Goal: Task Accomplishment & Management: Manage account settings

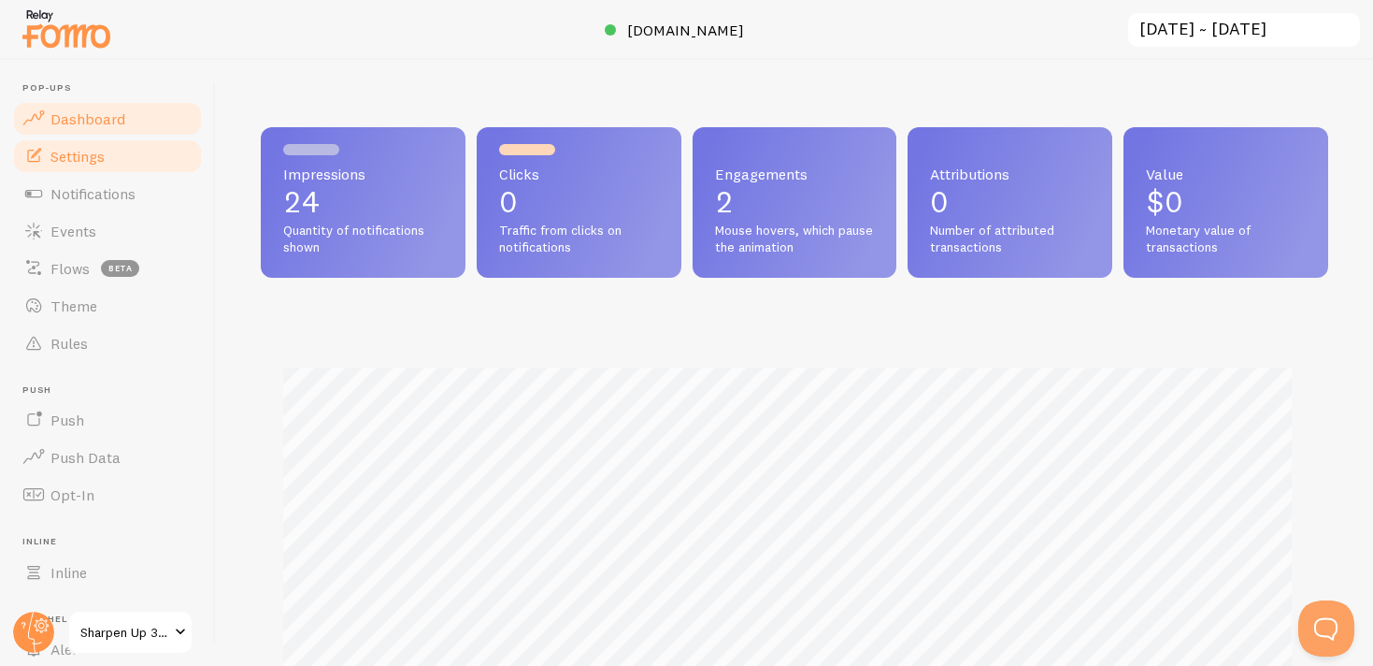
click at [118, 155] on link "Settings" at bounding box center [107, 155] width 193 height 37
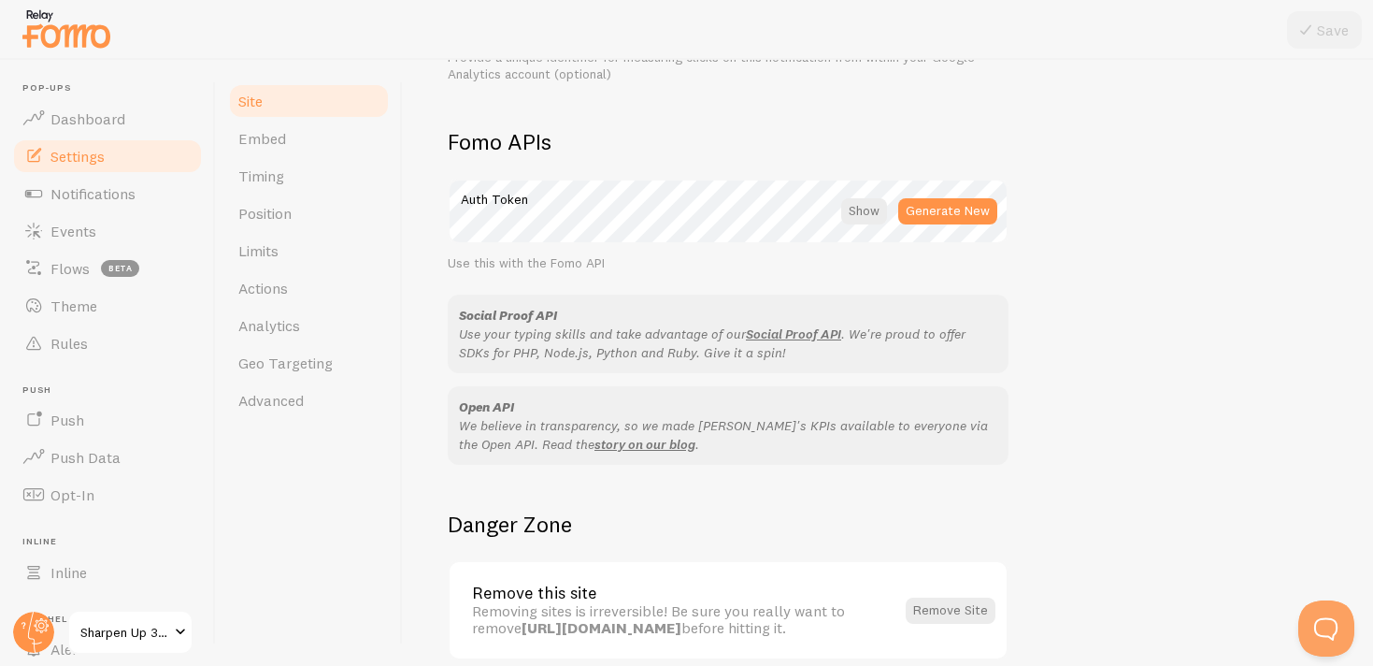
scroll to position [1099, 0]
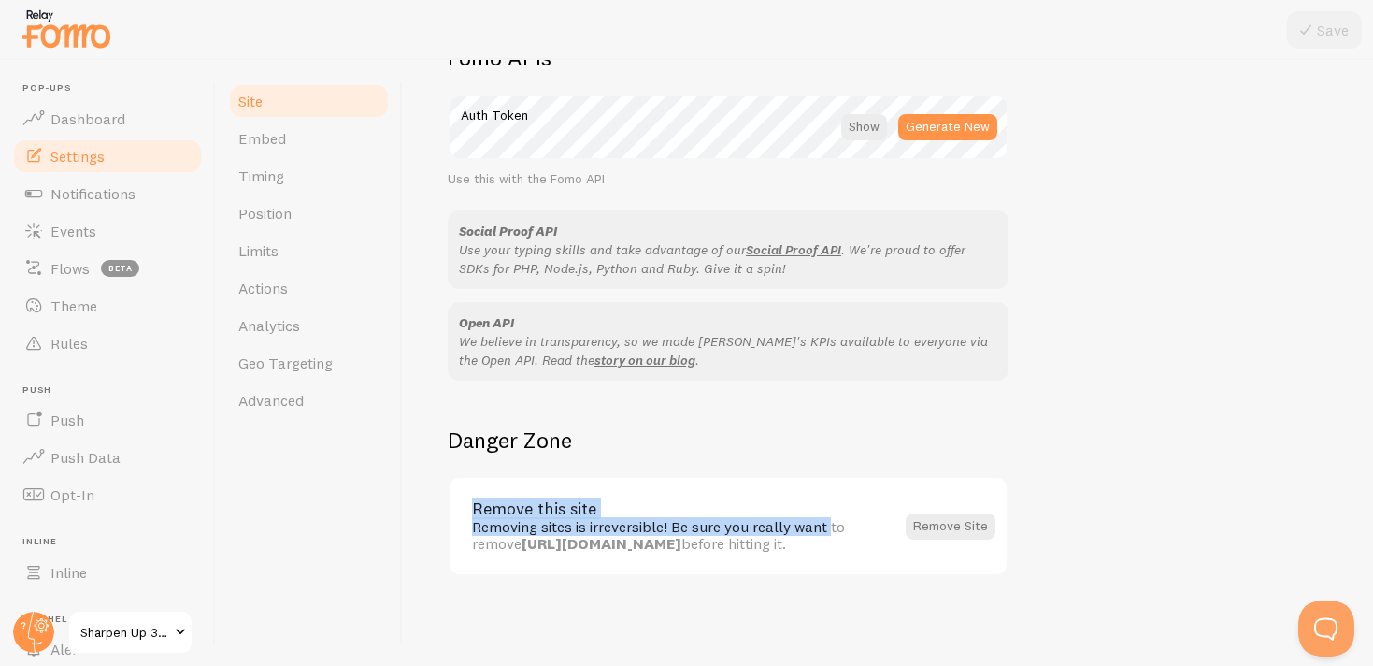
drag, startPoint x: 477, startPoint y: 513, endPoint x: 752, endPoint y: 518, distance: 275.8
click at [752, 518] on div "Remove this site Removing sites is irreversible! Be sure you really want to rem…" at bounding box center [683, 525] width 422 height 51
click at [752, 518] on div "Removing sites is irreversible! Be sure you really want to remove https://sharp…" at bounding box center [683, 535] width 422 height 35
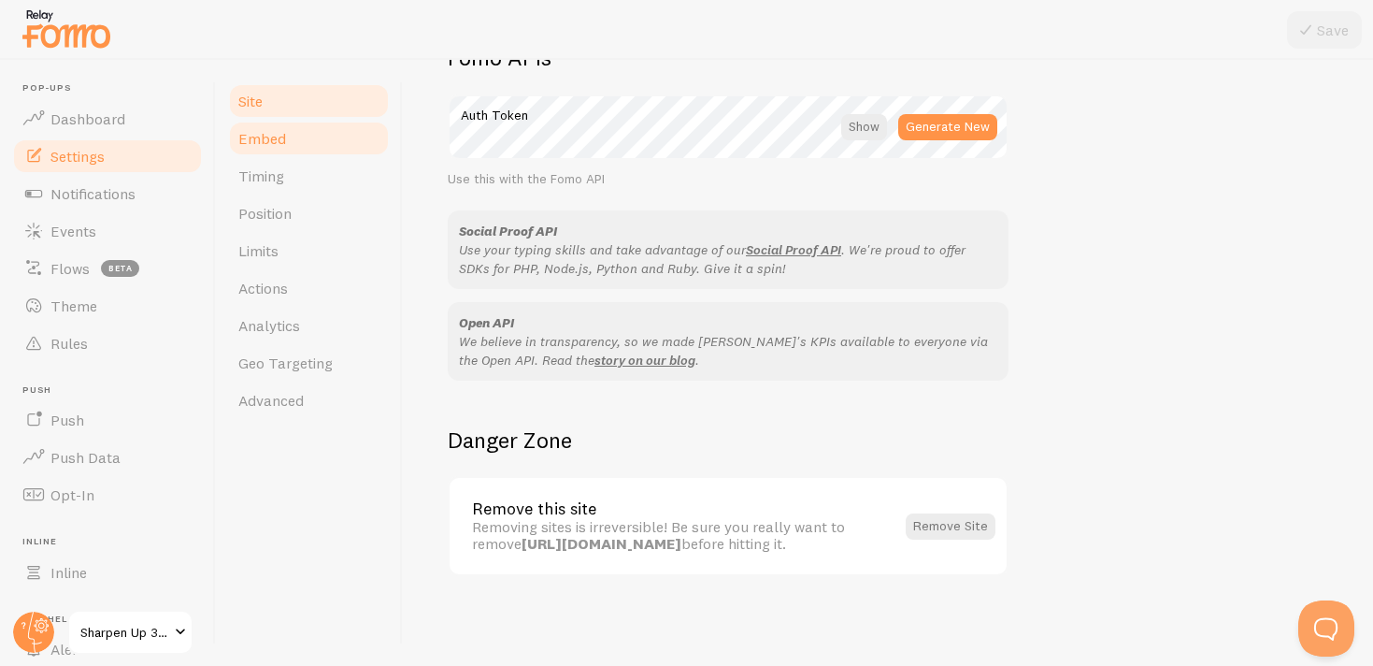
click at [319, 150] on link "Embed" at bounding box center [309, 138] width 164 height 37
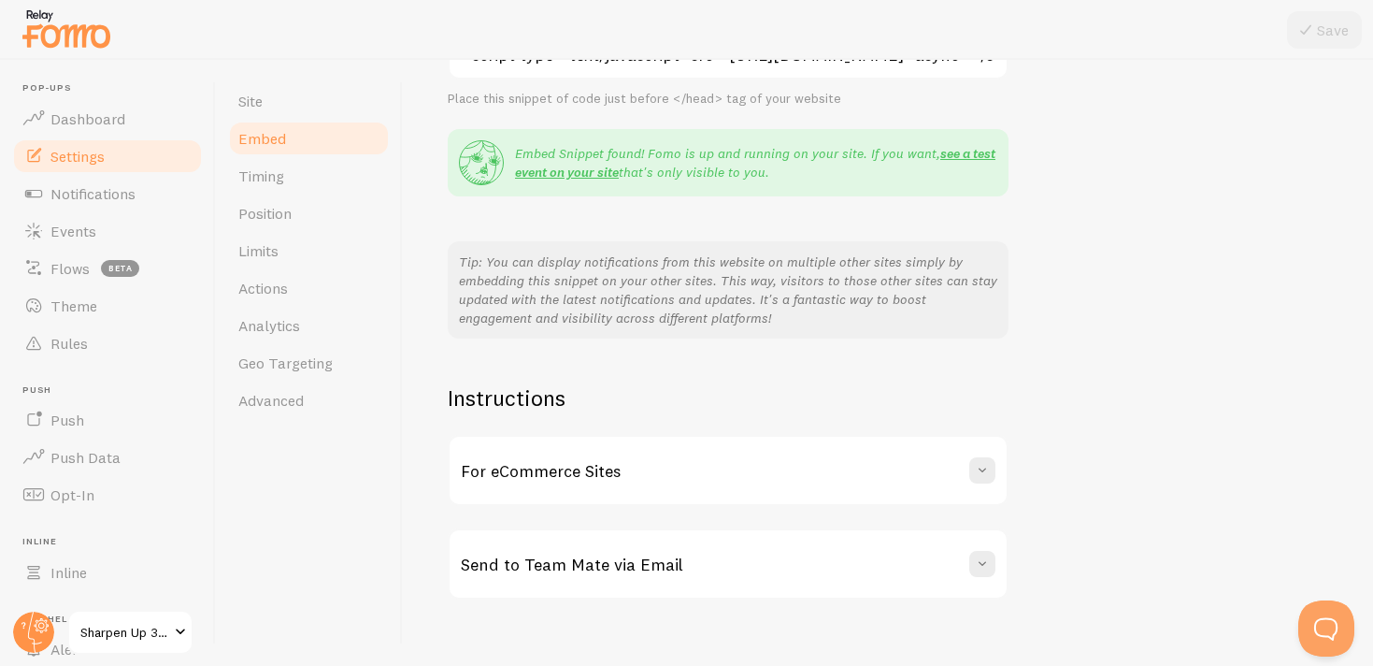
scroll to position [337, 0]
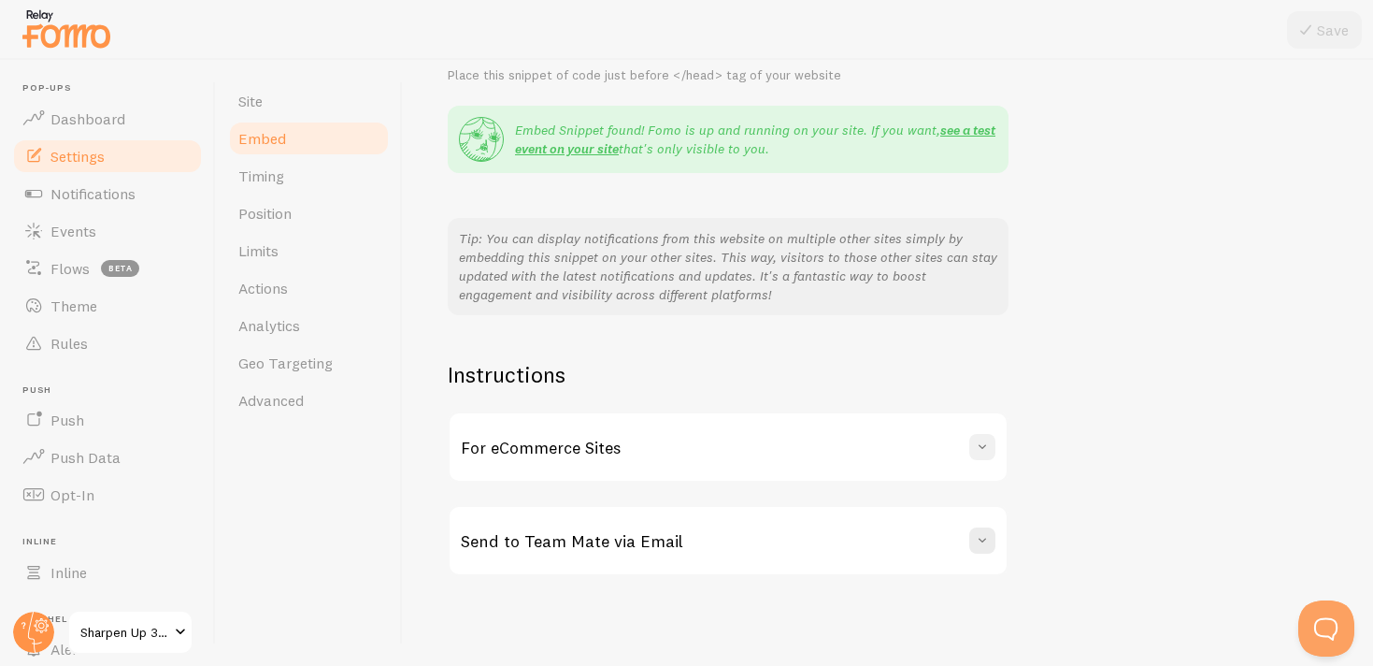
click at [973, 445] on span at bounding box center [982, 446] width 19 height 19
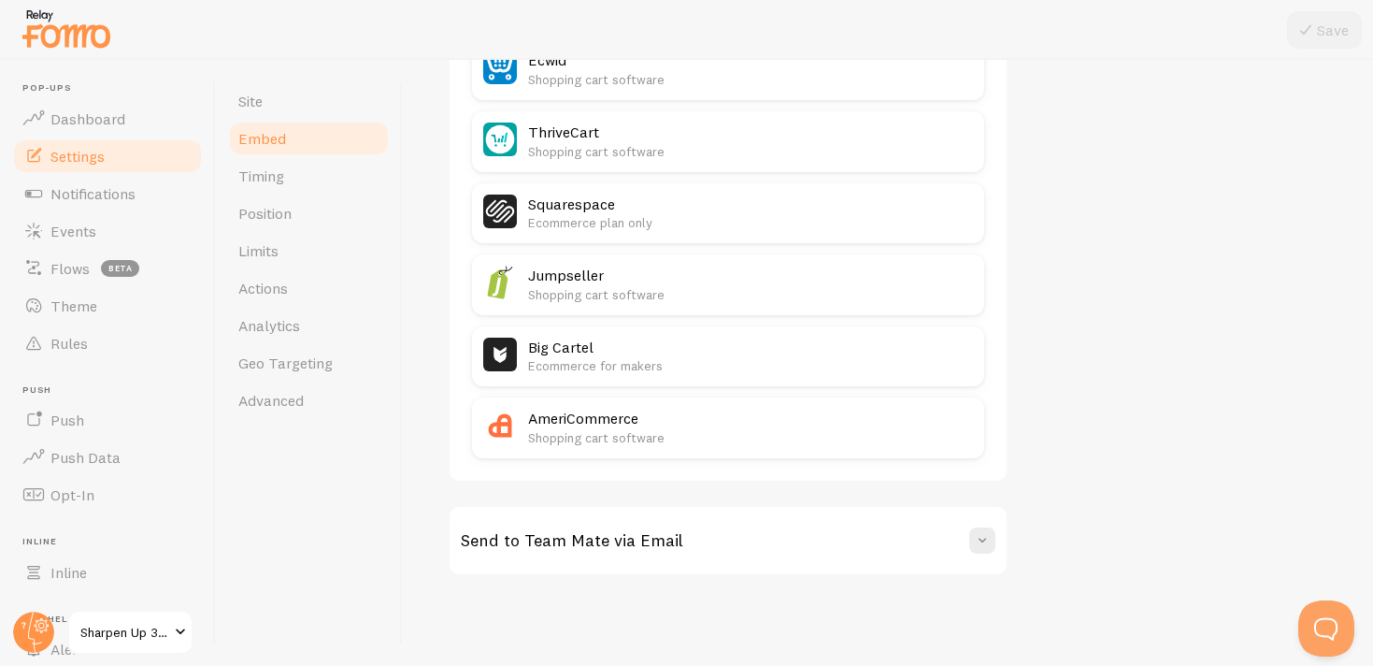
scroll to position [0, 0]
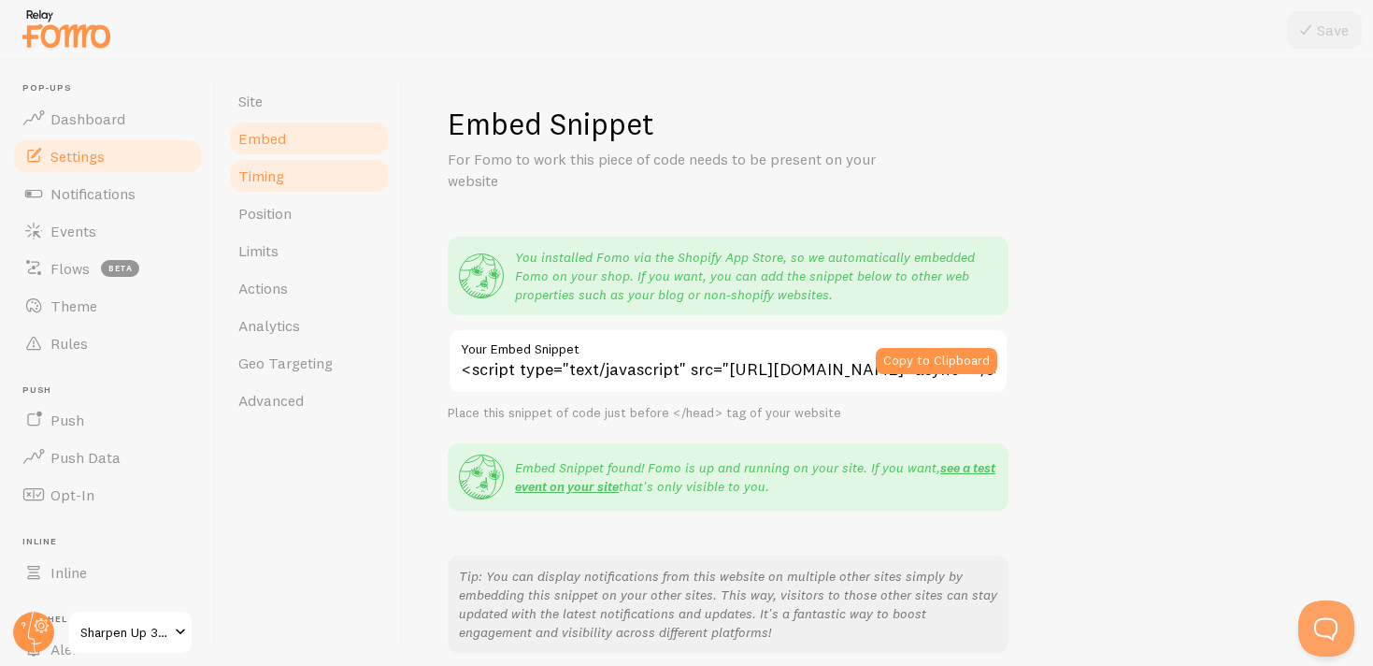
click at [305, 178] on link "Timing" at bounding box center [309, 175] width 164 height 37
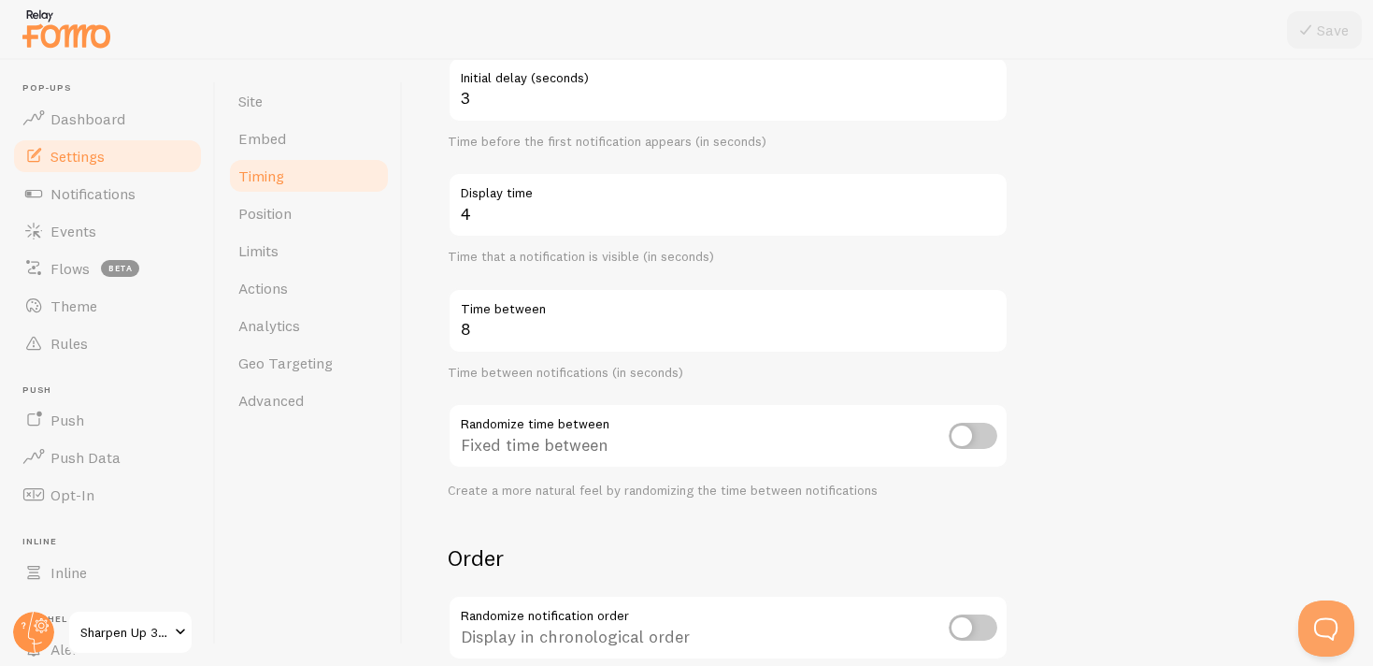
scroll to position [208, 0]
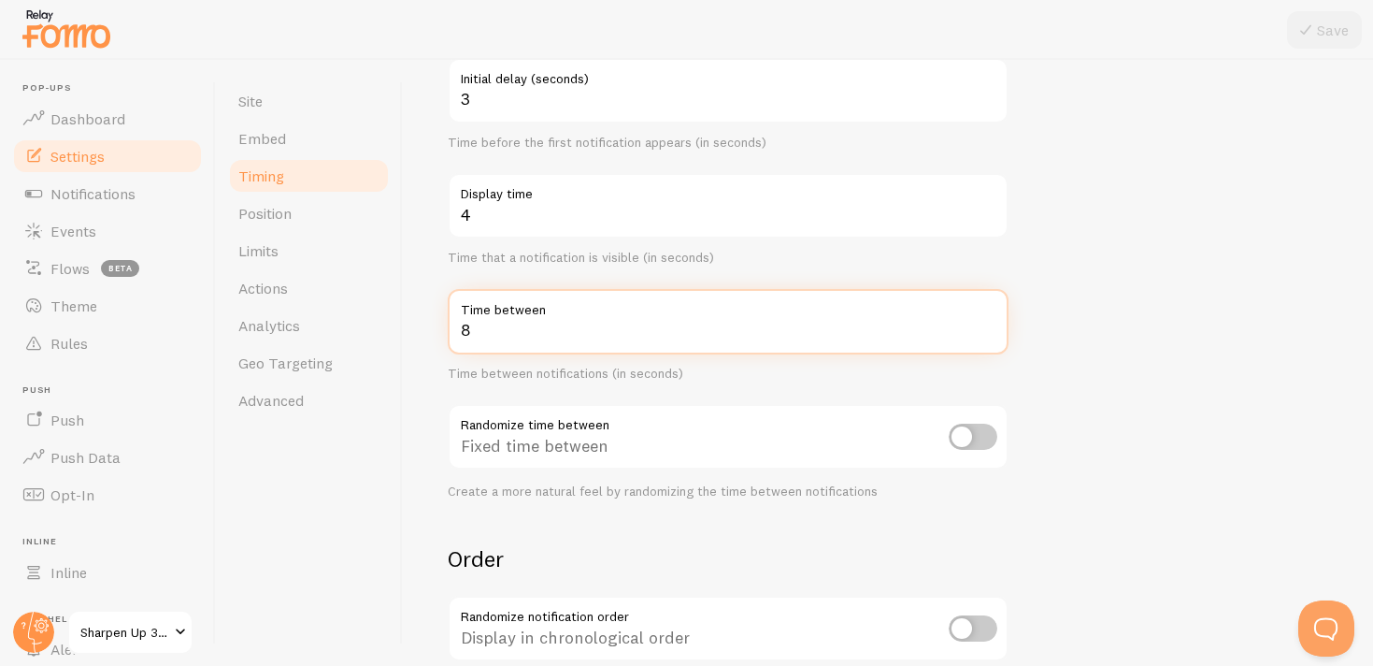
click at [504, 337] on input "8" at bounding box center [728, 321] width 561 height 65
type input "10"
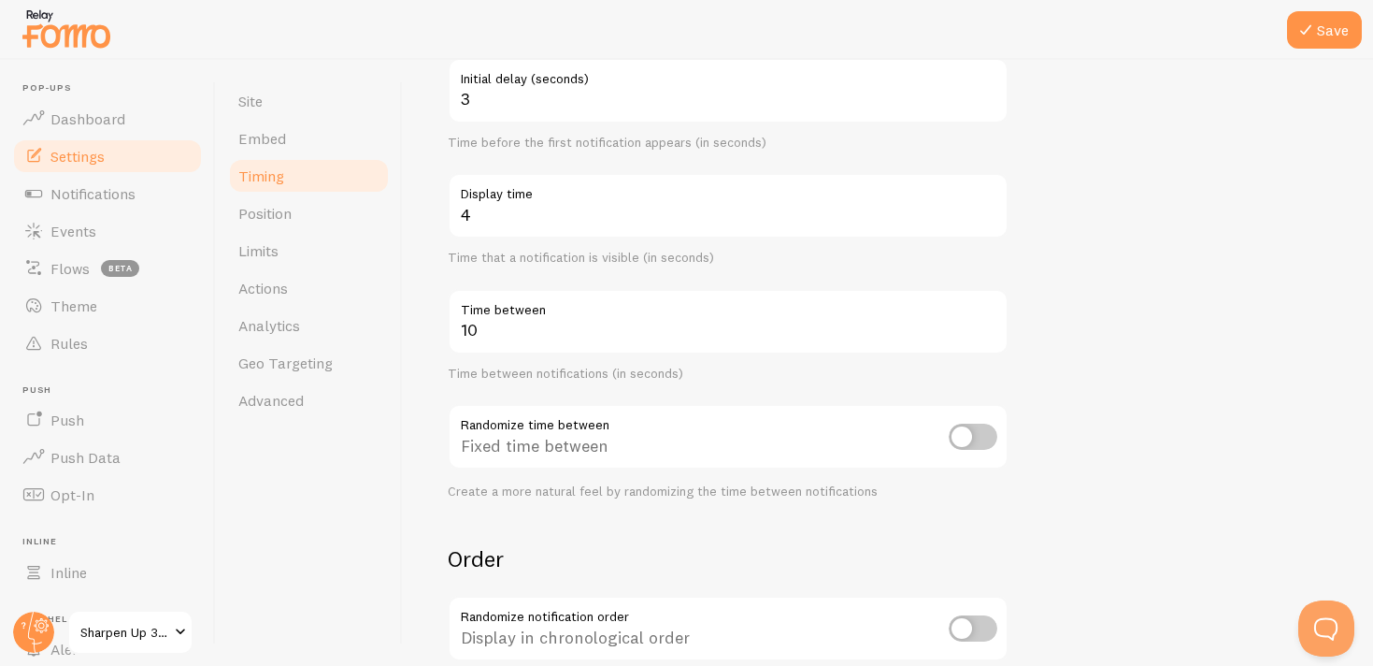
click at [1118, 429] on form "Delay 3 Initial delay (seconds) Time before the first notification appears (in …" at bounding box center [888, 408] width 881 height 802
click at [967, 444] on input "checkbox" at bounding box center [973, 436] width 49 height 26
checkbox input "true"
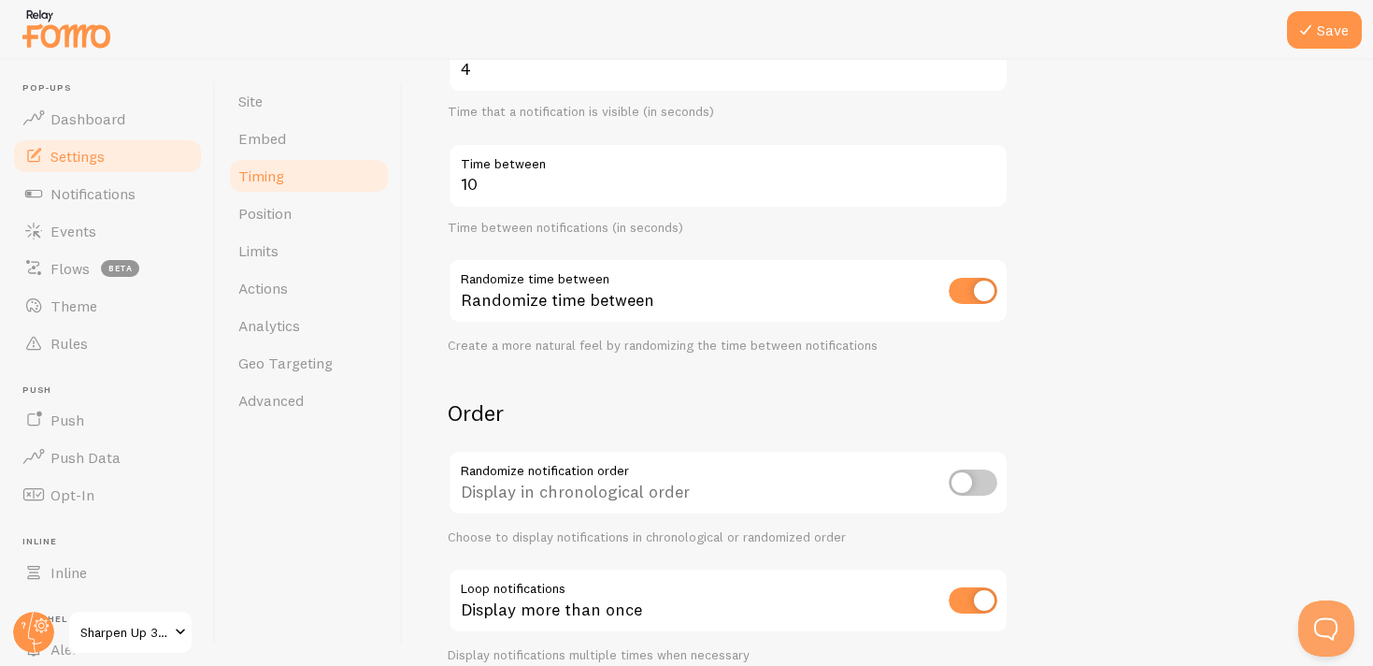
scroll to position [355, 0]
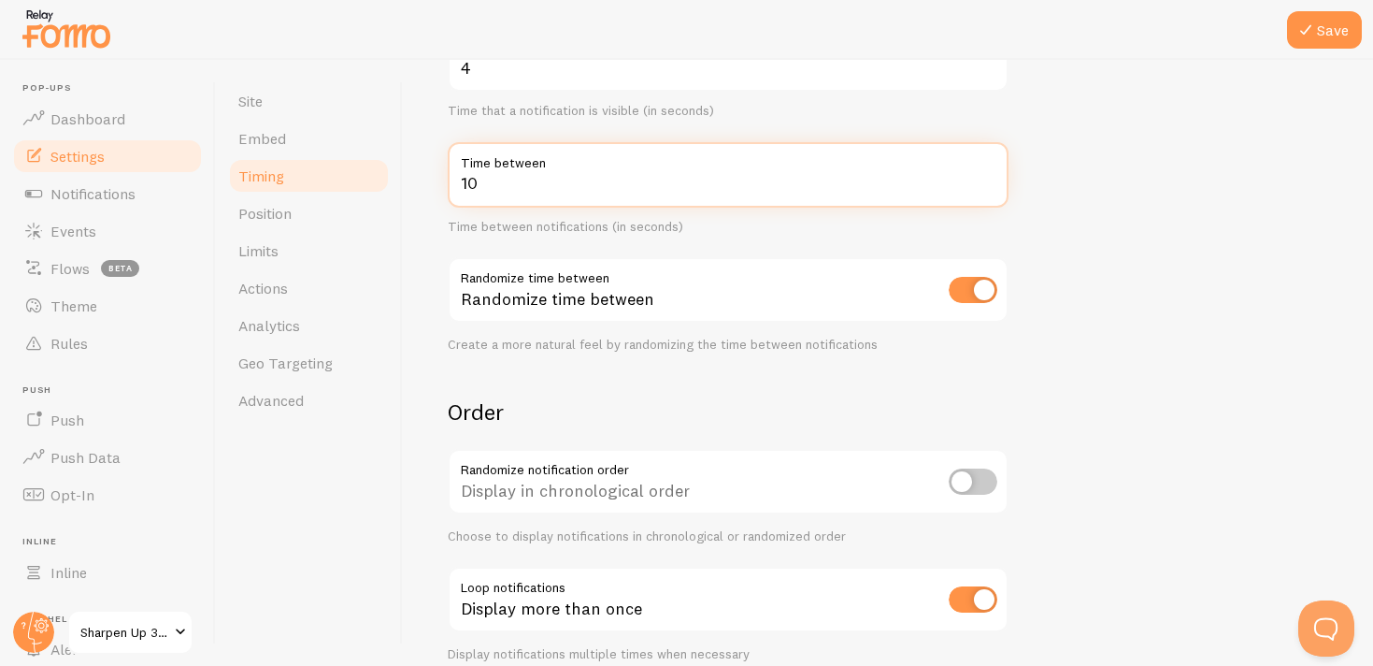
click at [513, 186] on input "10" at bounding box center [728, 174] width 561 height 65
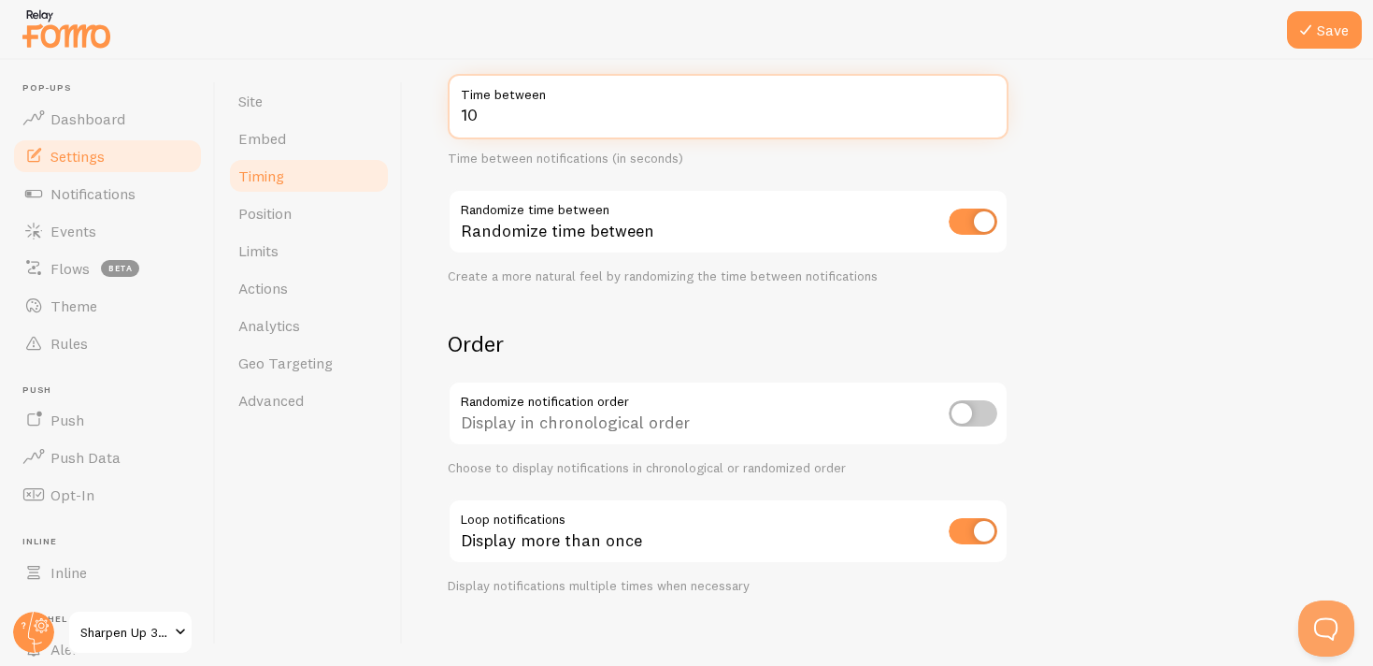
scroll to position [422, 0]
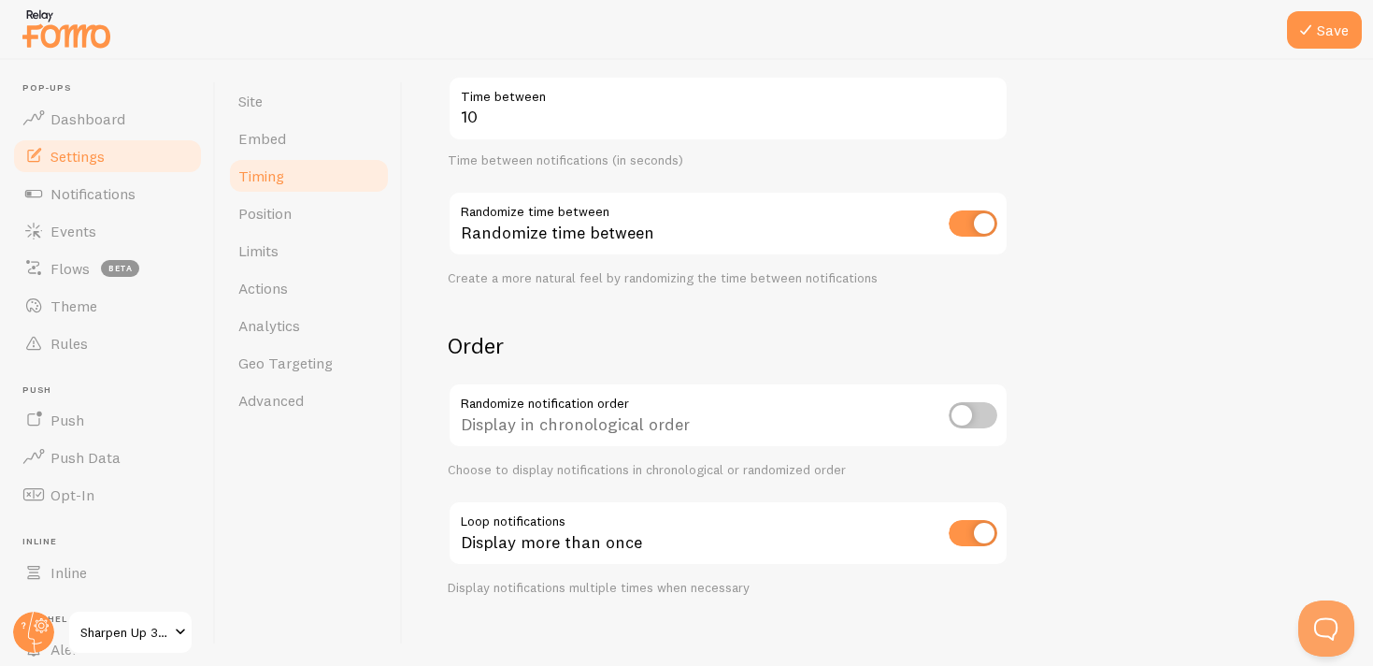
click at [974, 421] on input "checkbox" at bounding box center [973, 415] width 49 height 26
checkbox input "true"
click at [971, 527] on input "checkbox" at bounding box center [973, 533] width 49 height 26
checkbox input "false"
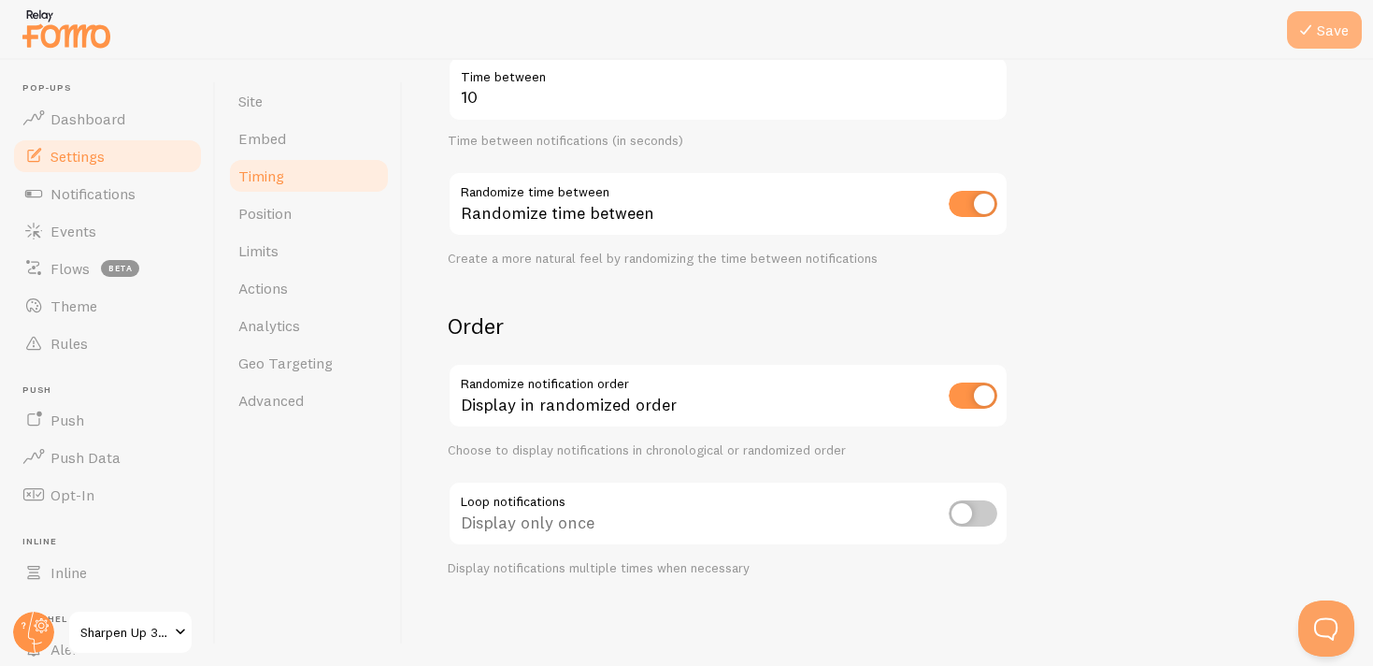
click at [1319, 38] on button "Save" at bounding box center [1324, 29] width 75 height 37
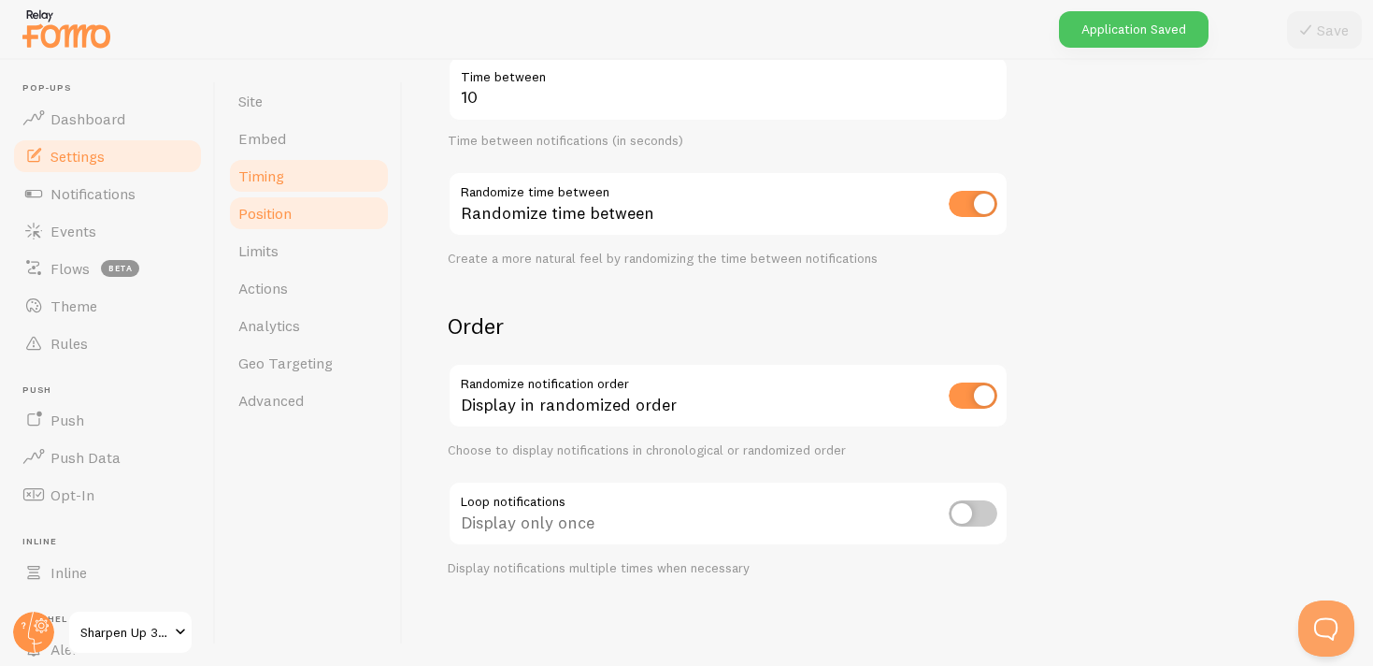
click at [258, 221] on span "Position" at bounding box center [264, 213] width 53 height 19
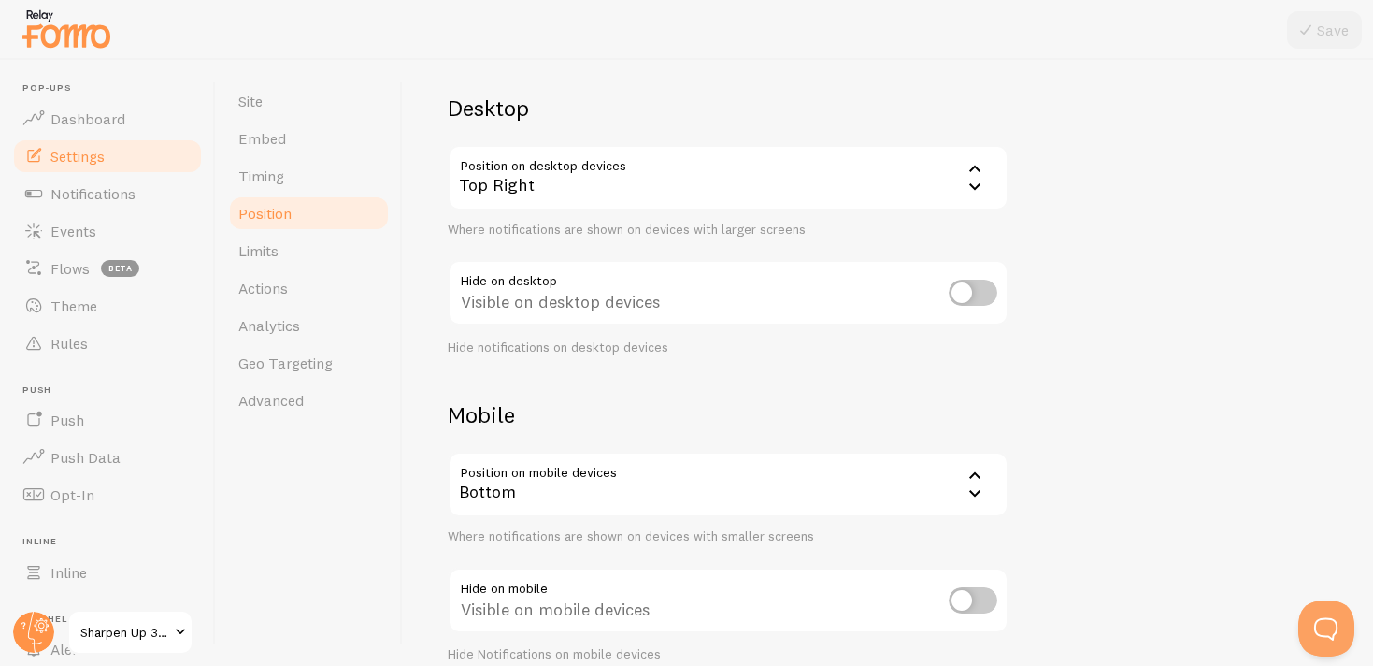
scroll to position [160, 0]
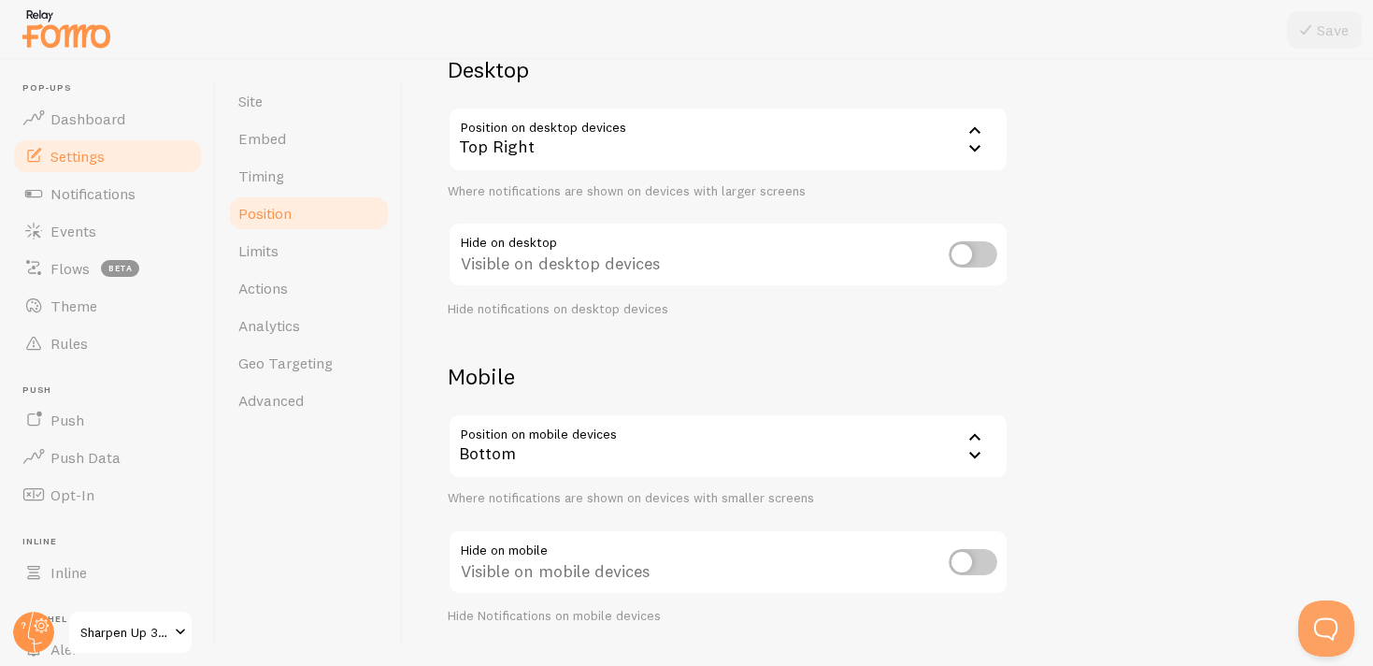
click at [986, 257] on input "checkbox" at bounding box center [973, 254] width 49 height 26
checkbox input "false"
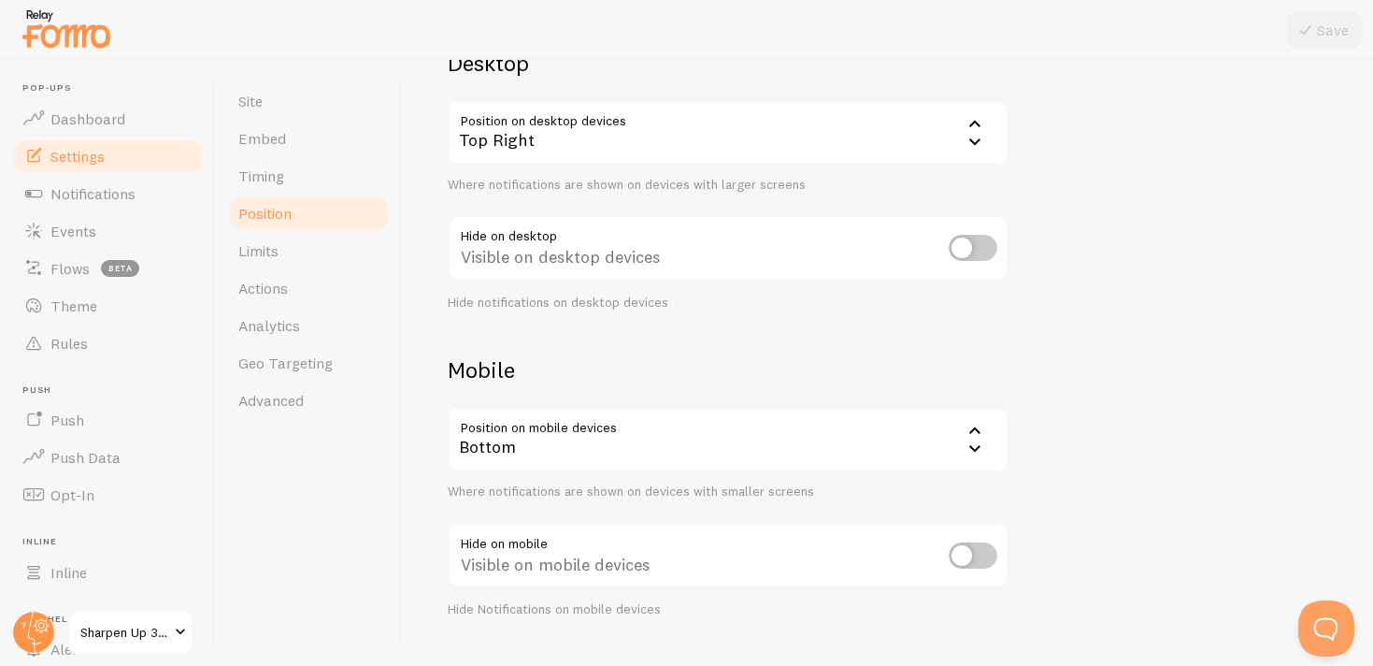
scroll to position [0, 0]
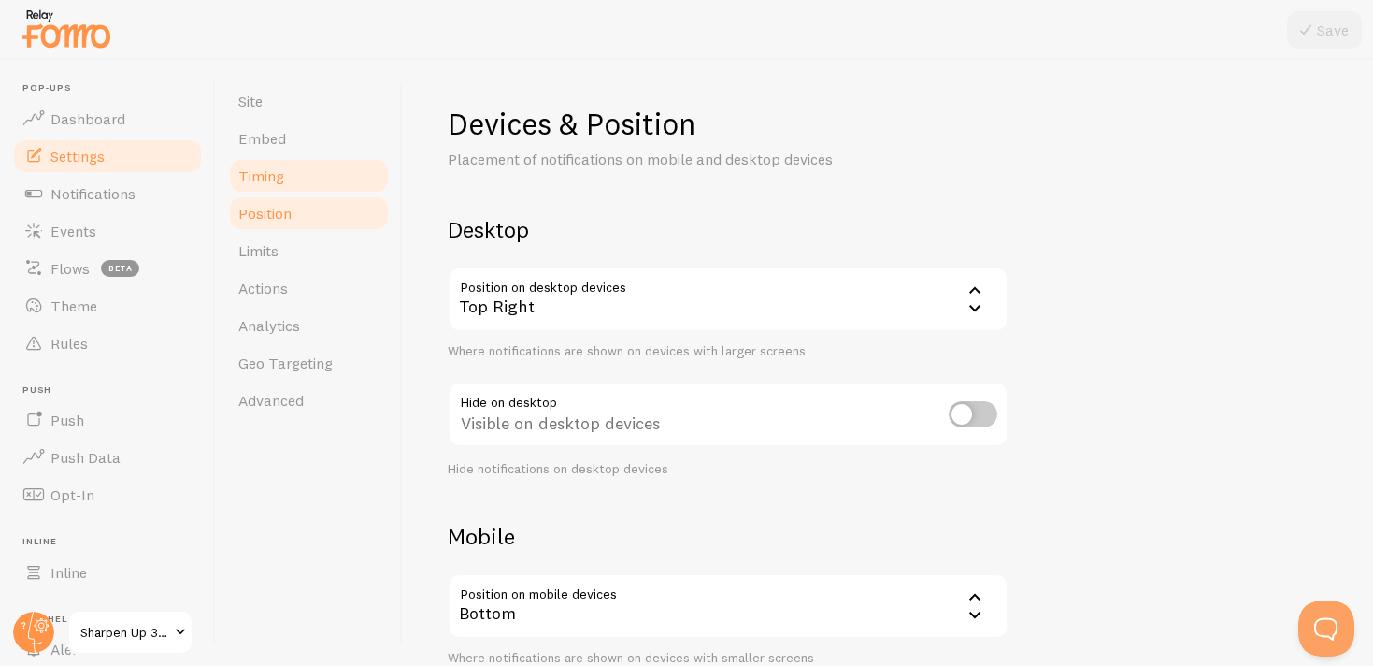
click at [265, 183] on span "Timing" at bounding box center [261, 175] width 46 height 19
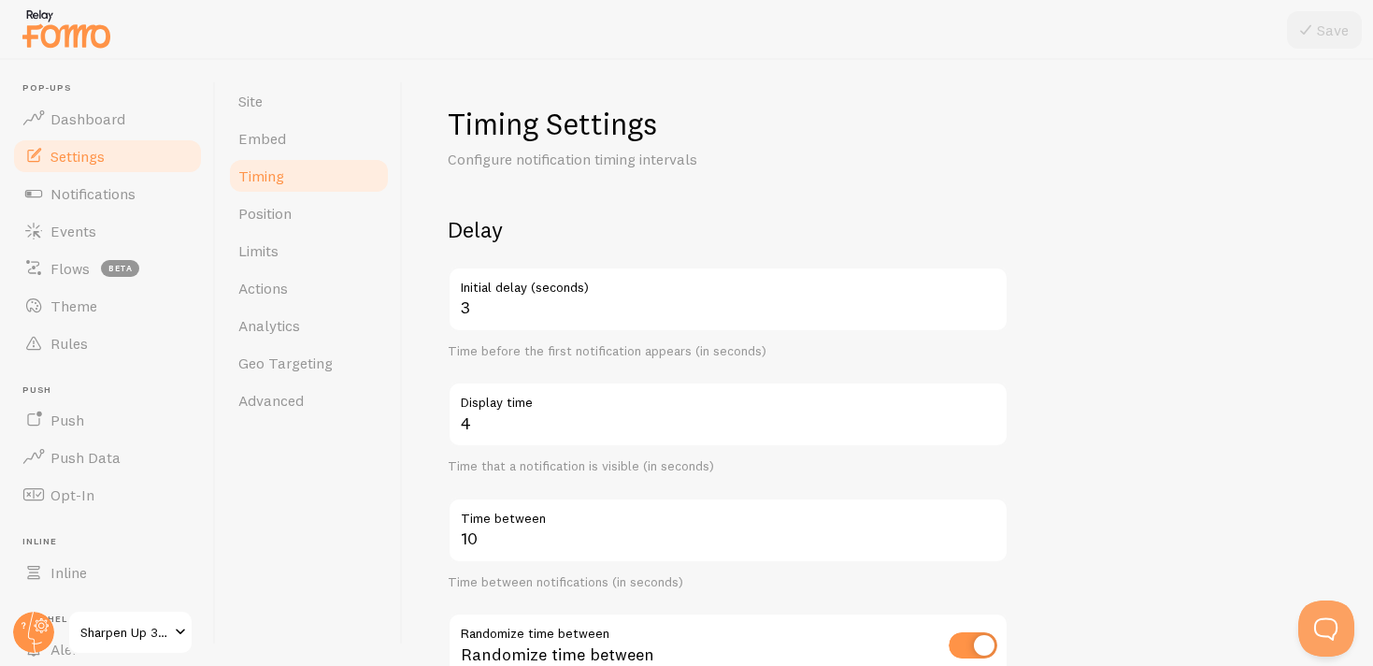
scroll to position [441, 0]
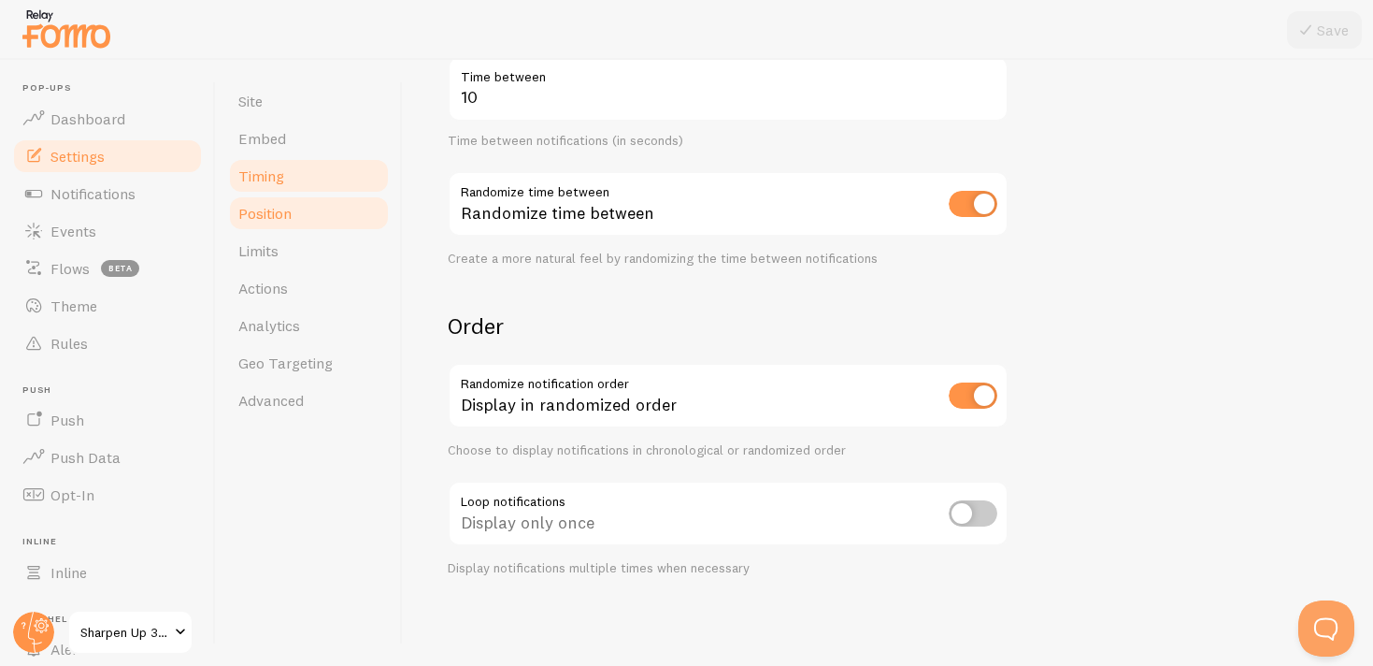
click at [281, 205] on span "Position" at bounding box center [264, 213] width 53 height 19
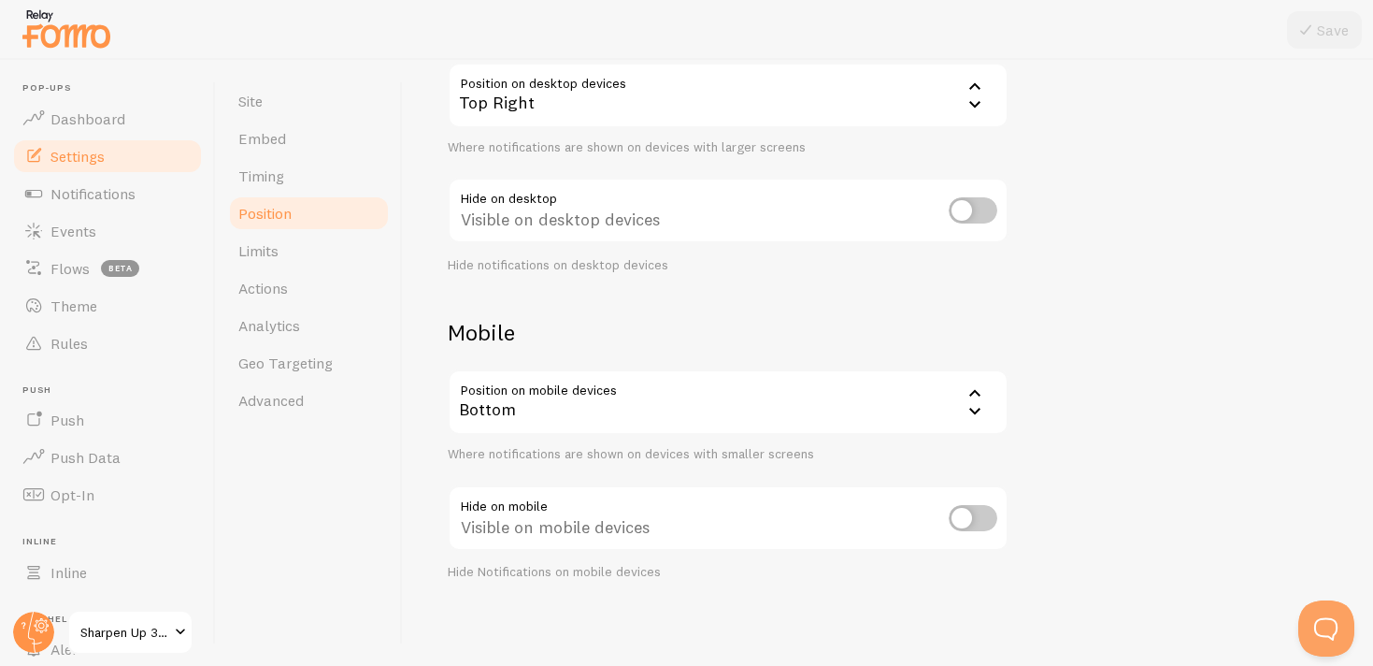
scroll to position [203, 0]
click at [303, 247] on link "Limits" at bounding box center [309, 250] width 164 height 37
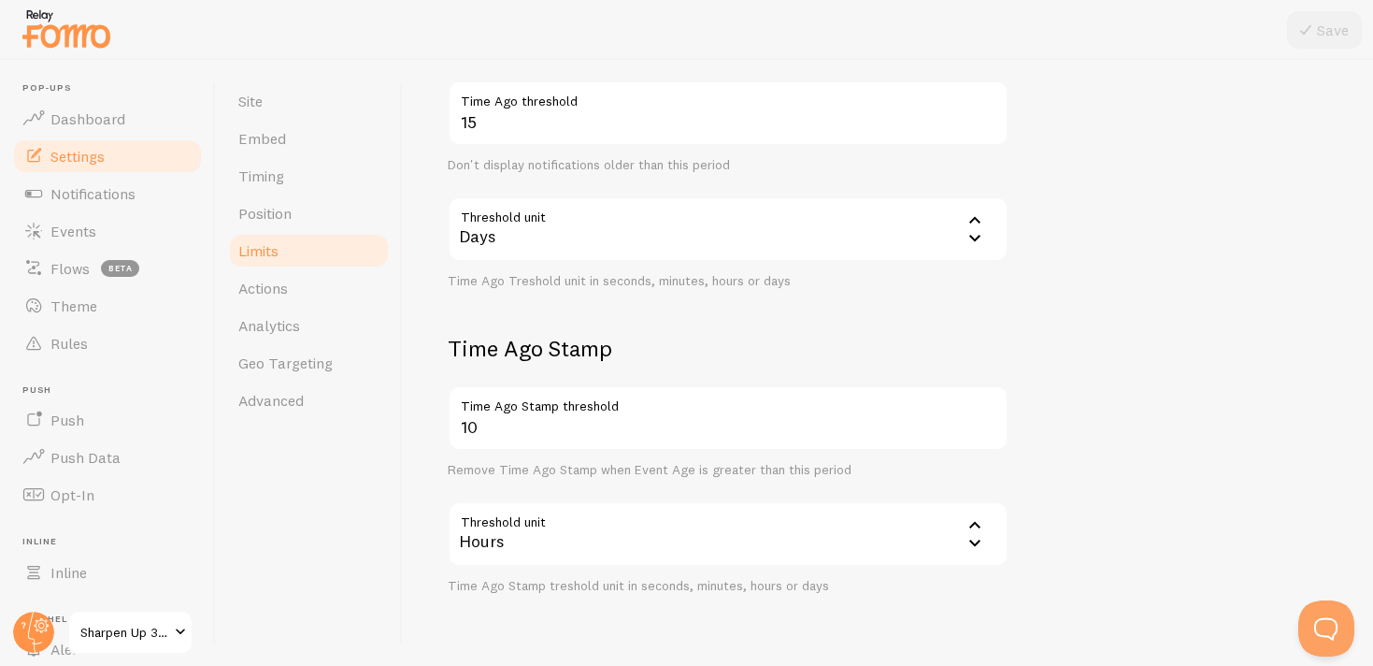
scroll to position [492, 0]
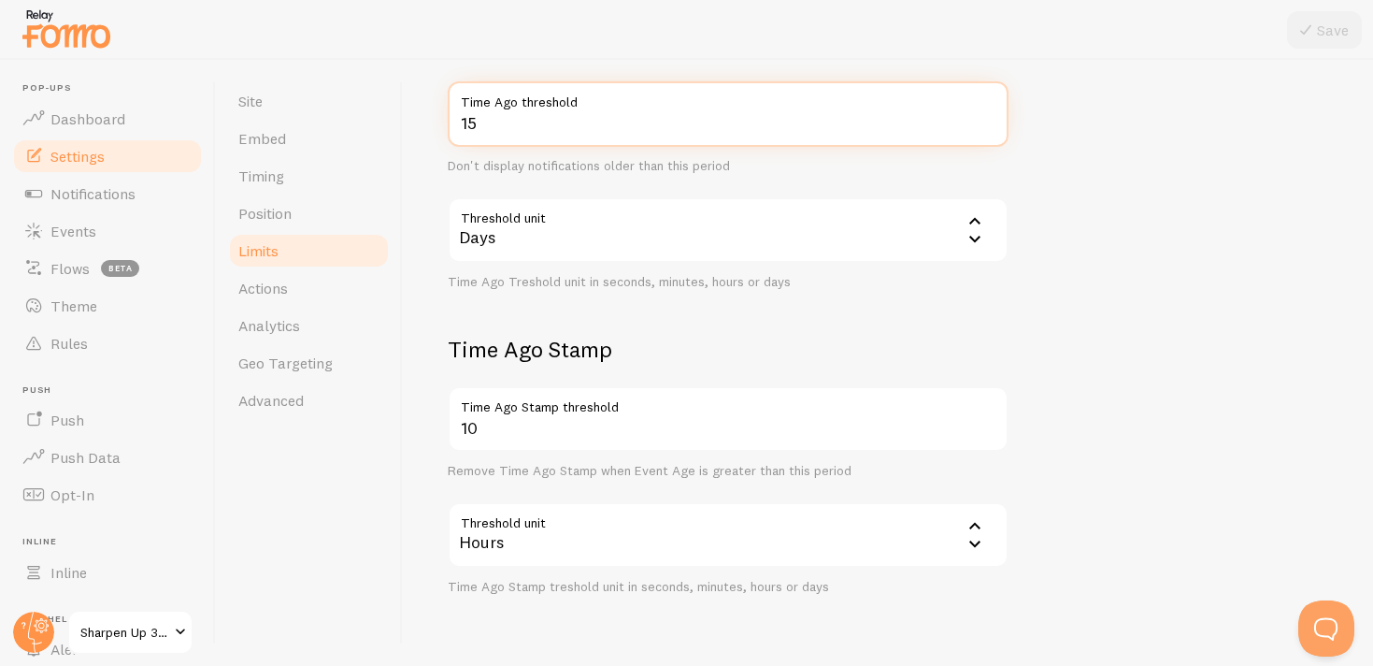
click at [613, 122] on input "15" at bounding box center [728, 113] width 561 height 65
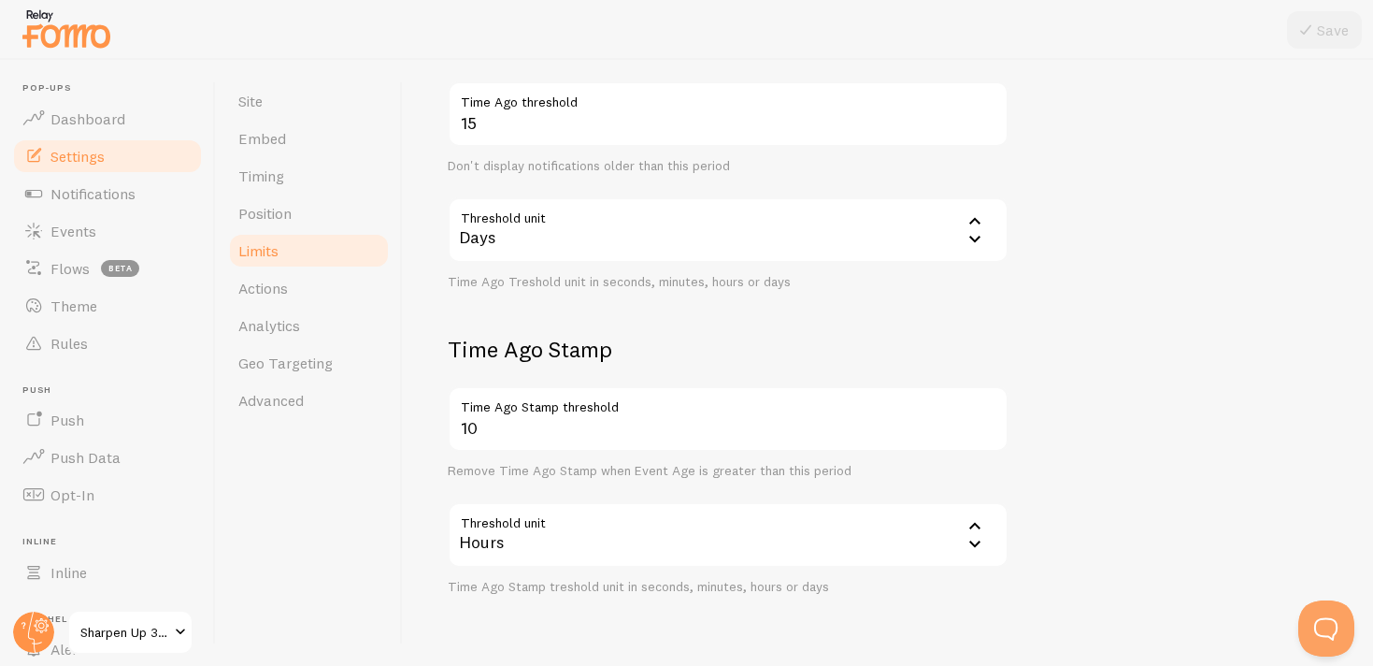
click at [1115, 226] on form "Notification Count 20 Max Notifications shown per page Limit the number of Noti…" at bounding box center [888, 158] width 881 height 871
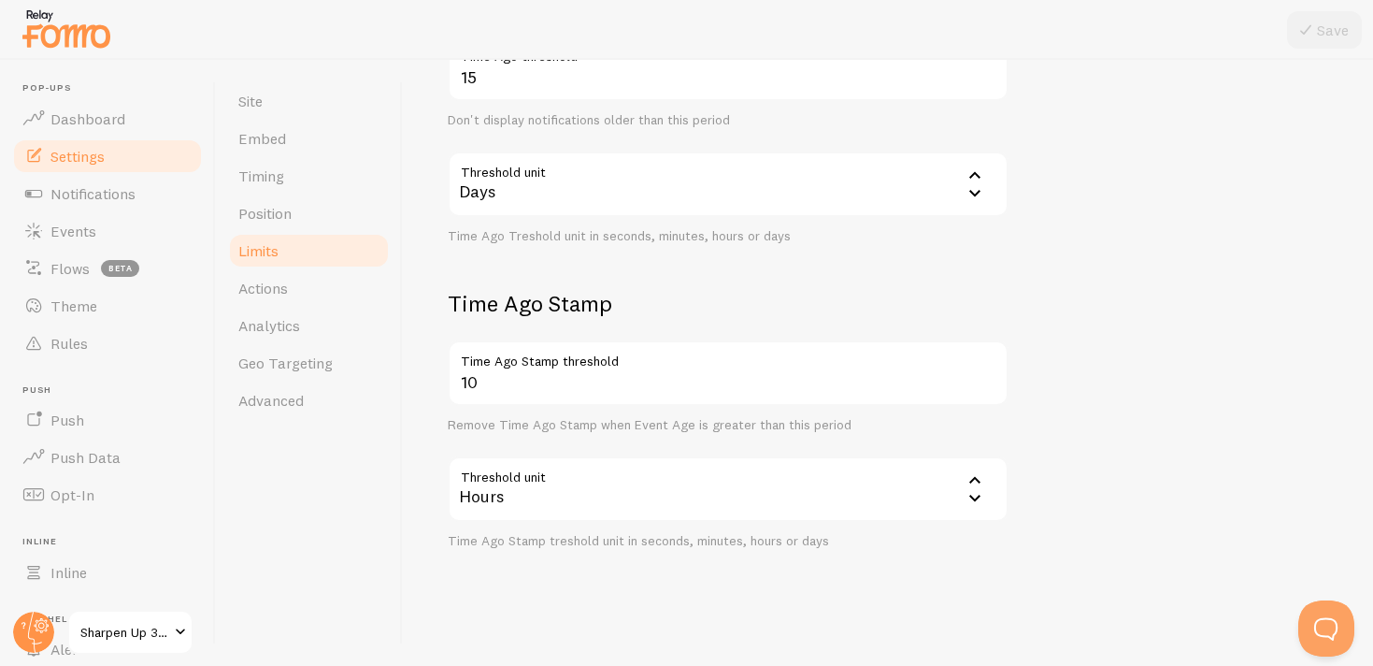
scroll to position [546, 0]
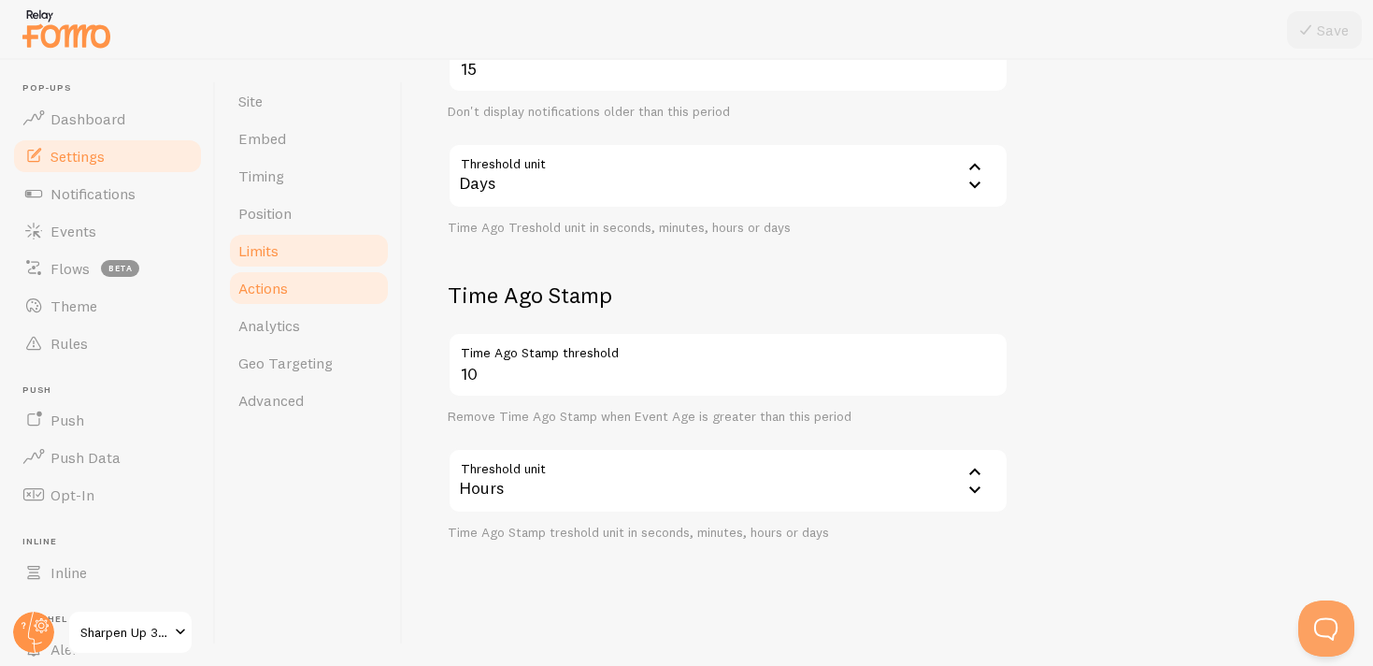
click at [319, 294] on link "Actions" at bounding box center [309, 287] width 164 height 37
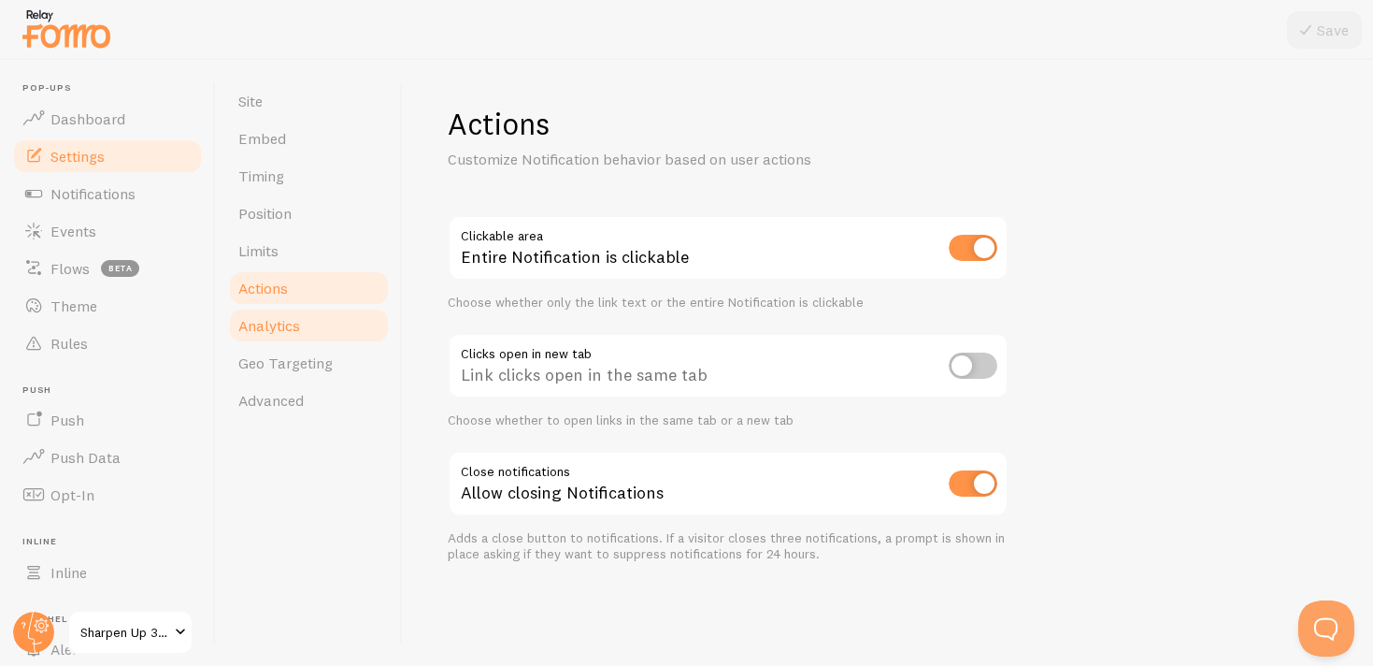
click at [280, 331] on span "Analytics" at bounding box center [269, 325] width 62 height 19
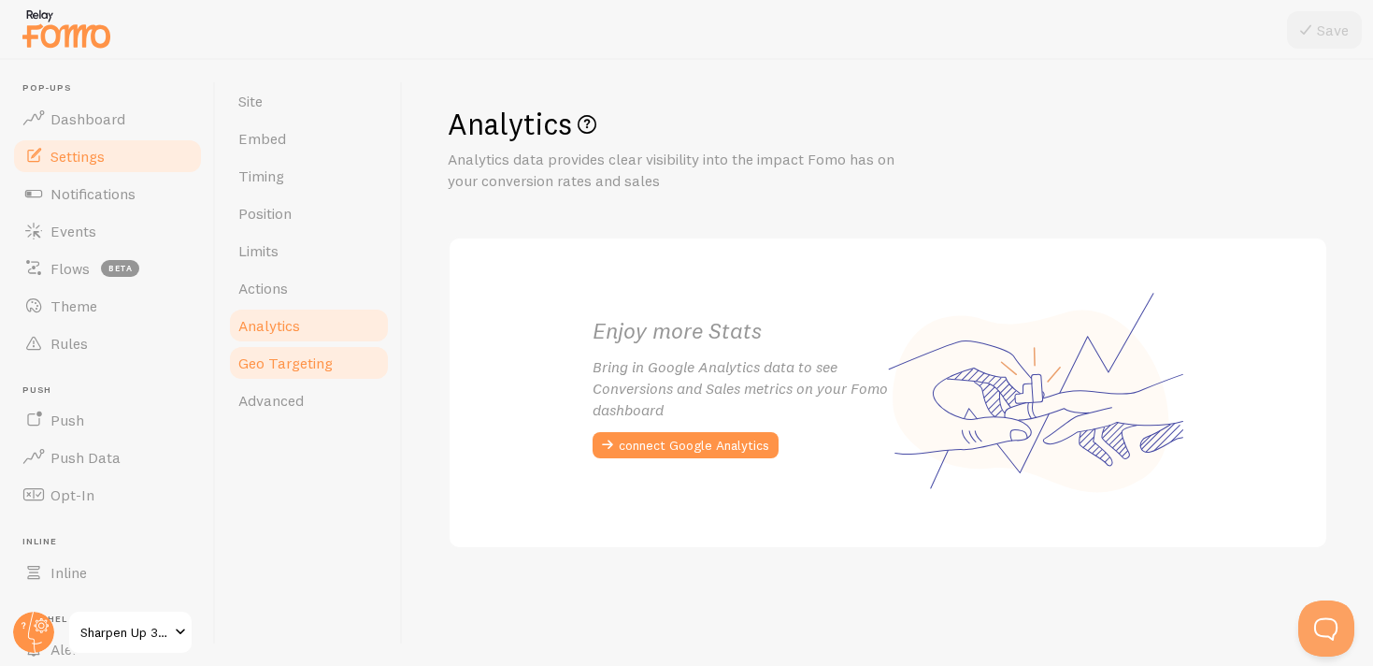
click at [294, 364] on span "Geo Targeting" at bounding box center [285, 362] width 94 height 19
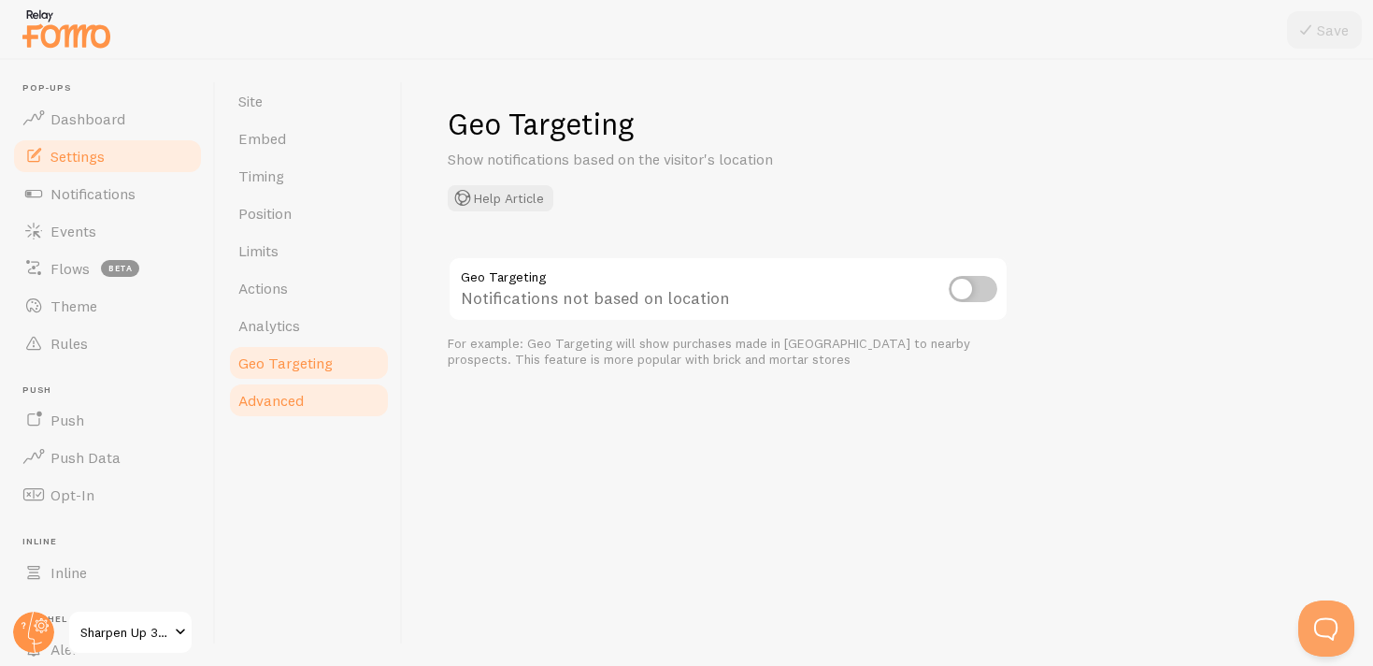
click at [284, 408] on span "Advanced" at bounding box center [270, 400] width 65 height 19
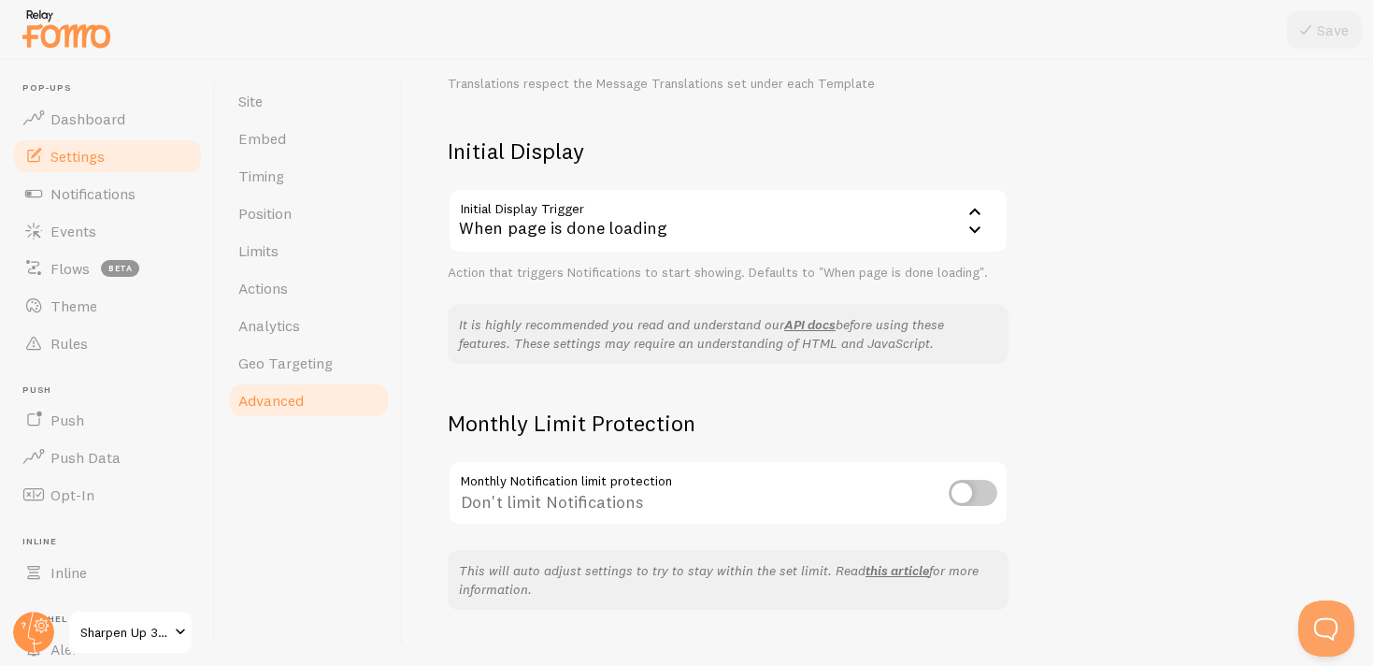
scroll to position [419, 0]
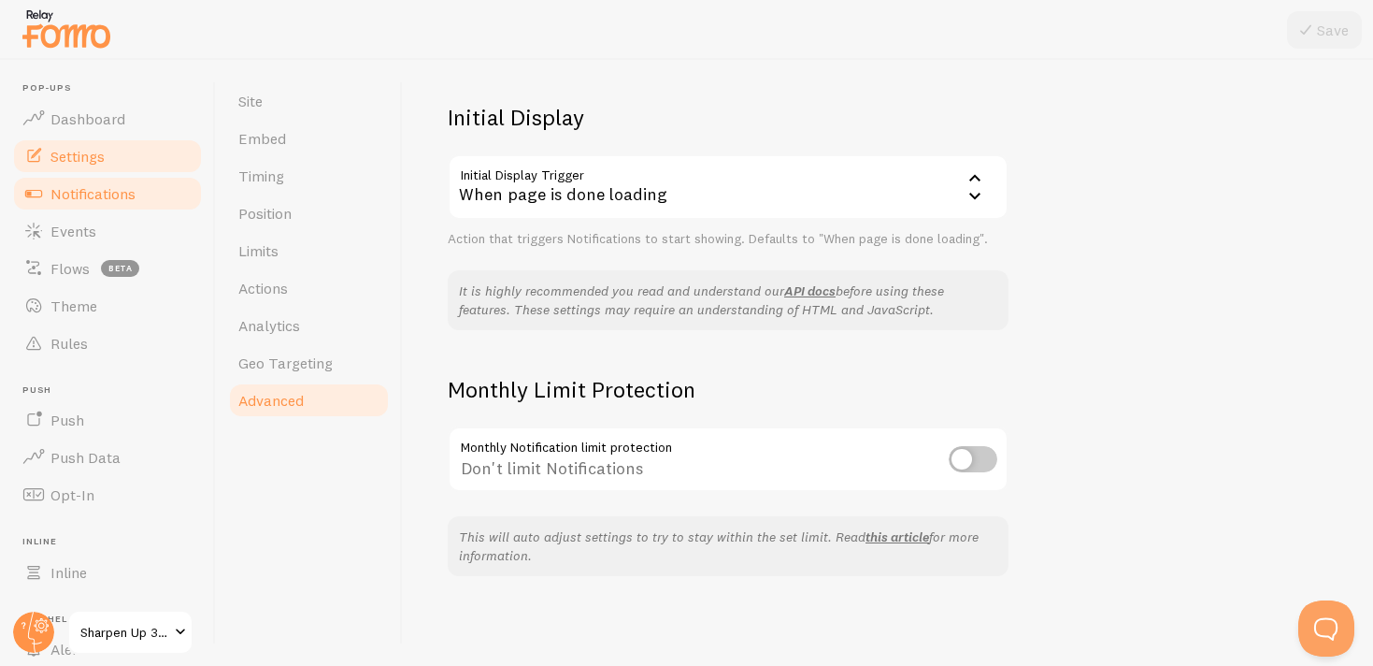
click at [123, 196] on span "Notifications" at bounding box center [92, 193] width 85 height 19
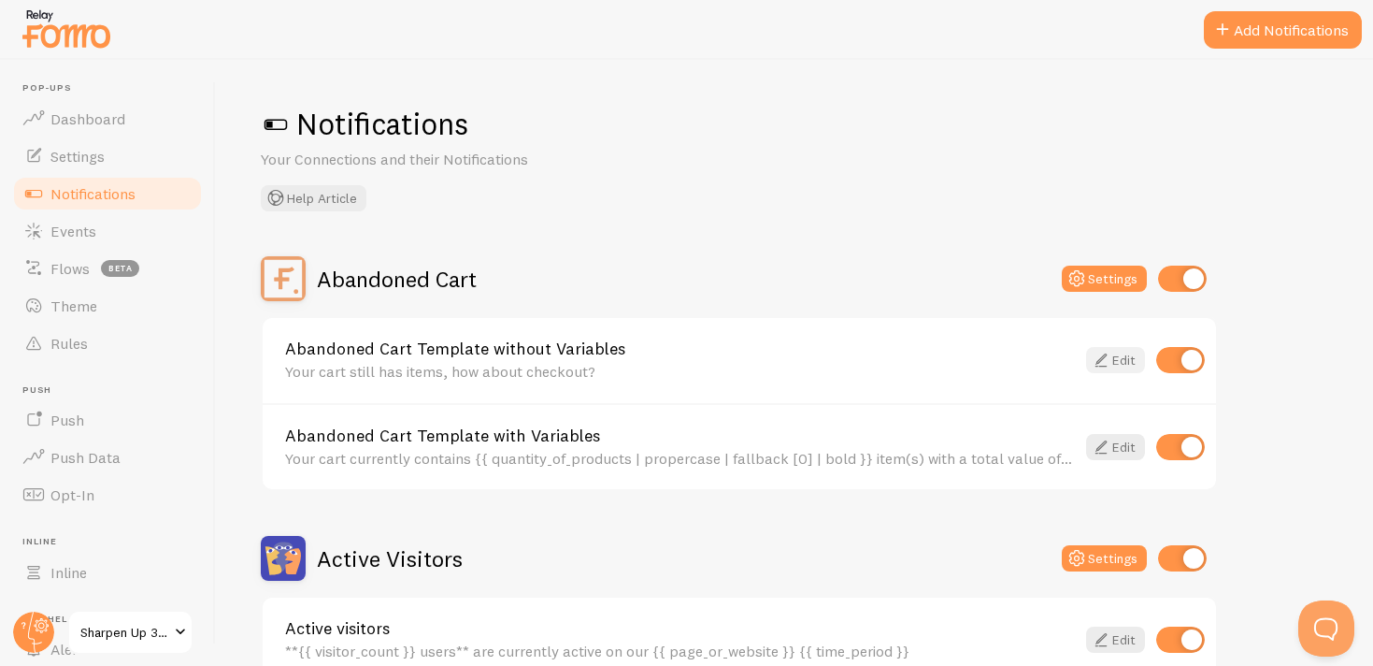
click at [1109, 363] on icon at bounding box center [1101, 360] width 22 height 22
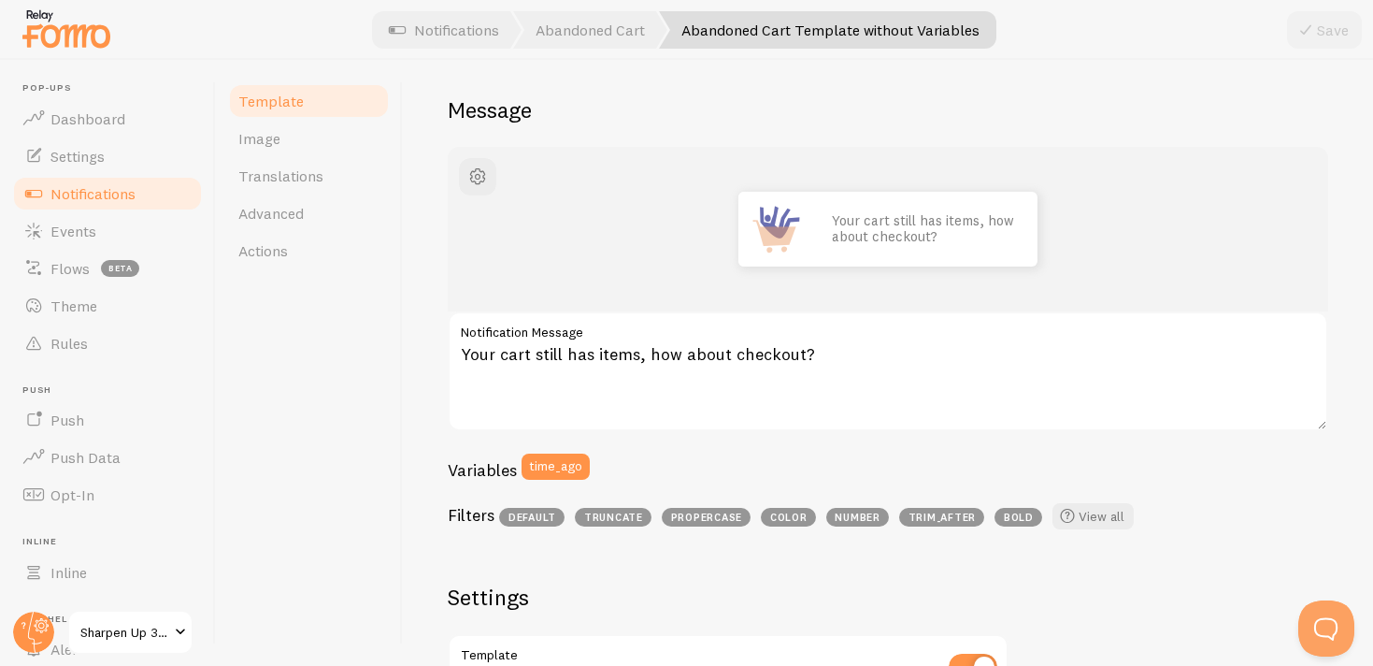
scroll to position [143, 0]
click at [318, 138] on link "Image" at bounding box center [309, 138] width 164 height 37
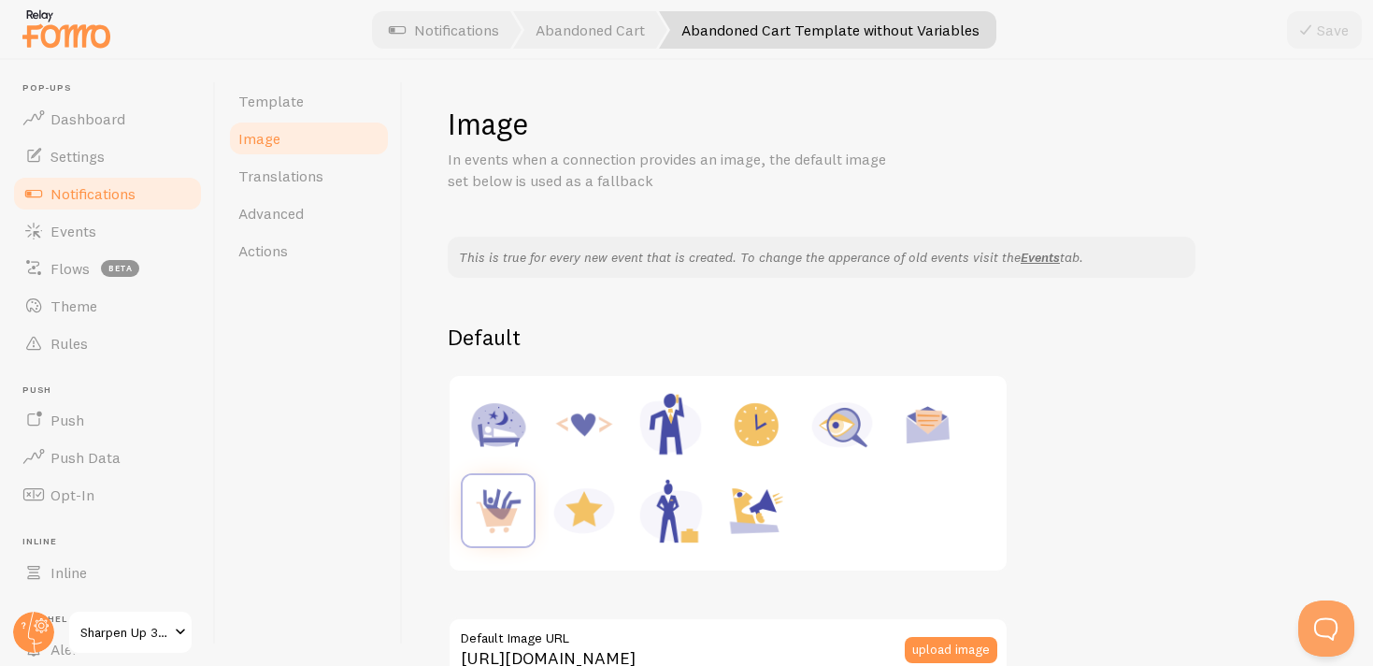
scroll to position [358, 0]
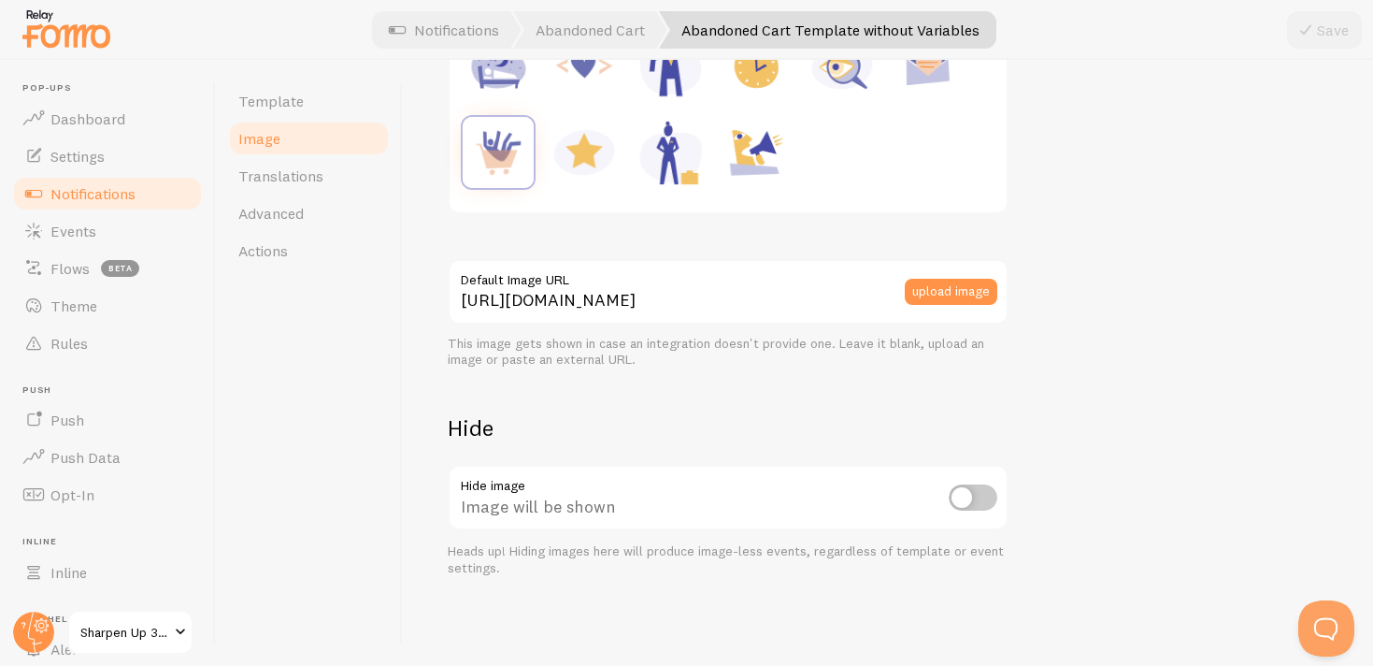
click at [963, 496] on input "checkbox" at bounding box center [973, 497] width 49 height 26
checkbox input "true"
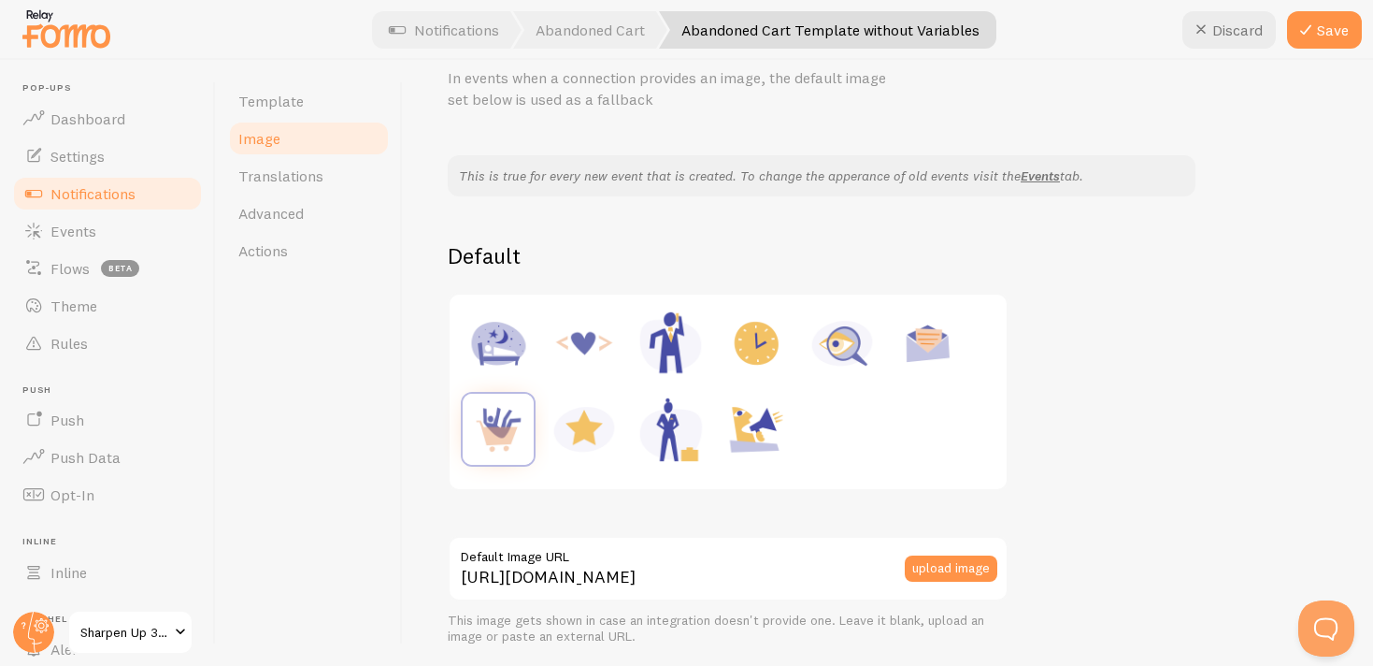
scroll to position [0, 0]
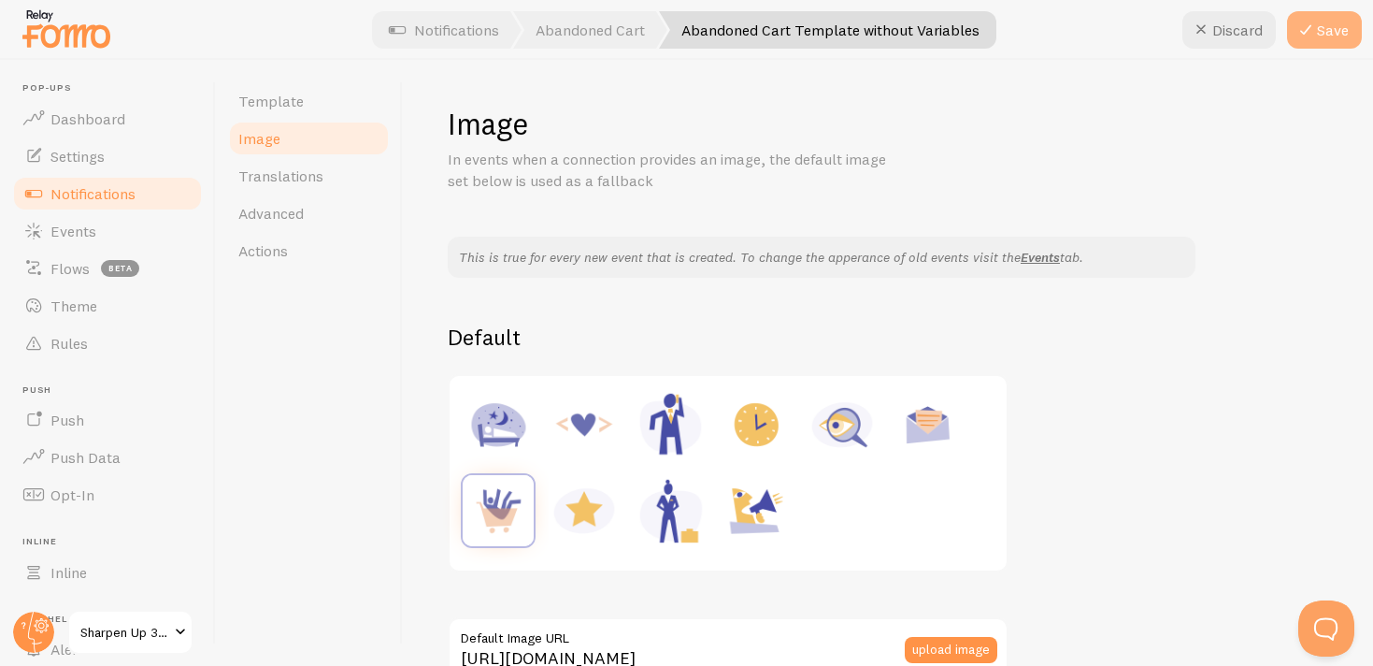
click at [1331, 28] on button "Save" at bounding box center [1324, 29] width 75 height 37
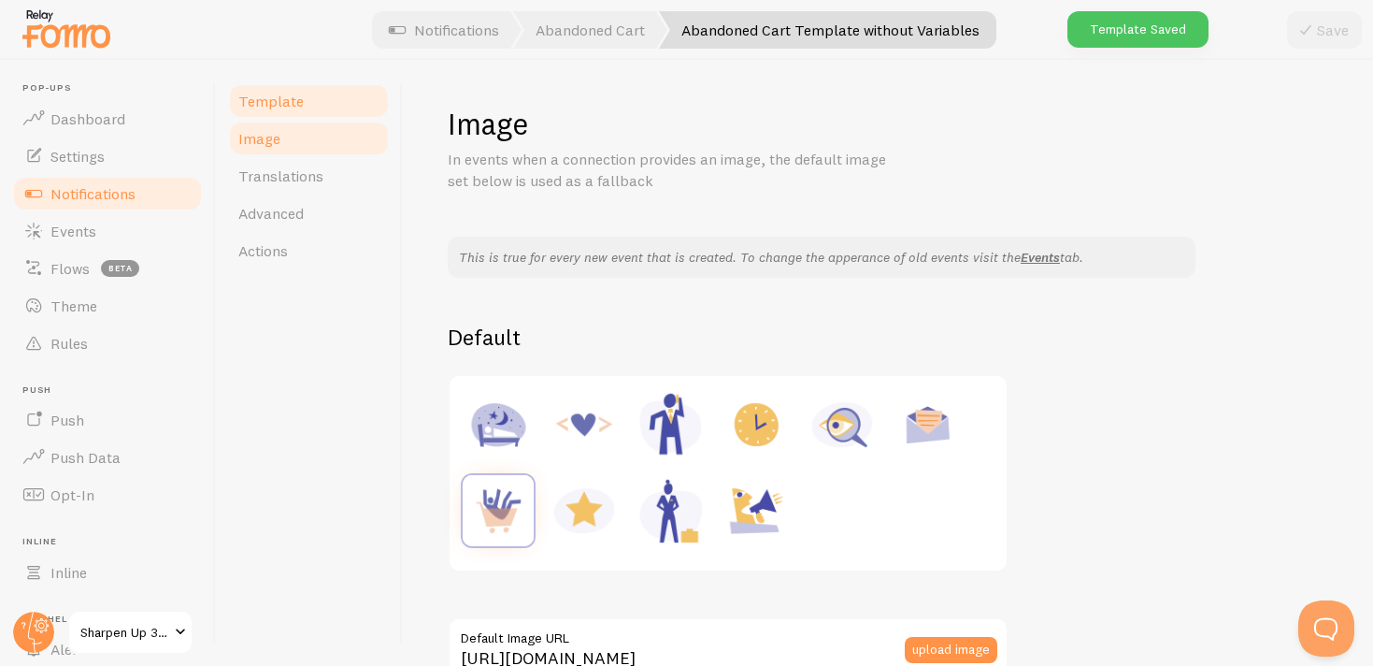
click at [312, 103] on link "Template" at bounding box center [309, 100] width 164 height 37
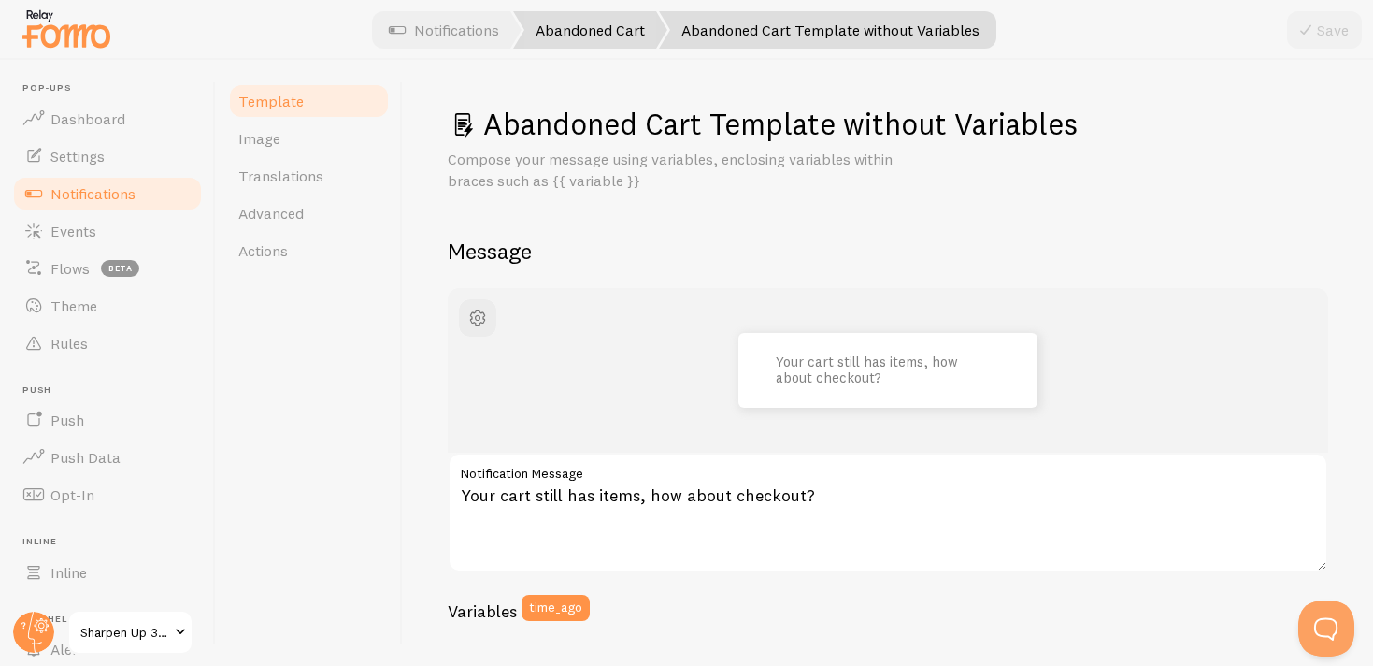
click at [589, 27] on link "Abandoned Cart" at bounding box center [590, 29] width 154 height 37
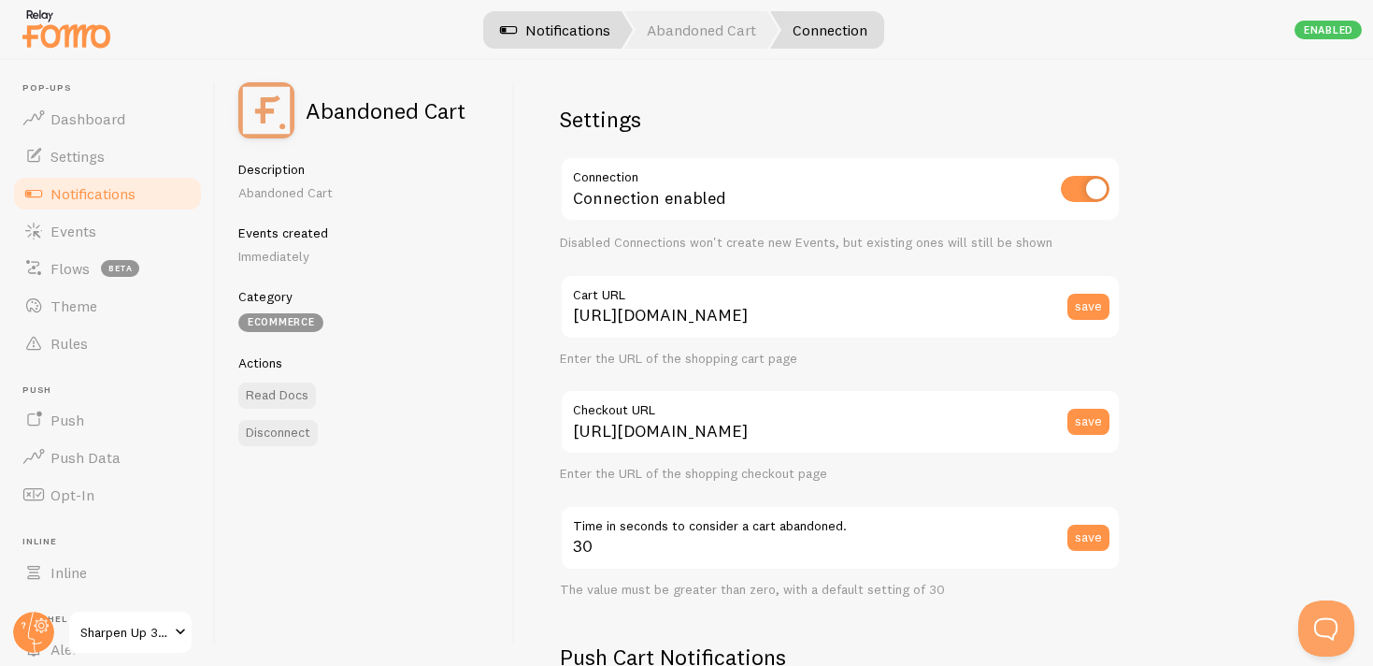
click at [523, 23] on link "Notifications" at bounding box center [555, 29] width 155 height 37
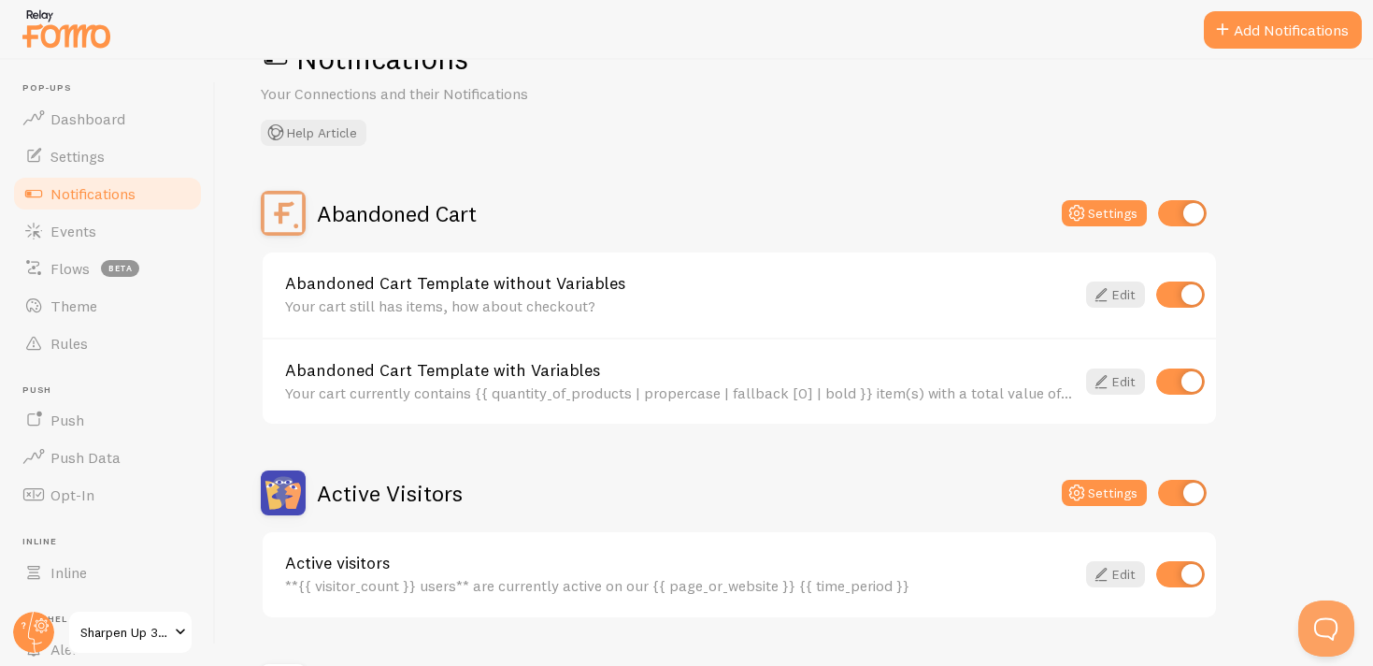
scroll to position [82, 0]
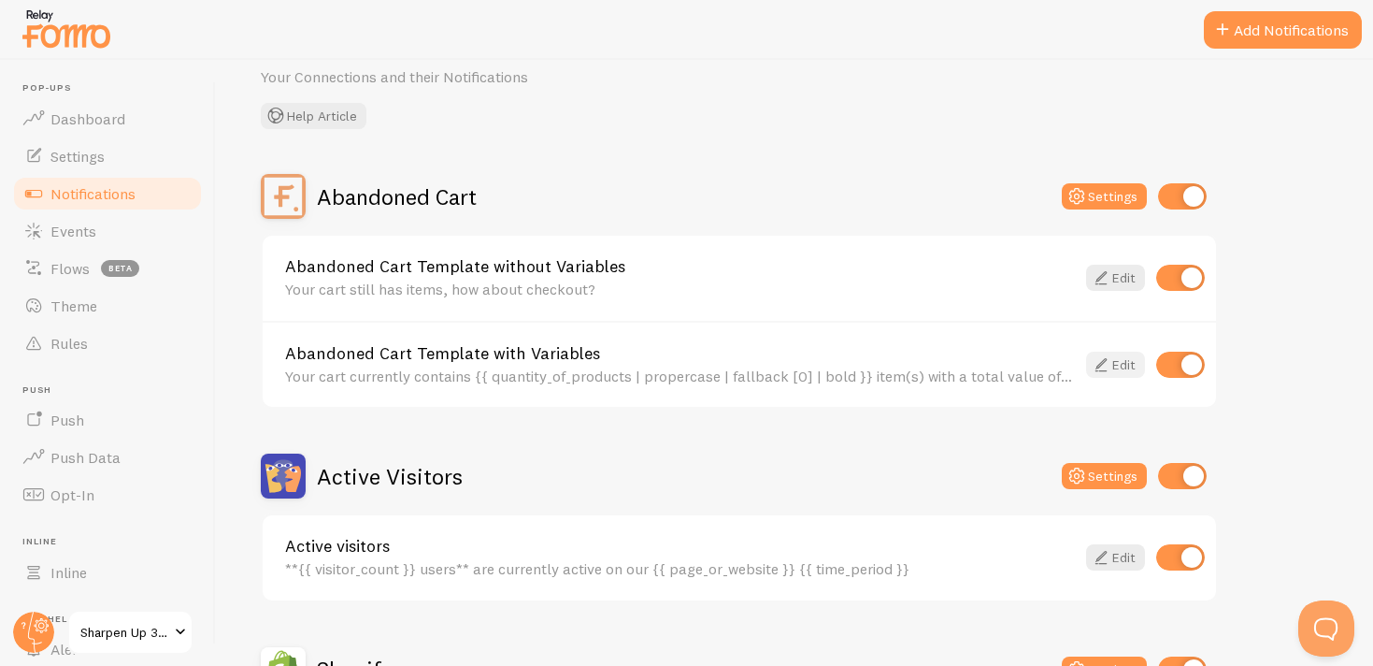
click at [1111, 364] on icon at bounding box center [1101, 364] width 22 height 22
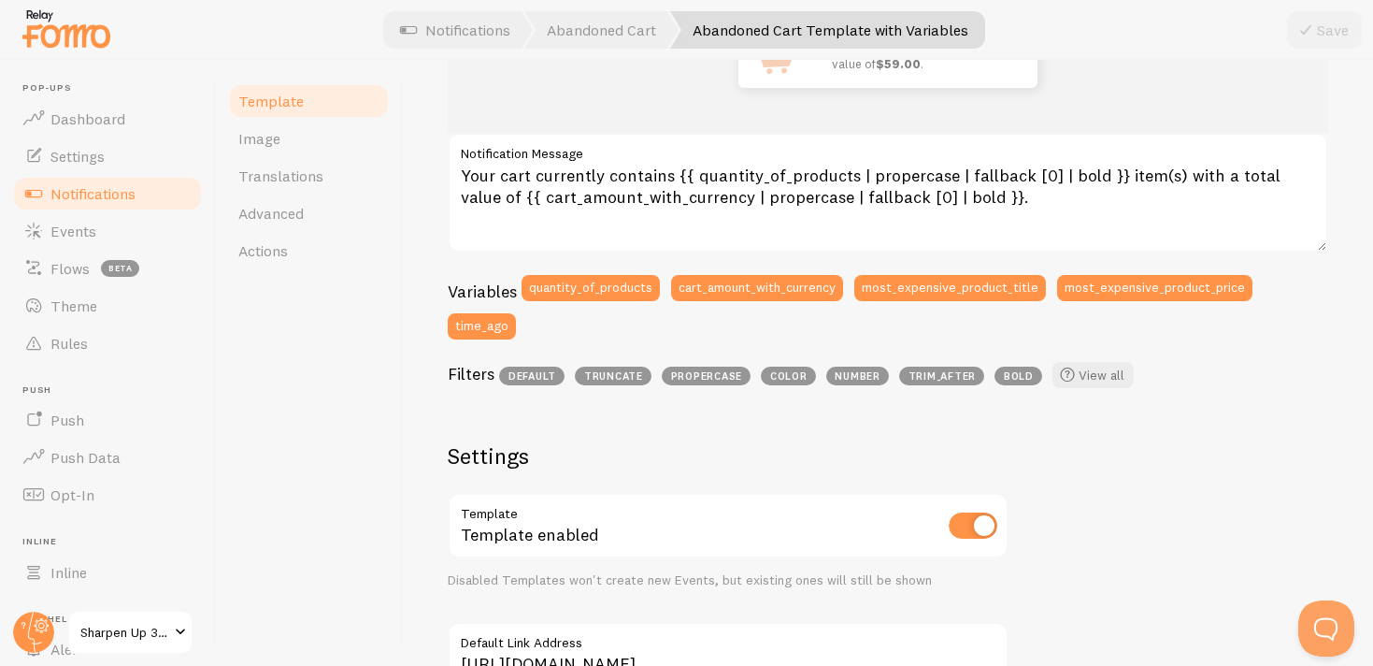
scroll to position [309, 0]
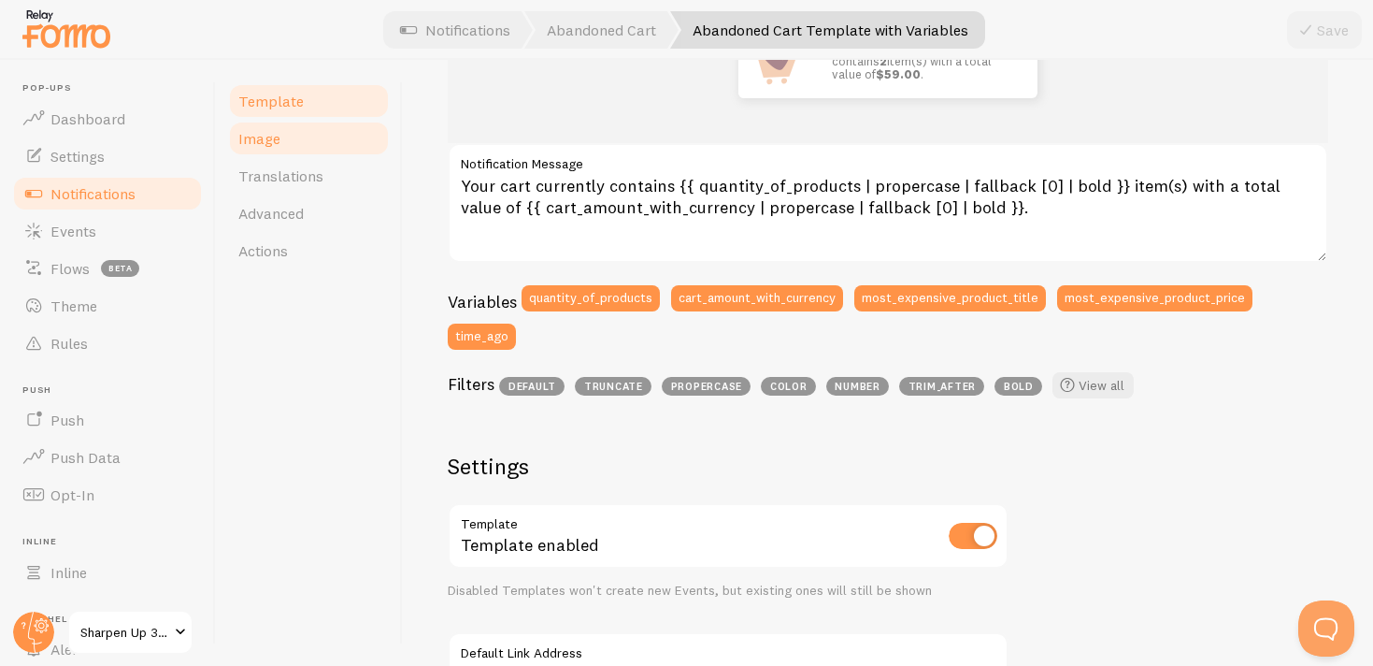
click at [302, 150] on link "Image" at bounding box center [309, 138] width 164 height 37
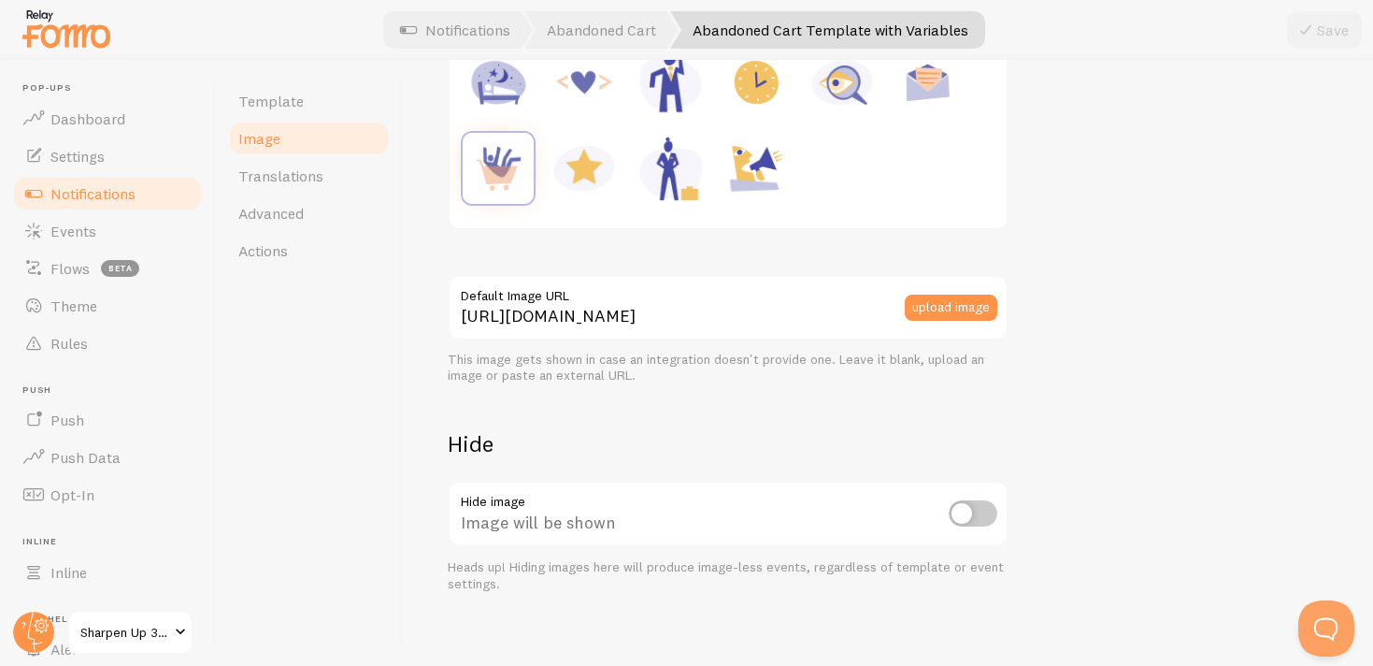
scroll to position [358, 0]
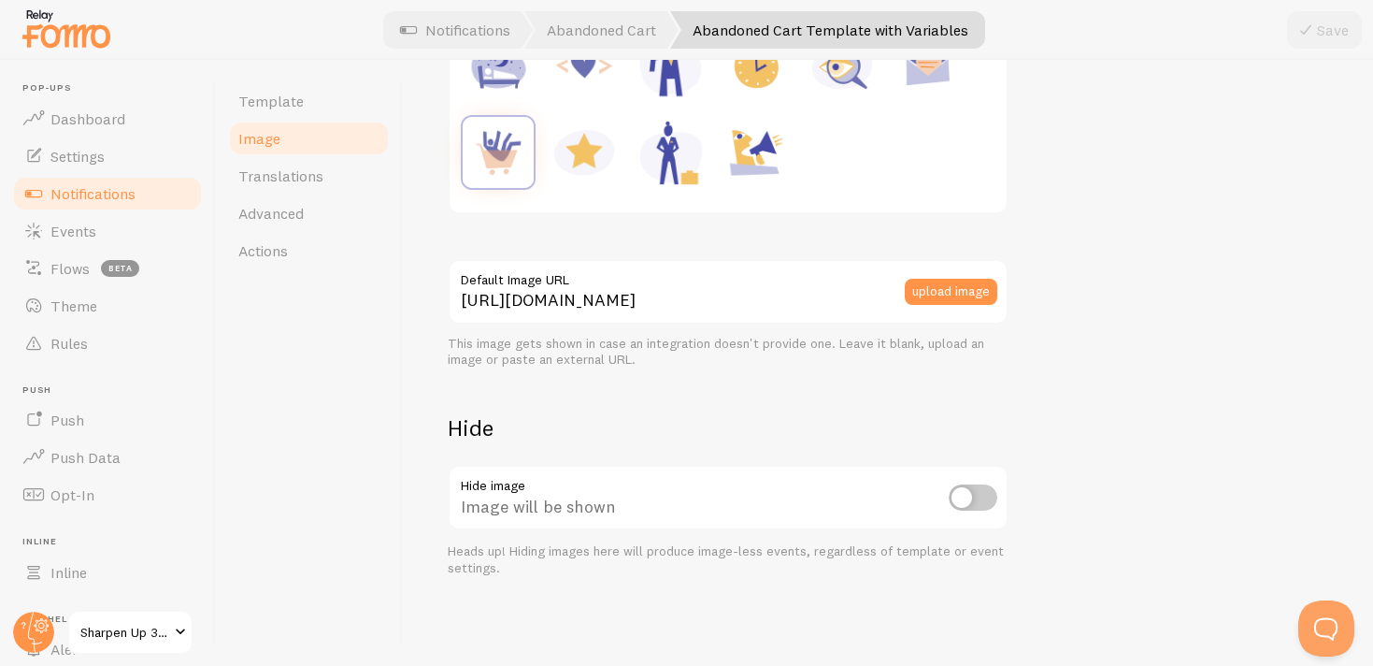
click at [969, 501] on input "checkbox" at bounding box center [973, 497] width 49 height 26
checkbox input "true"
click at [1339, 40] on button "Save" at bounding box center [1324, 29] width 75 height 37
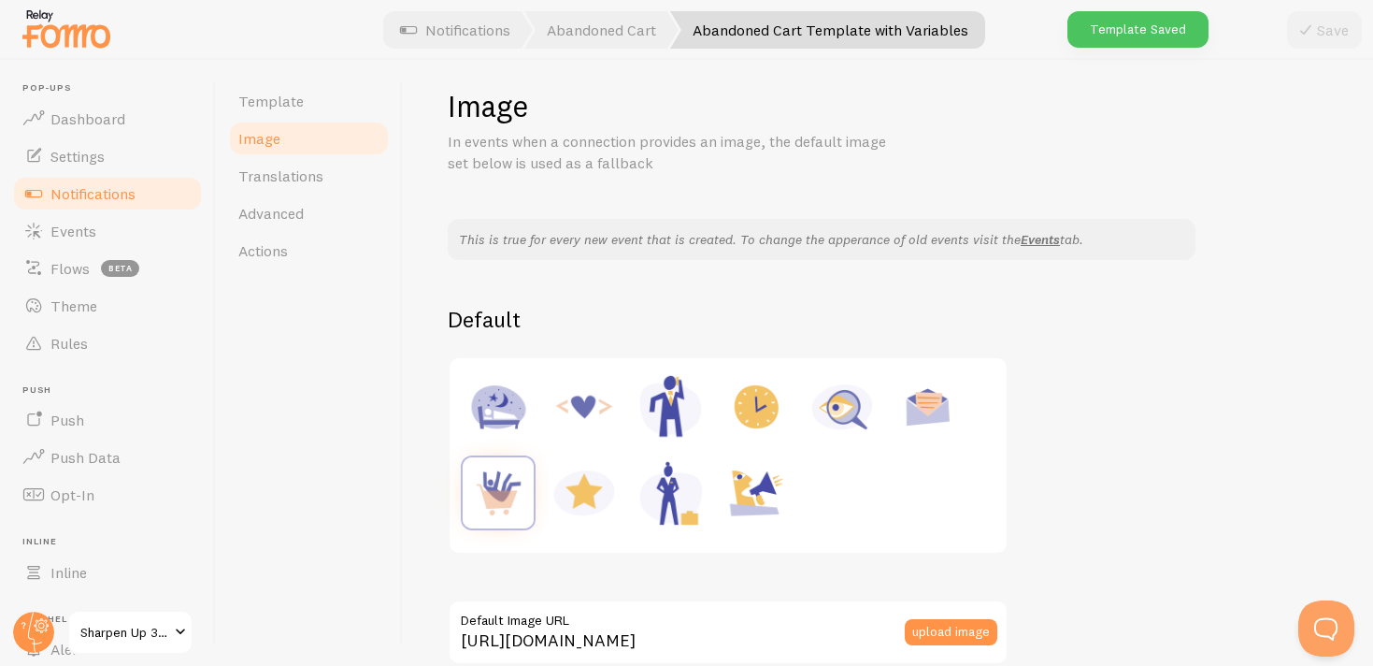
scroll to position [0, 0]
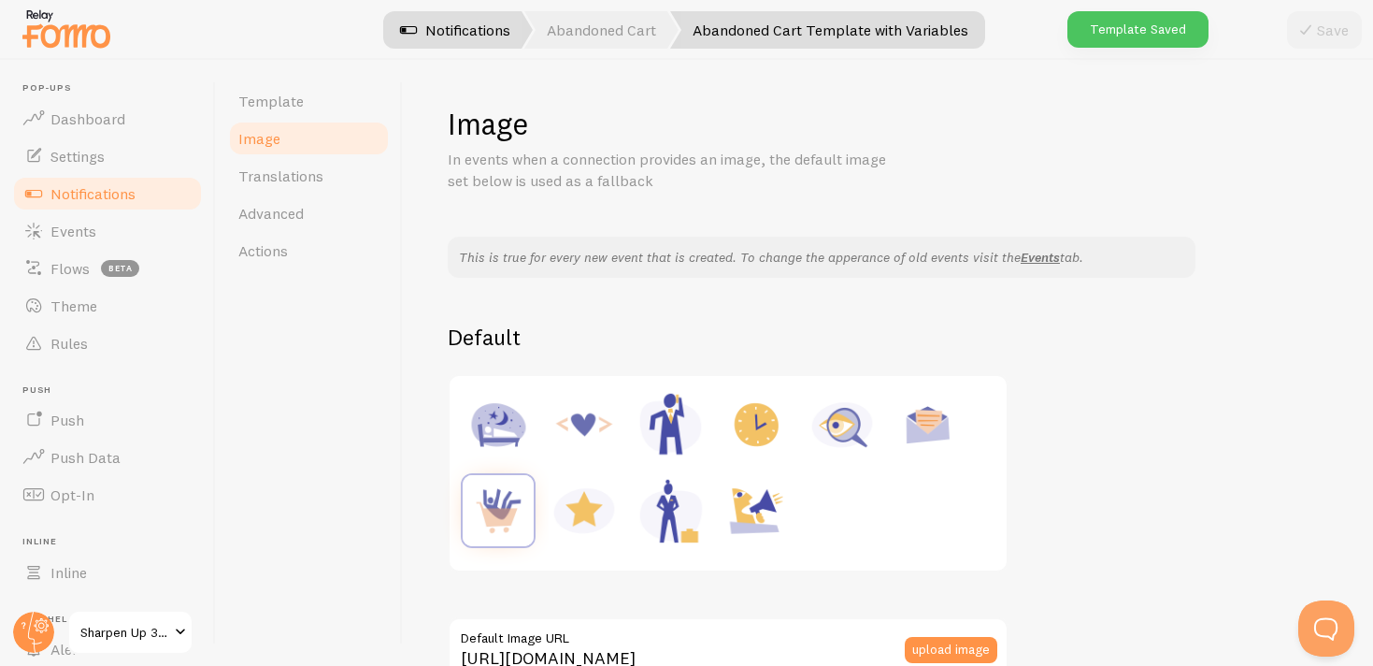
click at [469, 22] on link "Notifications" at bounding box center [455, 29] width 155 height 37
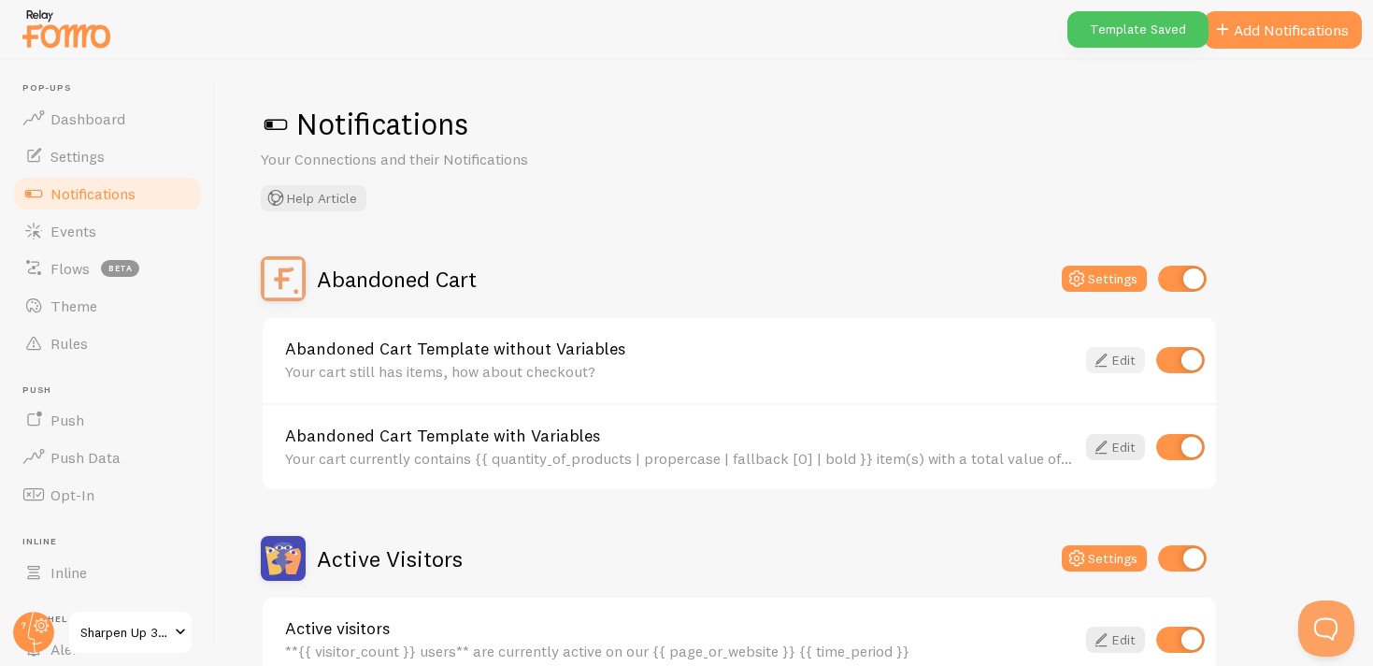
click at [1106, 365] on icon at bounding box center [1101, 360] width 22 height 22
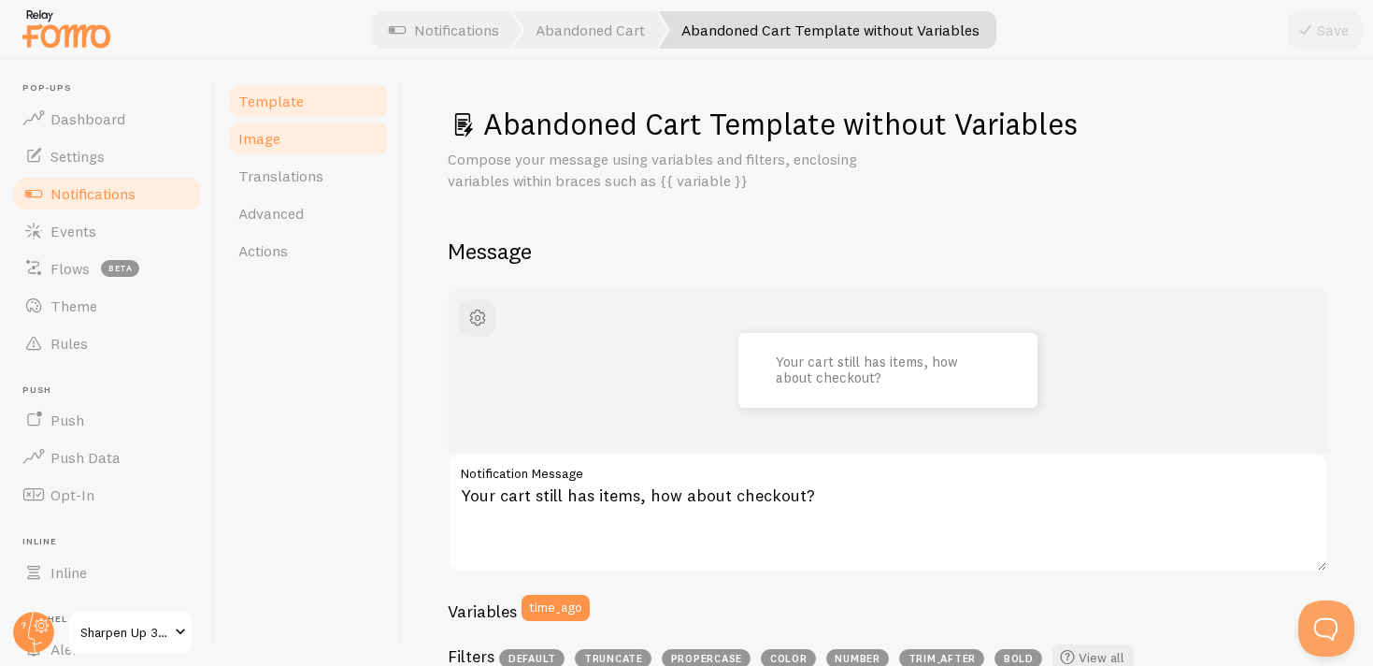
click at [324, 138] on link "Image" at bounding box center [309, 138] width 164 height 37
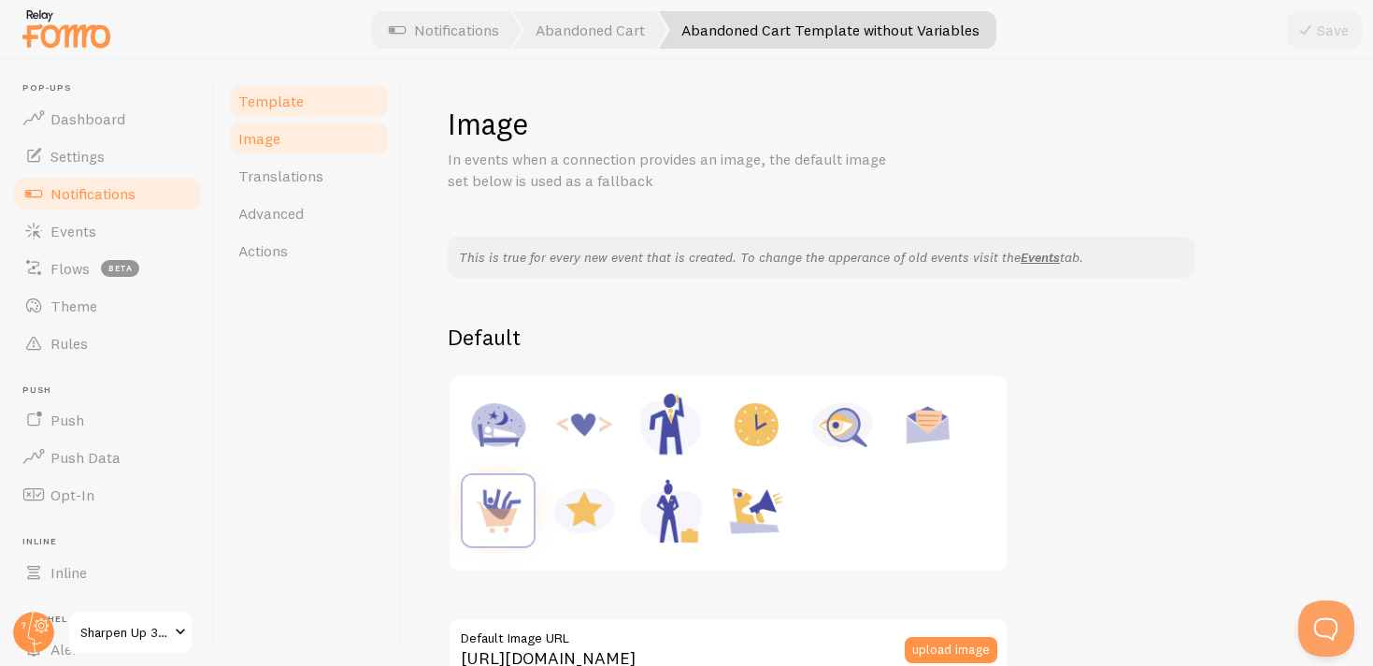
click at [301, 106] on link "Template" at bounding box center [309, 100] width 164 height 37
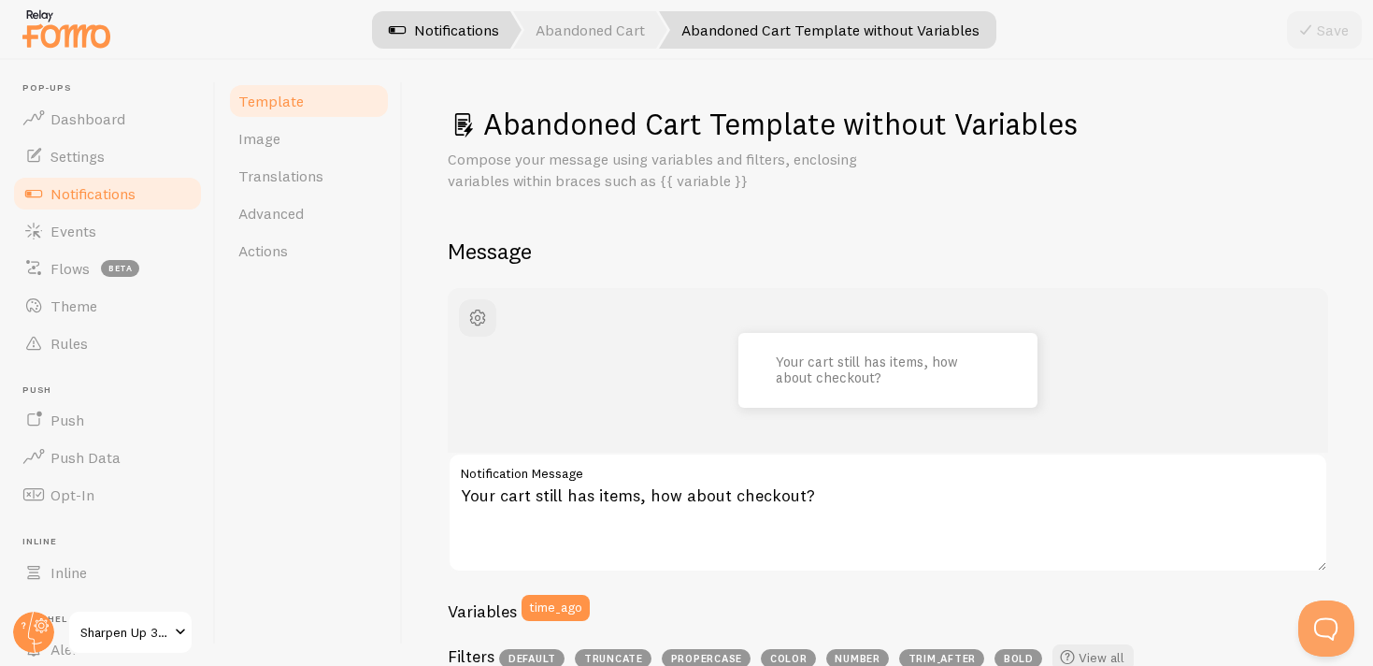
click at [433, 33] on link "Notifications" at bounding box center [443, 29] width 155 height 37
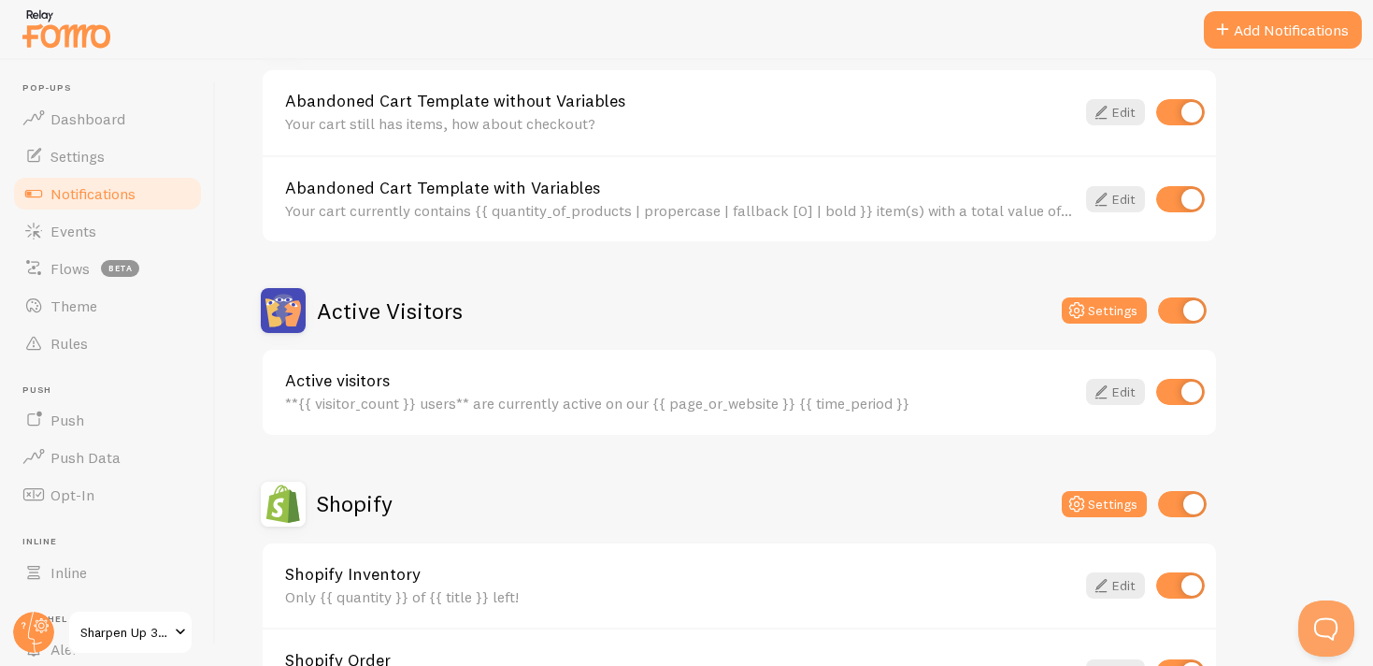
scroll to position [275, 0]
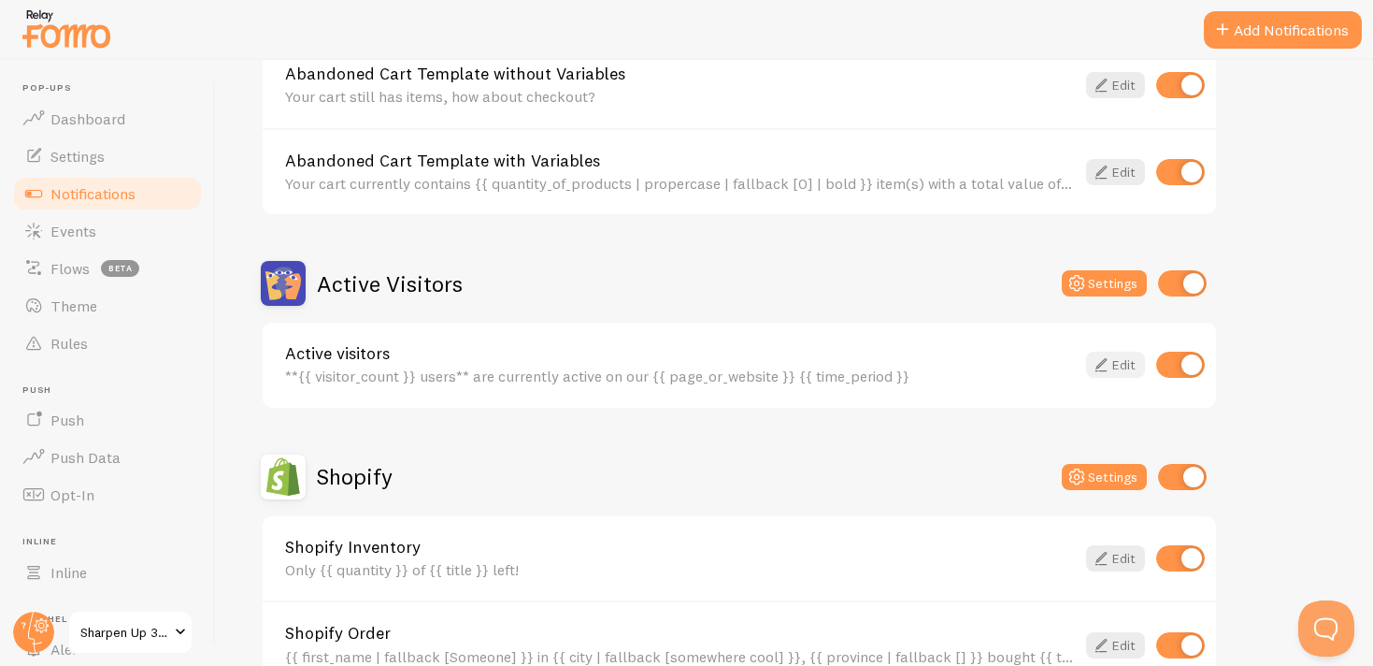
click at [1108, 369] on icon at bounding box center [1101, 364] width 22 height 22
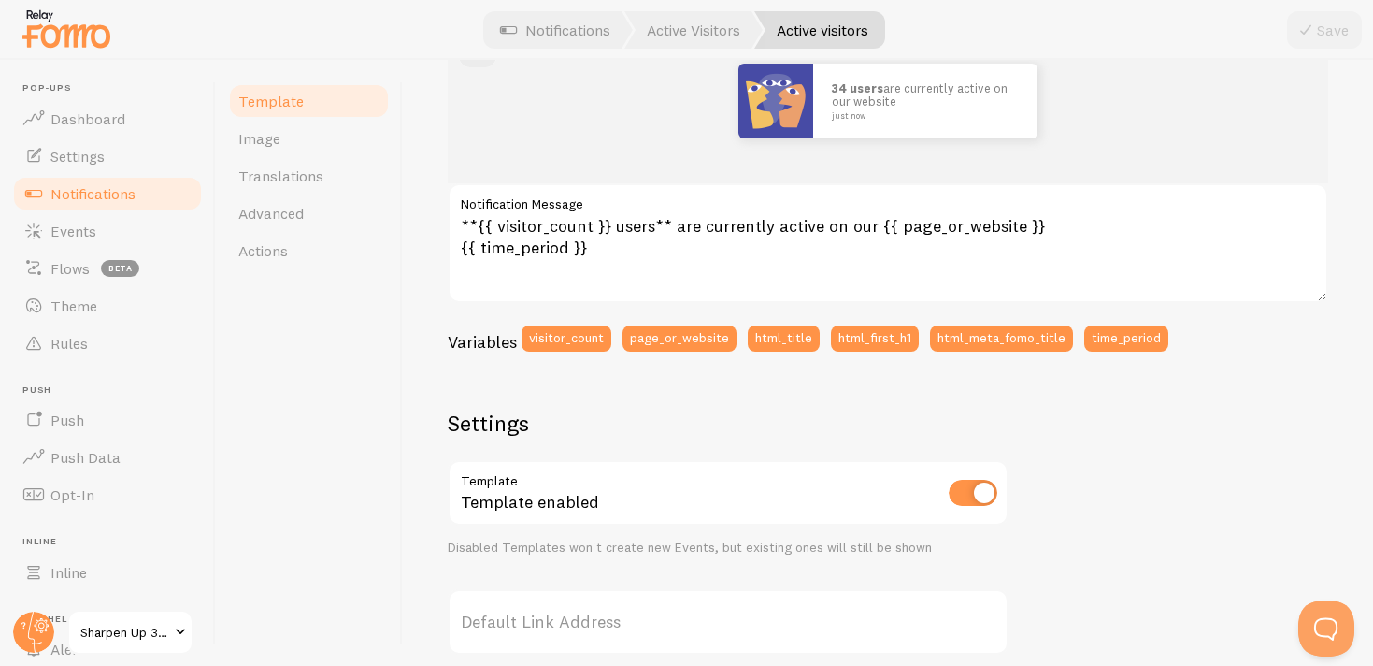
scroll to position [290, 0]
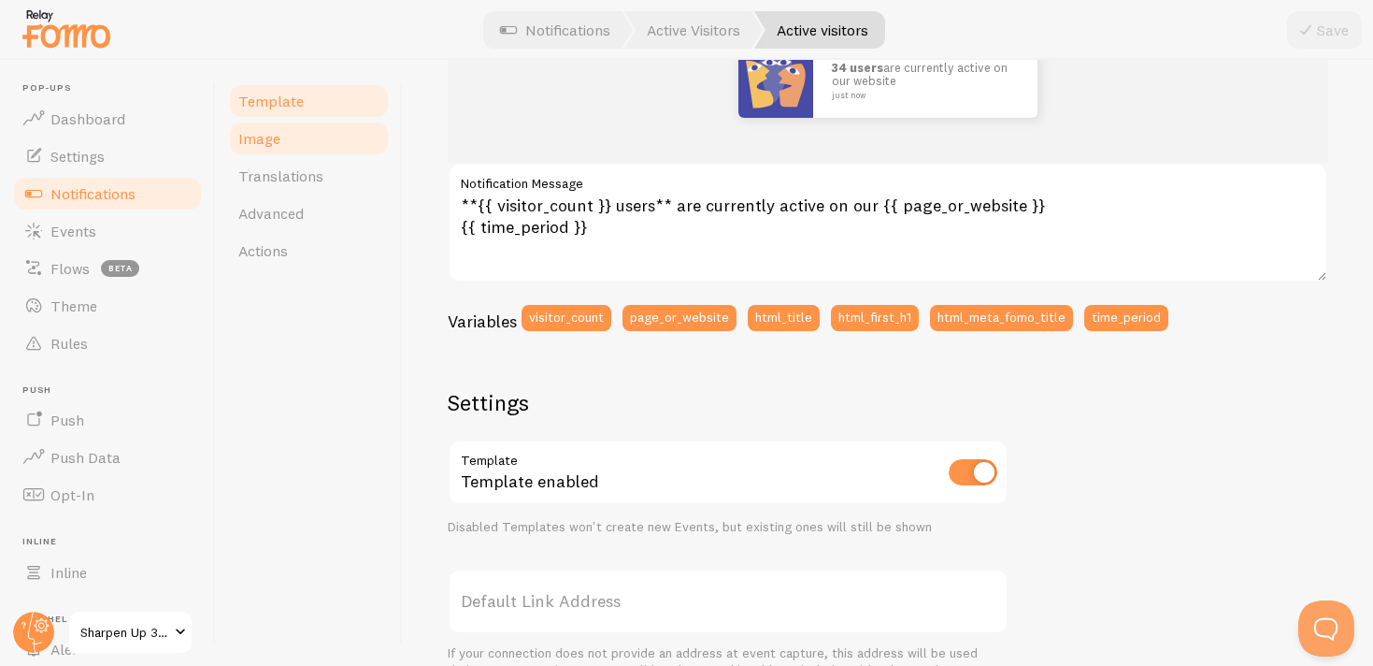
click at [337, 148] on link "Image" at bounding box center [309, 138] width 164 height 37
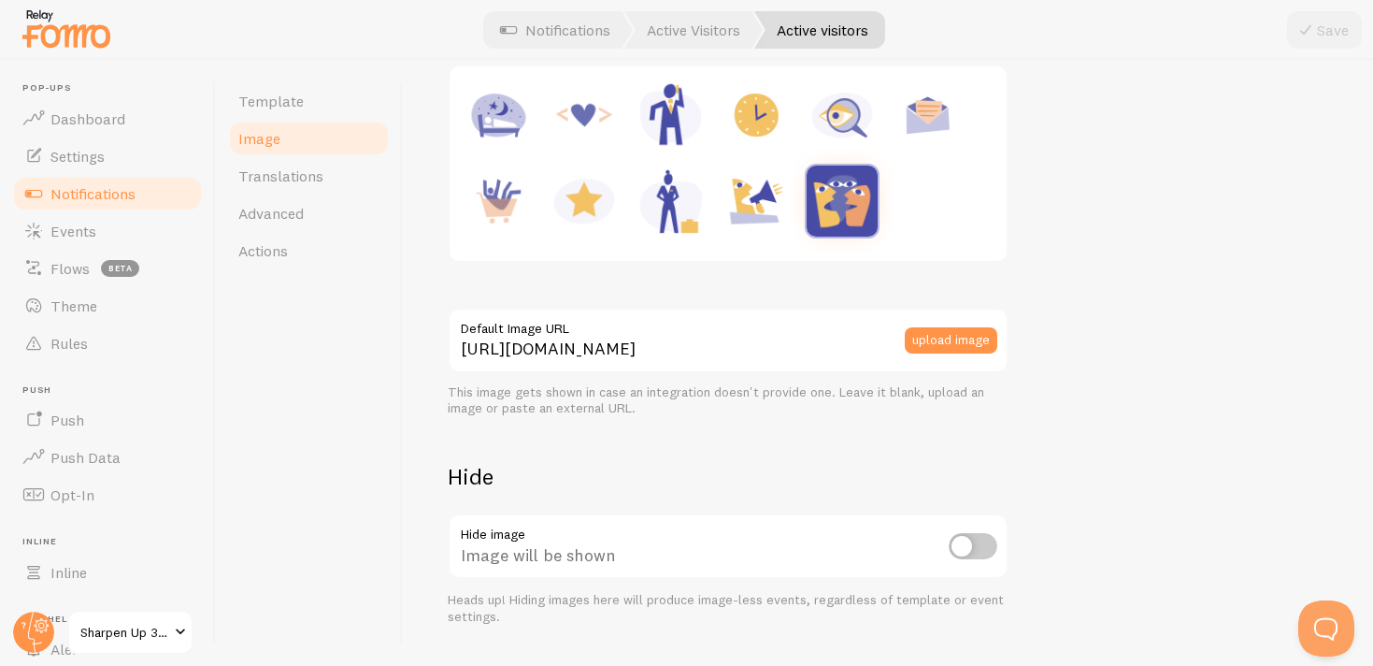
scroll to position [307, 0]
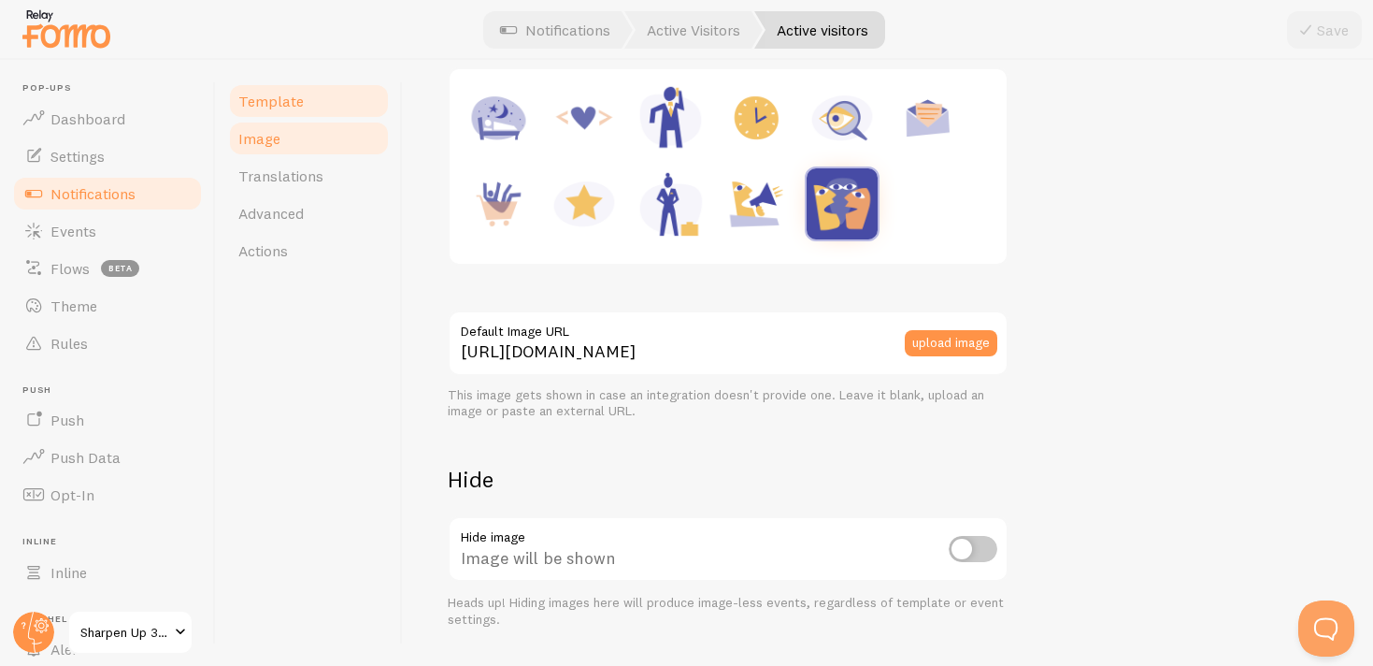
click at [256, 104] on span "Template" at bounding box center [270, 101] width 65 height 19
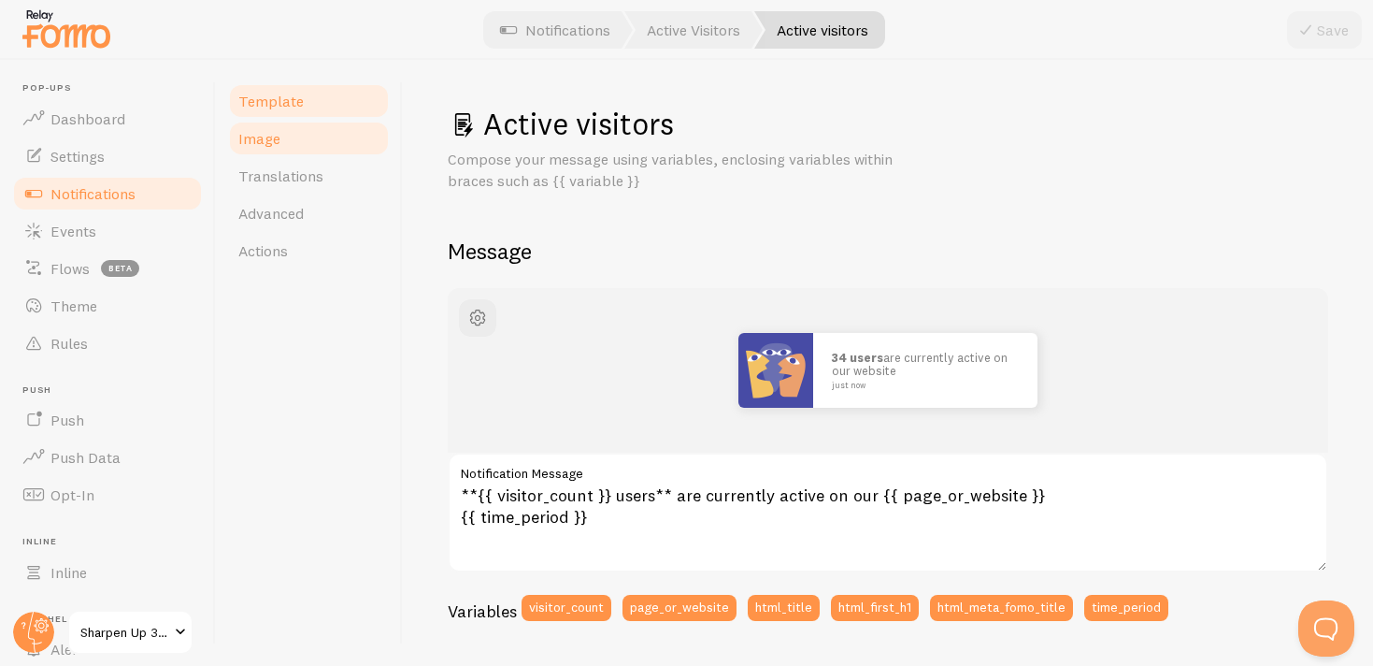
click at [298, 140] on link "Image" at bounding box center [309, 138] width 164 height 37
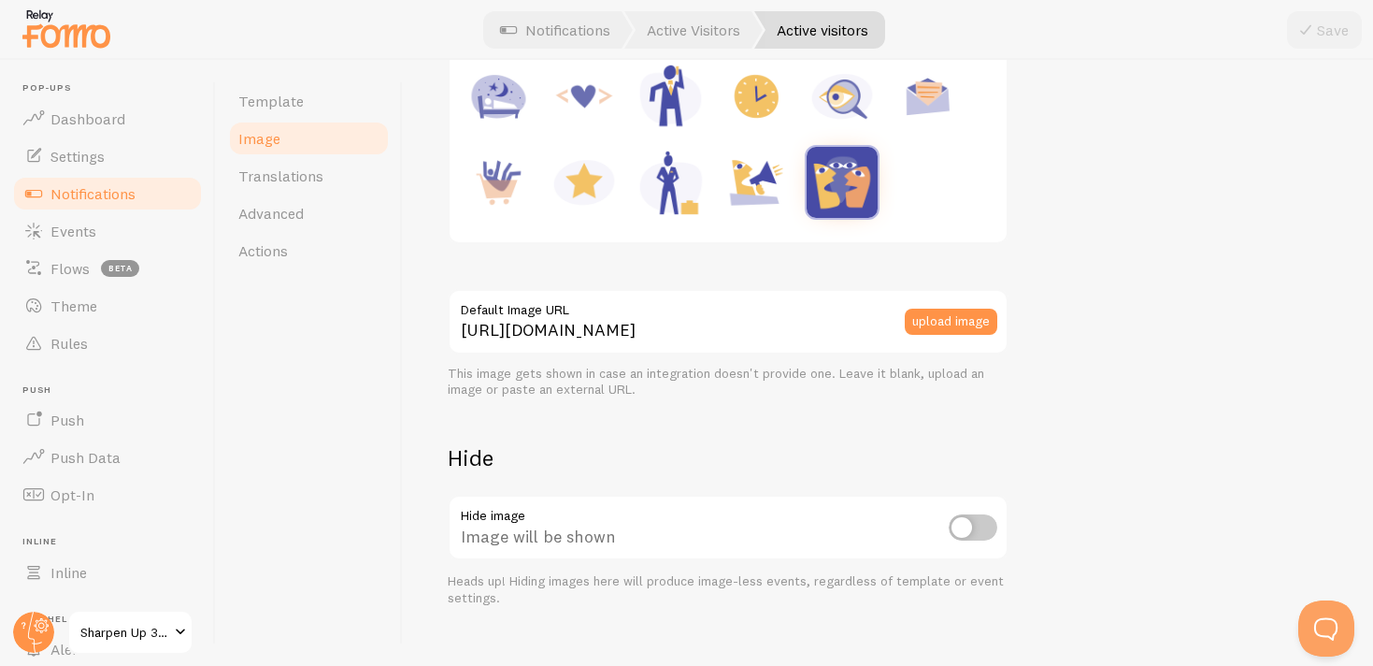
scroll to position [358, 0]
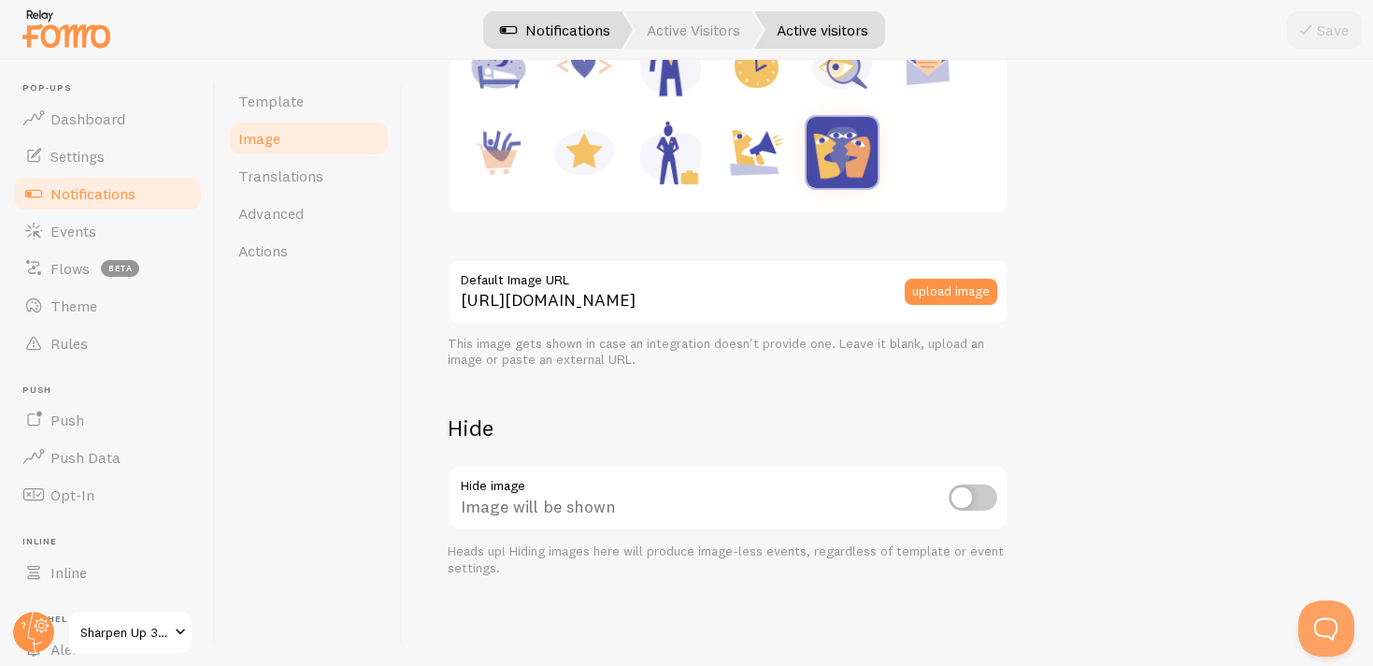
click at [551, 28] on link "Notifications" at bounding box center [555, 29] width 155 height 37
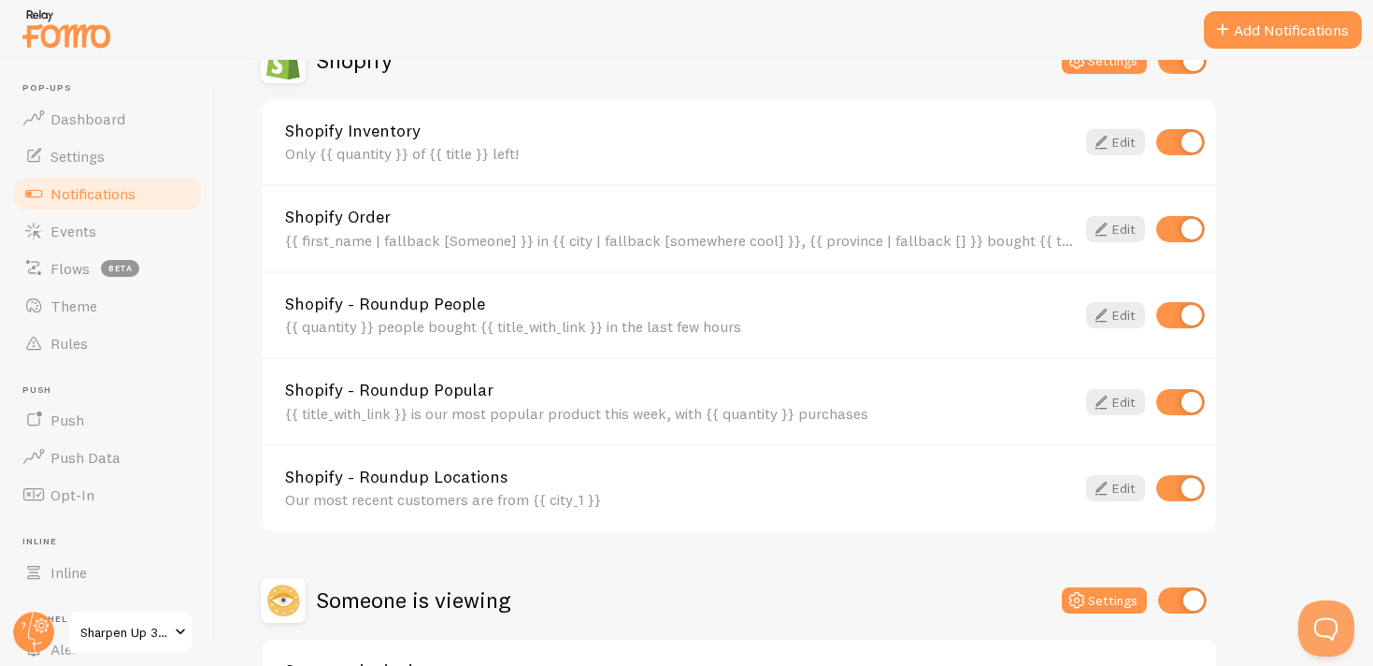
scroll to position [693, 0]
click at [1187, 400] on input "checkbox" at bounding box center [1180, 400] width 49 height 26
checkbox input "false"
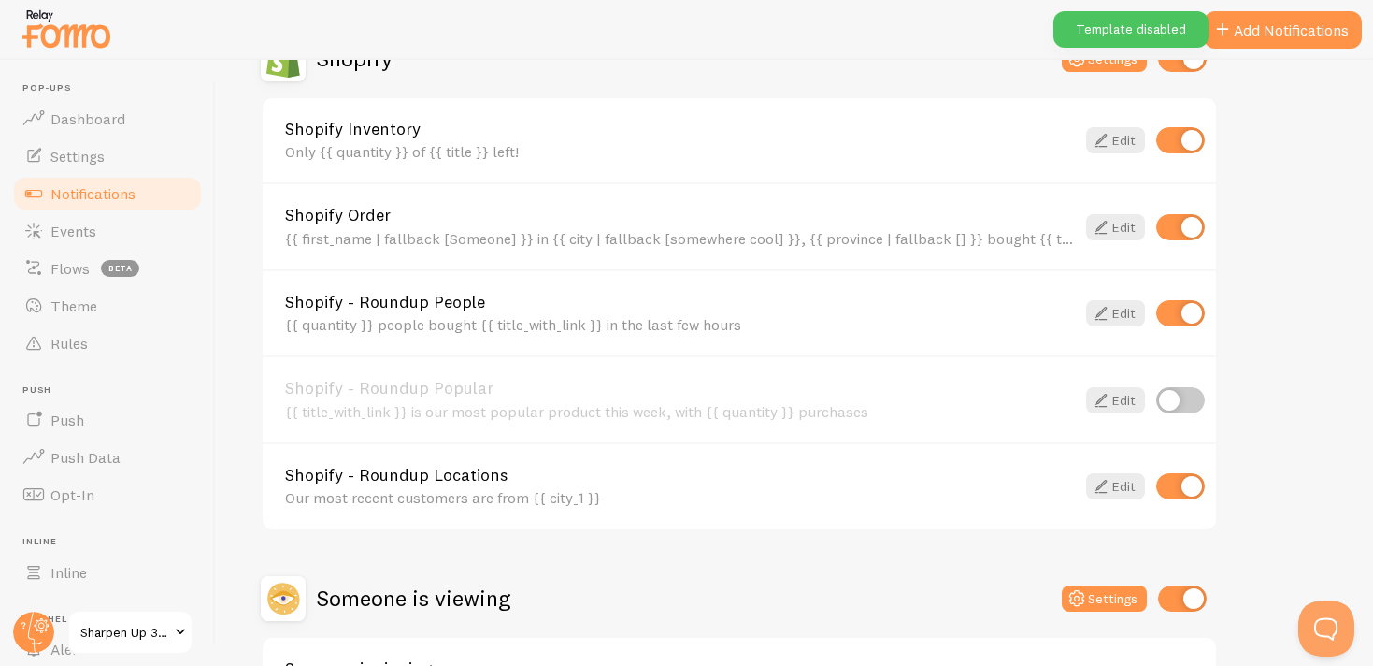
click at [1188, 487] on input "checkbox" at bounding box center [1180, 486] width 49 height 26
checkbox input "false"
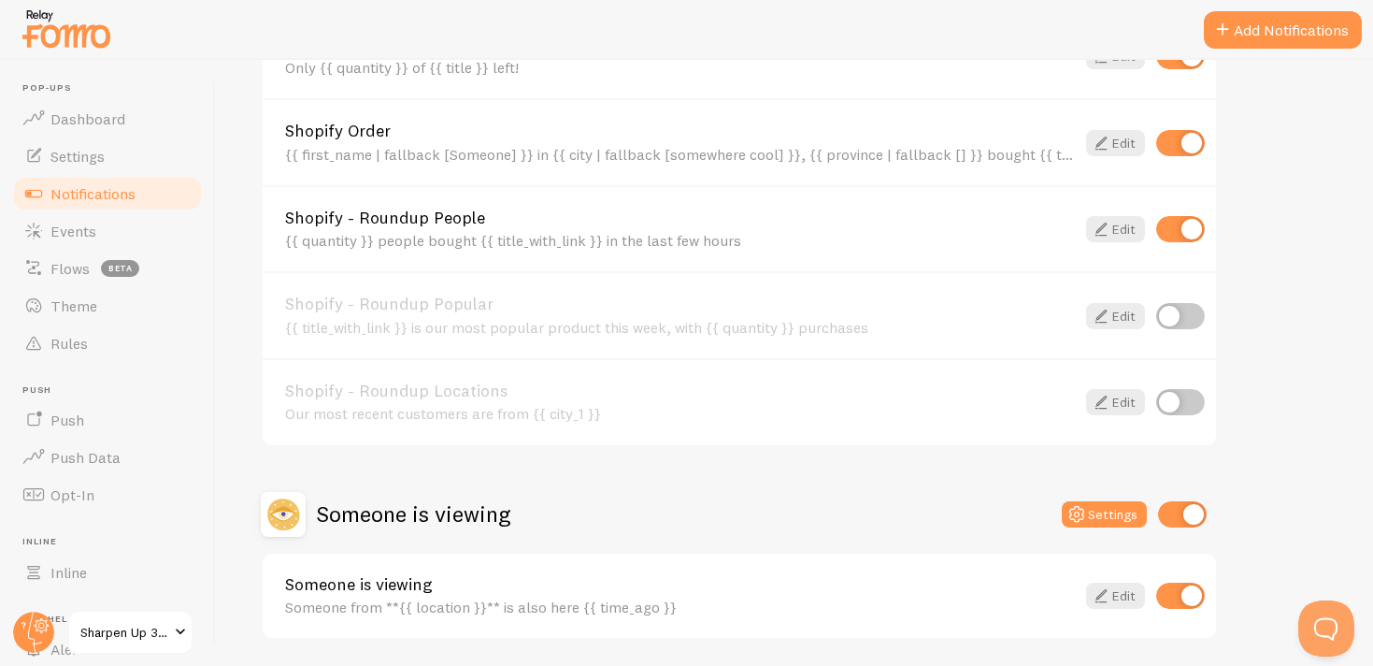
scroll to position [840, 0]
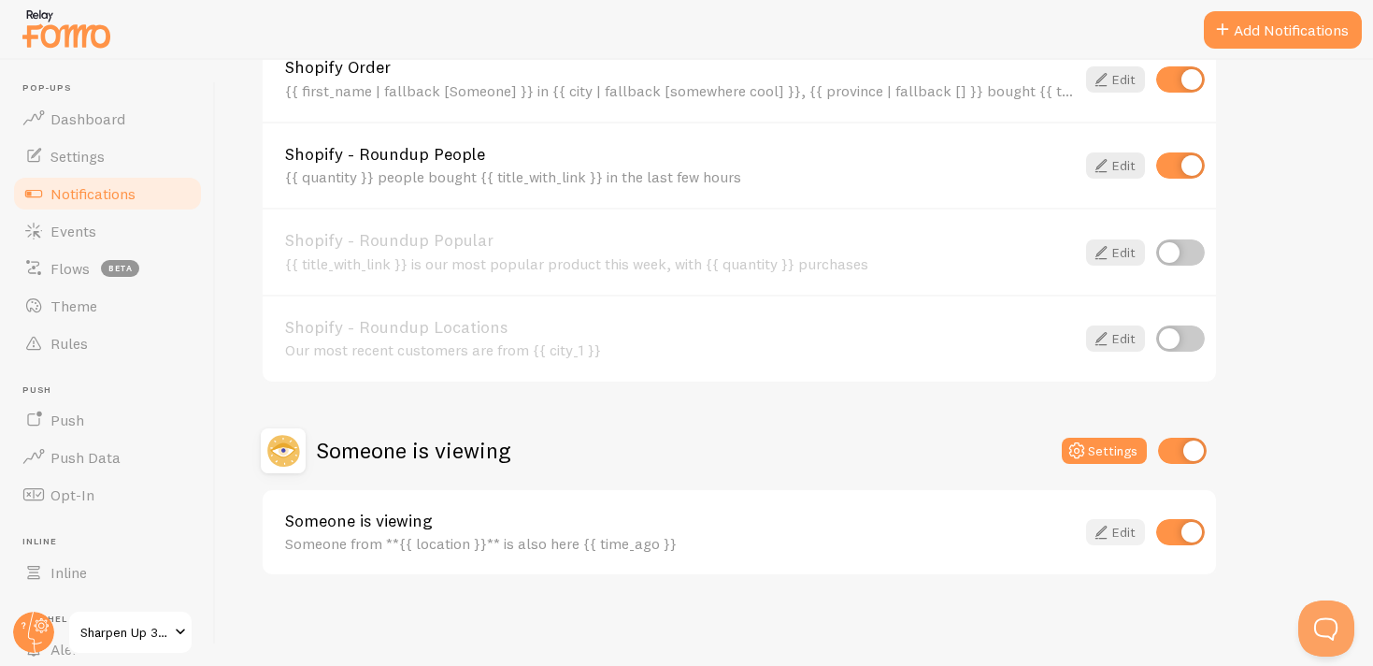
click at [1109, 536] on icon at bounding box center [1101, 532] width 22 height 22
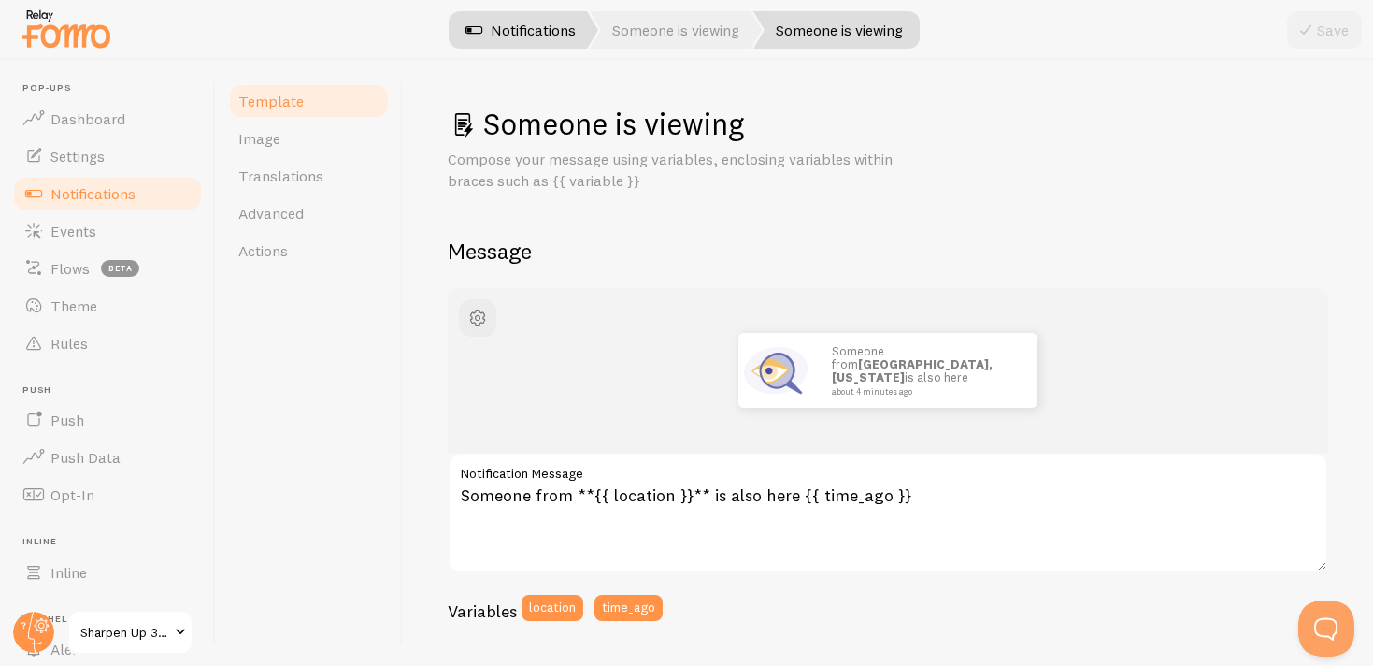
click at [513, 33] on link "Notifications" at bounding box center [520, 29] width 155 height 37
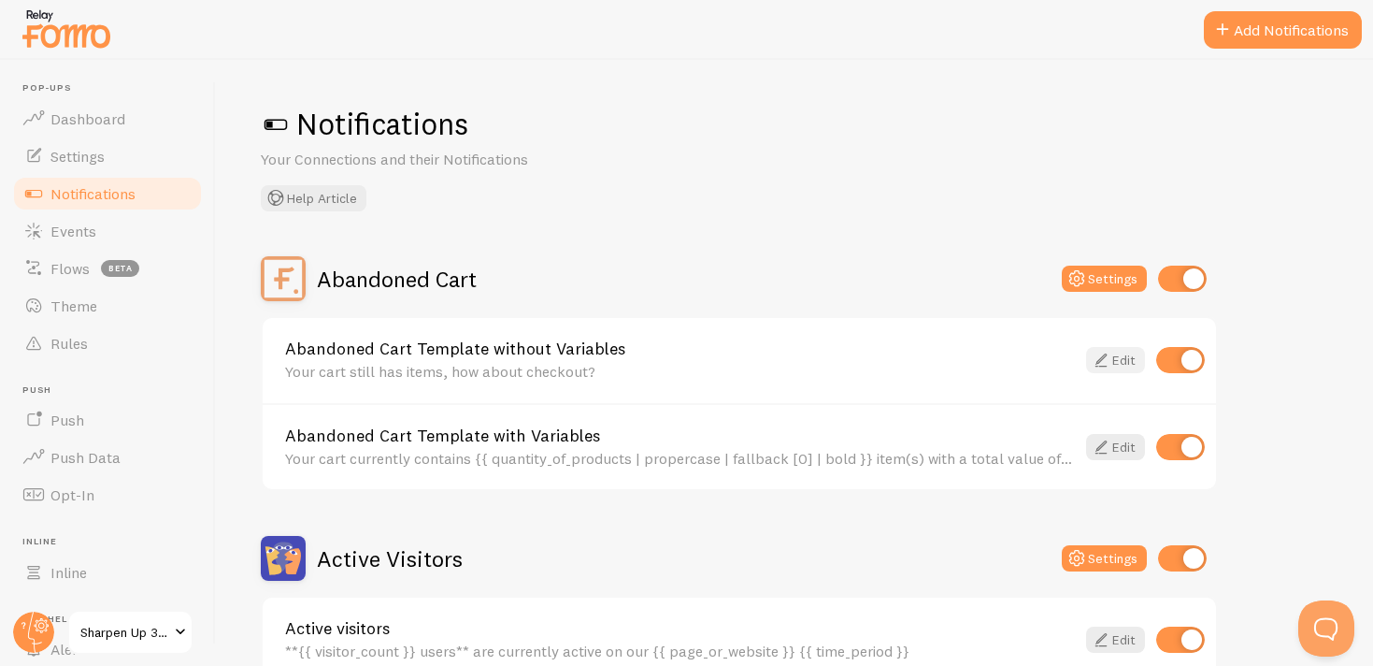
click at [1109, 364] on icon at bounding box center [1101, 360] width 22 height 22
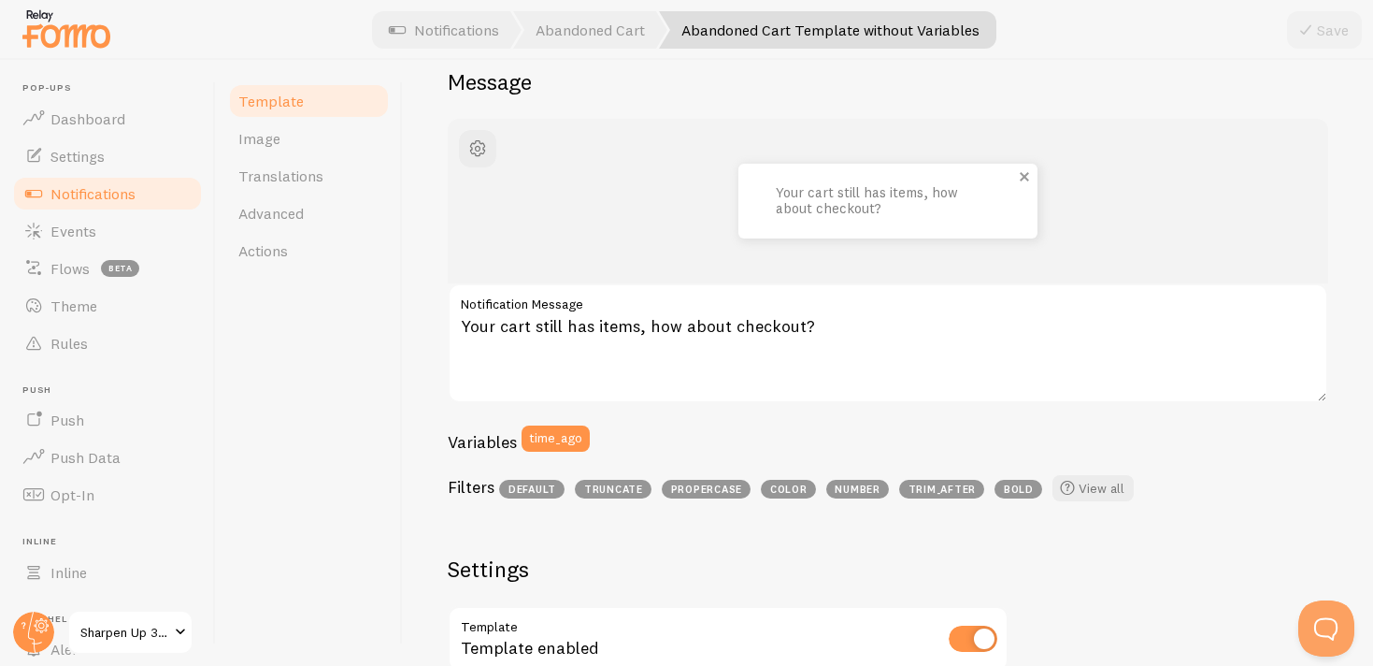
scroll to position [168, 0]
click at [282, 138] on link "Image" at bounding box center [309, 138] width 164 height 37
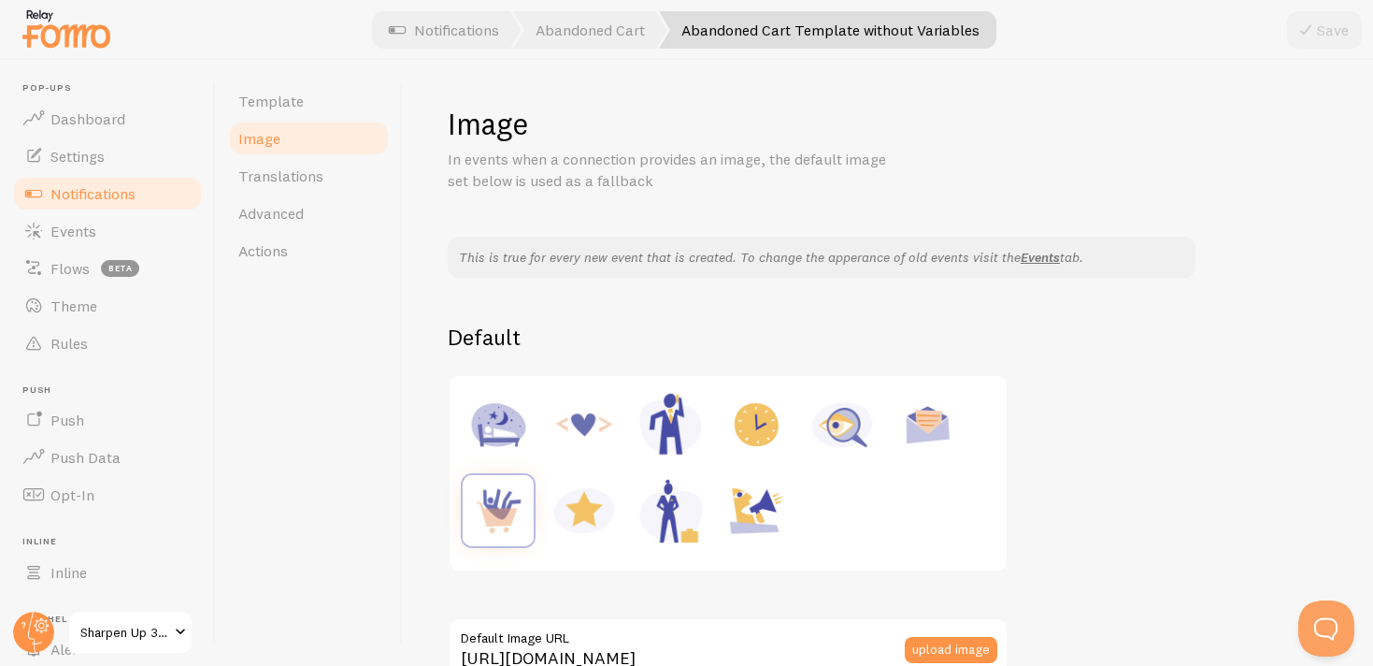
scroll to position [358, 0]
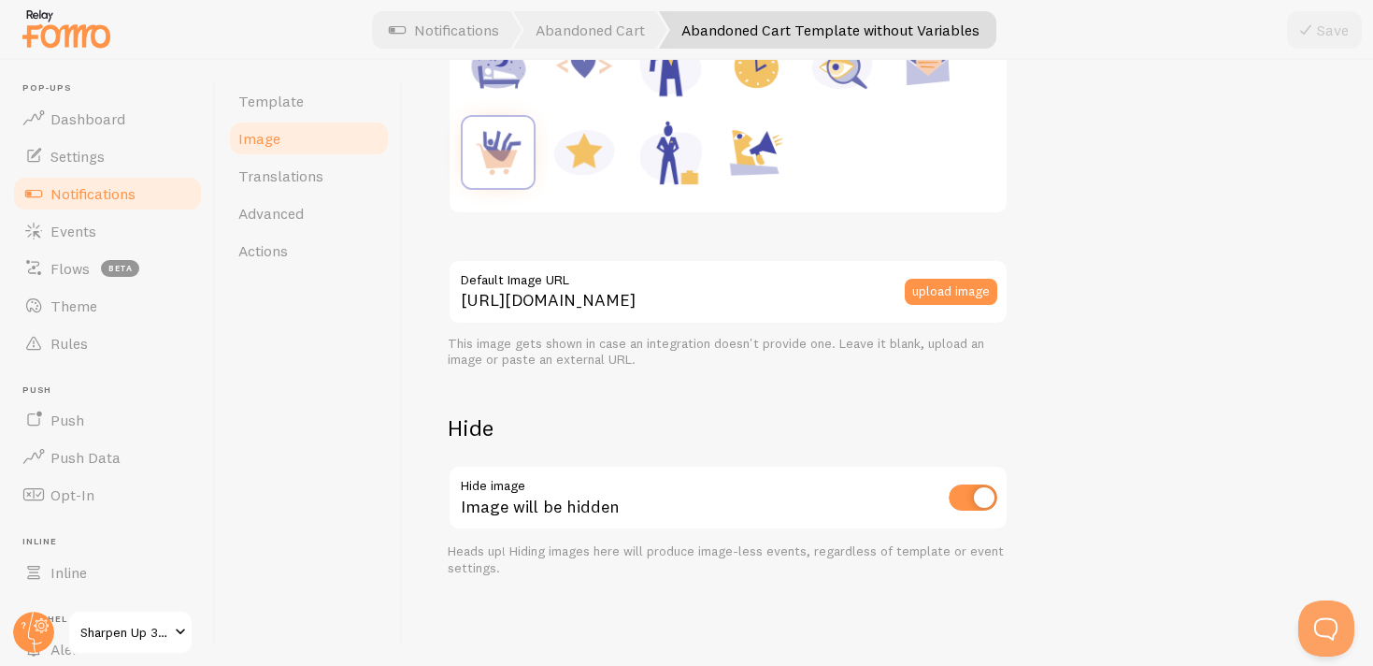
click at [967, 499] on input "checkbox" at bounding box center [973, 497] width 49 height 26
checkbox input "false"
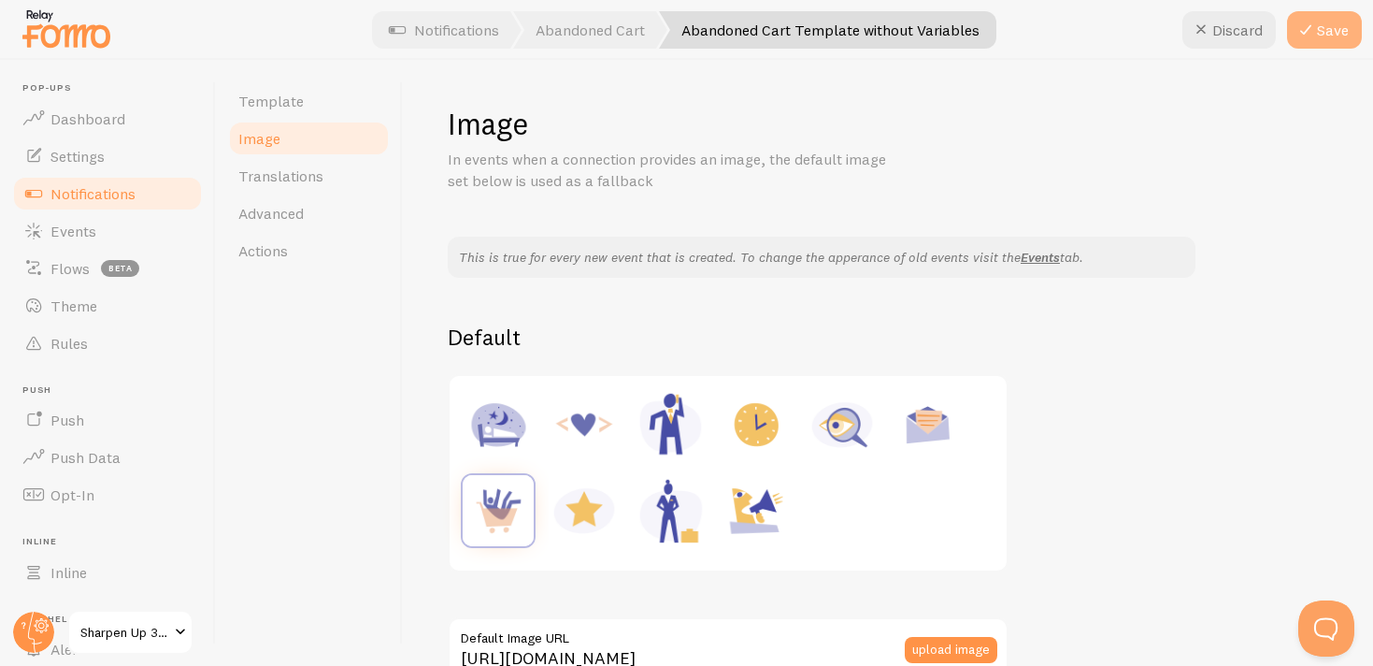
click at [1329, 27] on button "Save" at bounding box center [1324, 29] width 75 height 37
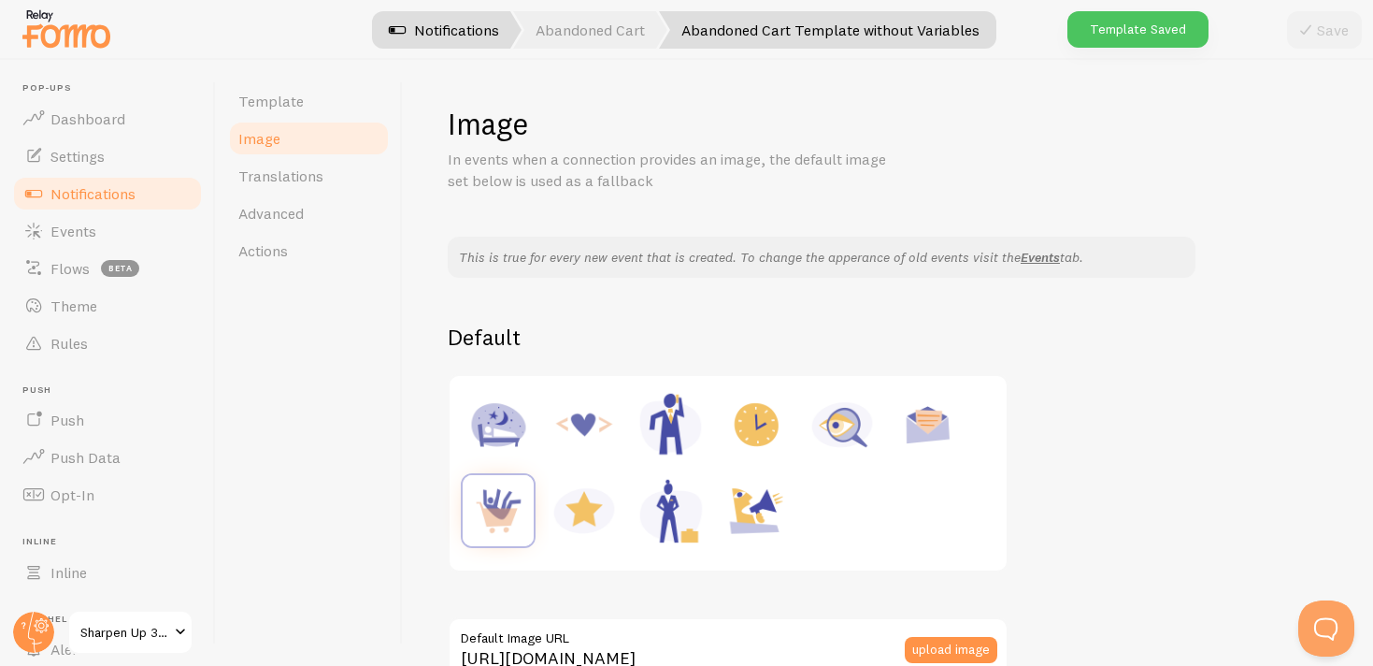
click at [406, 46] on link "Notifications" at bounding box center [443, 29] width 155 height 37
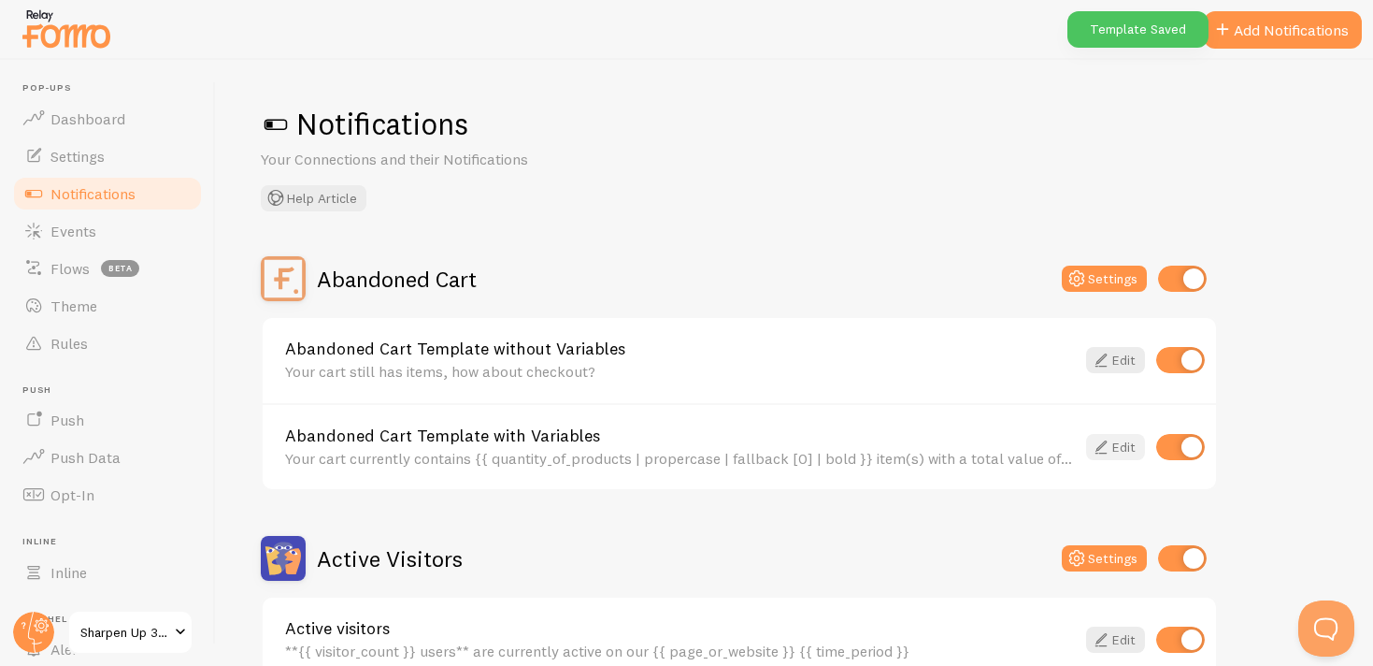
click at [1122, 436] on link "Edit" at bounding box center [1115, 447] width 59 height 26
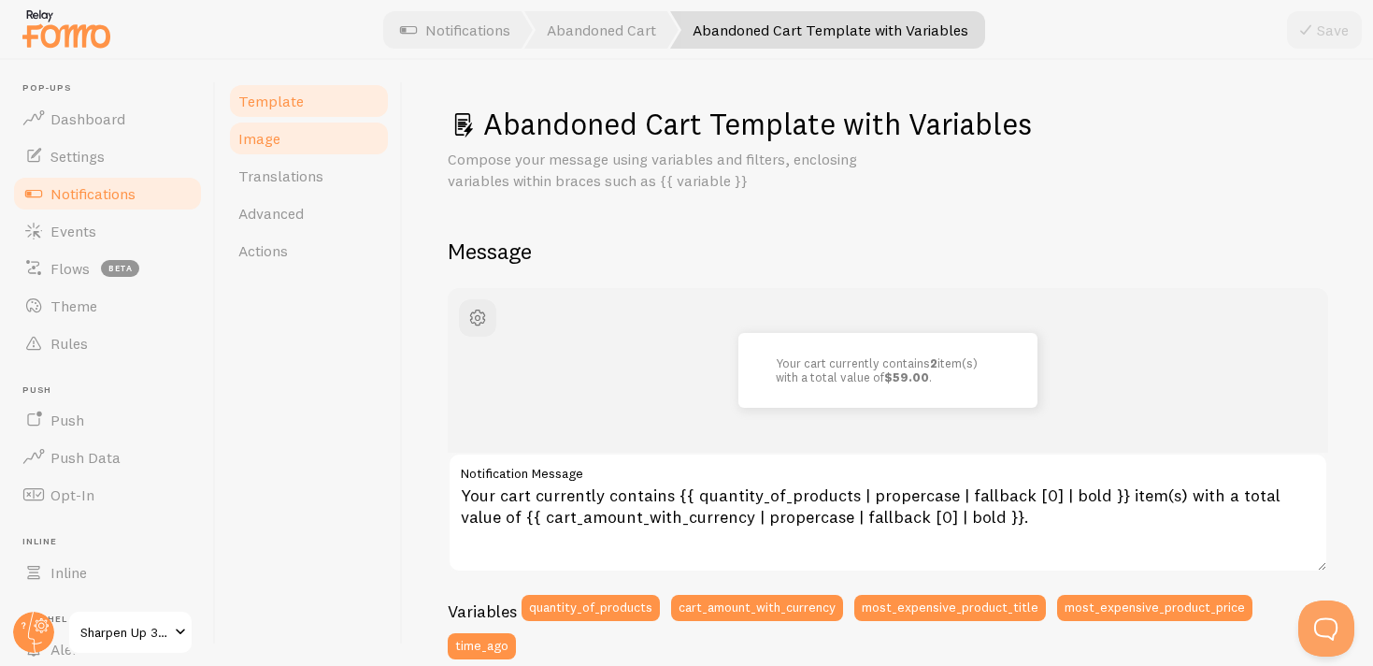
click at [300, 135] on link "Image" at bounding box center [309, 138] width 164 height 37
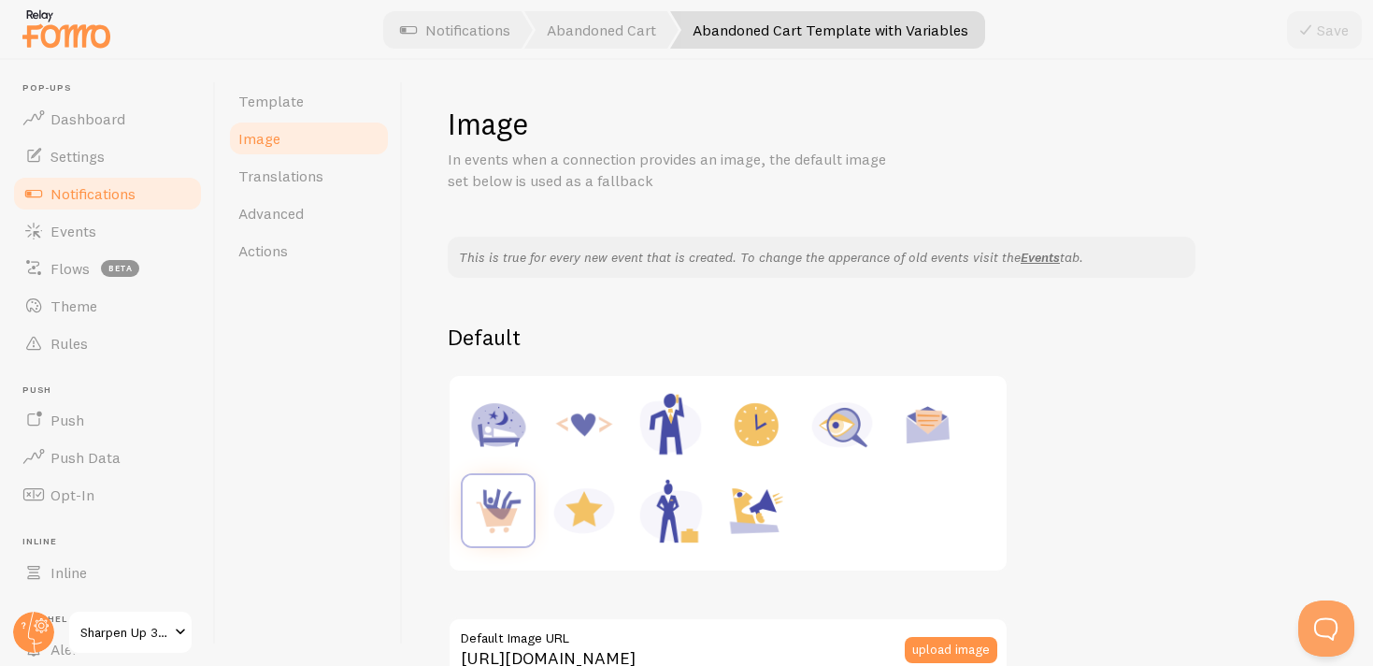
scroll to position [358, 0]
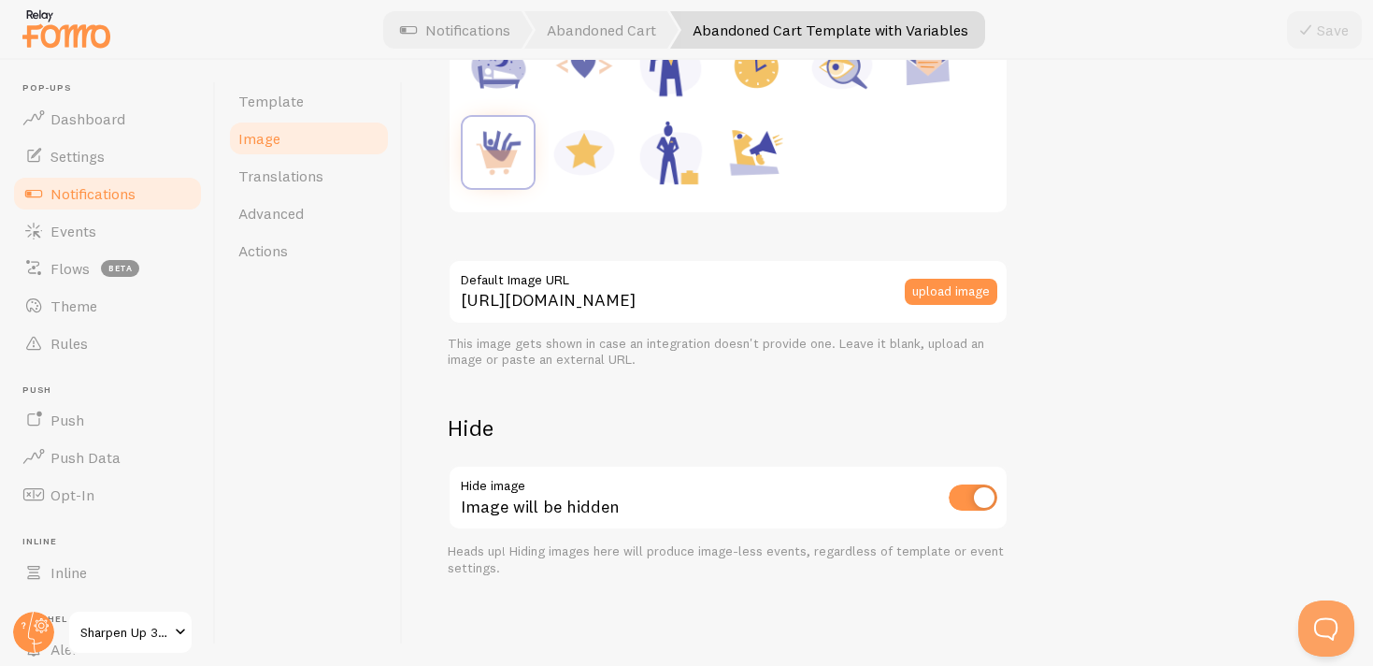
click at [952, 494] on input "checkbox" at bounding box center [973, 497] width 49 height 26
checkbox input "false"
click at [1328, 46] on button "Save" at bounding box center [1324, 29] width 75 height 37
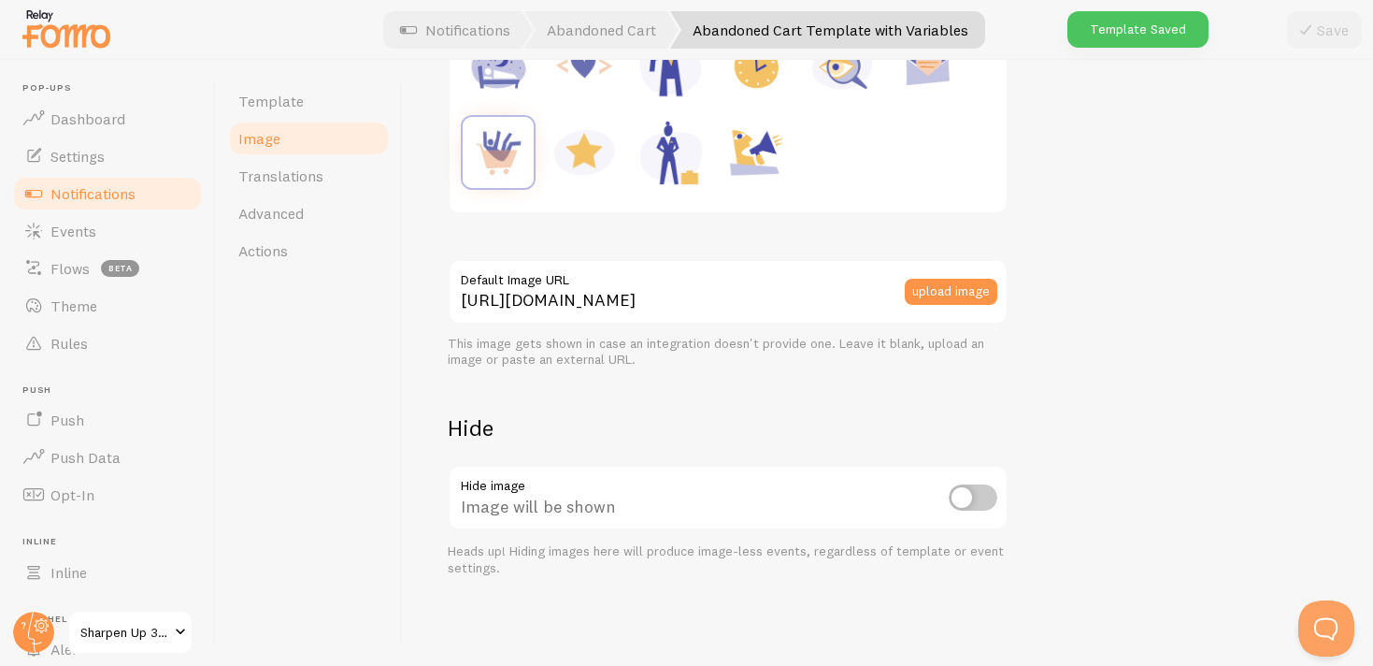
scroll to position [0, 0]
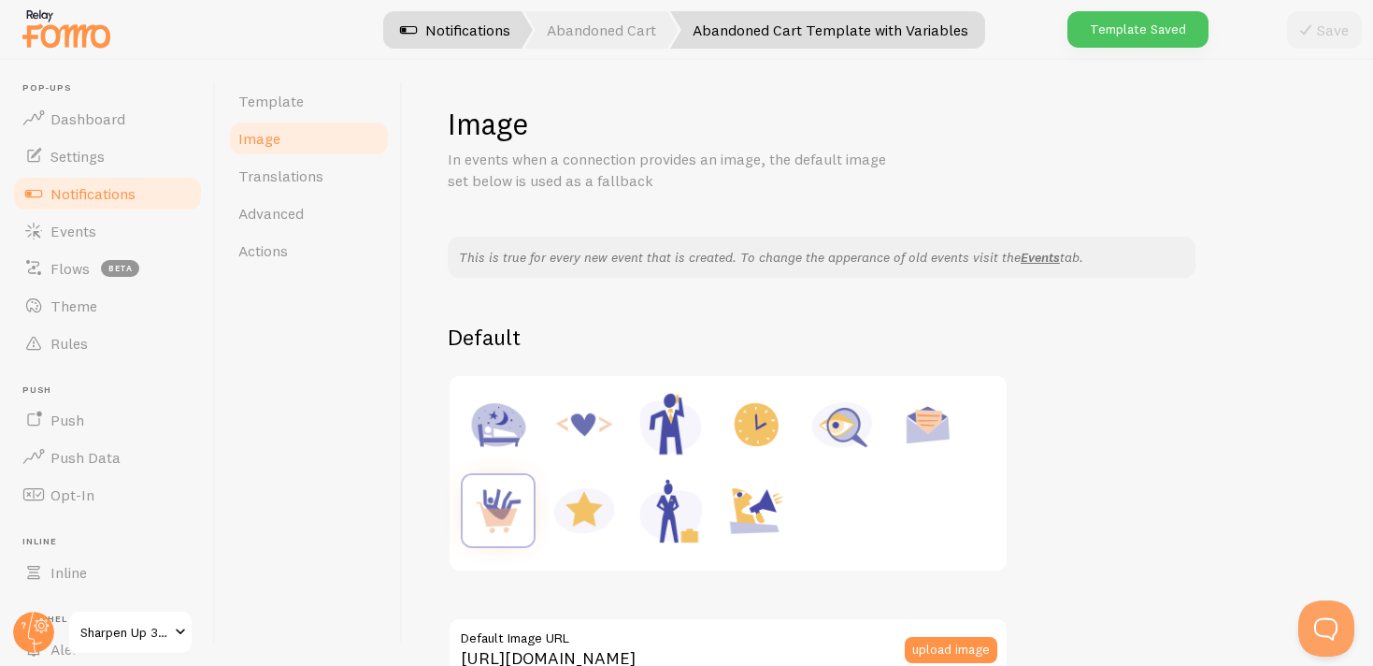
click at [466, 25] on link "Notifications" at bounding box center [455, 29] width 155 height 37
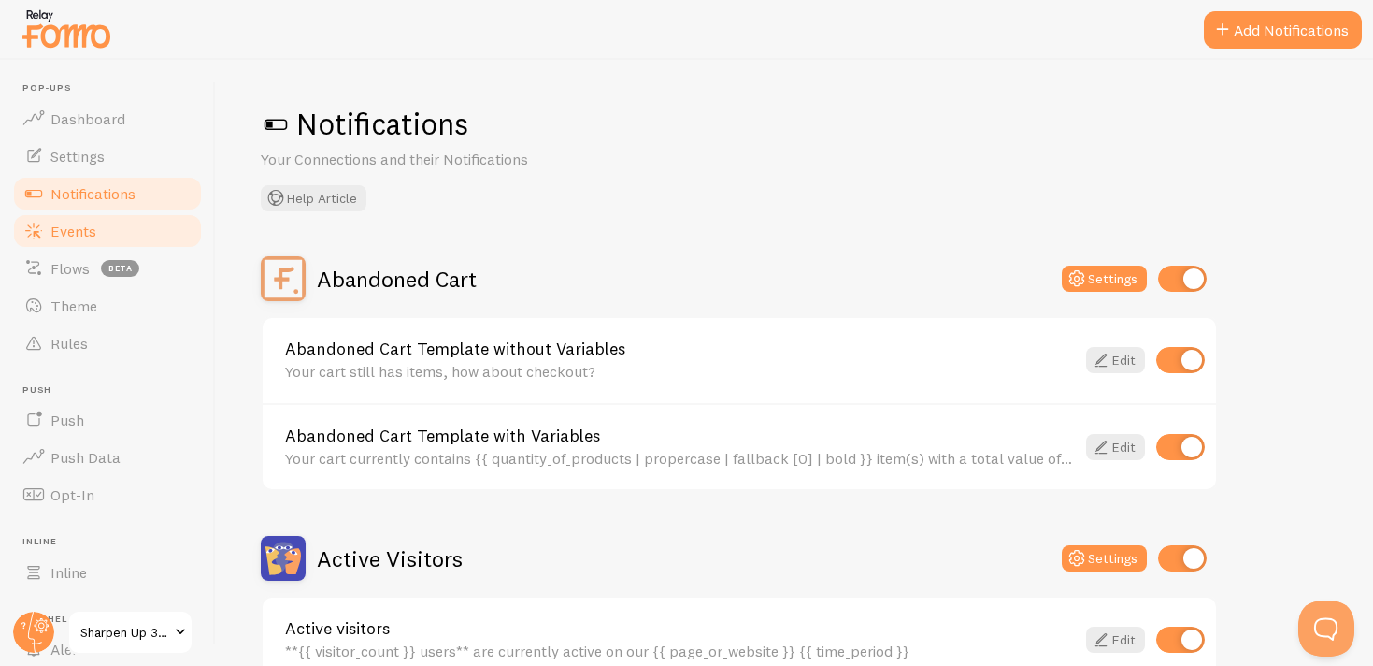
click at [96, 228] on link "Events" at bounding box center [107, 230] width 193 height 37
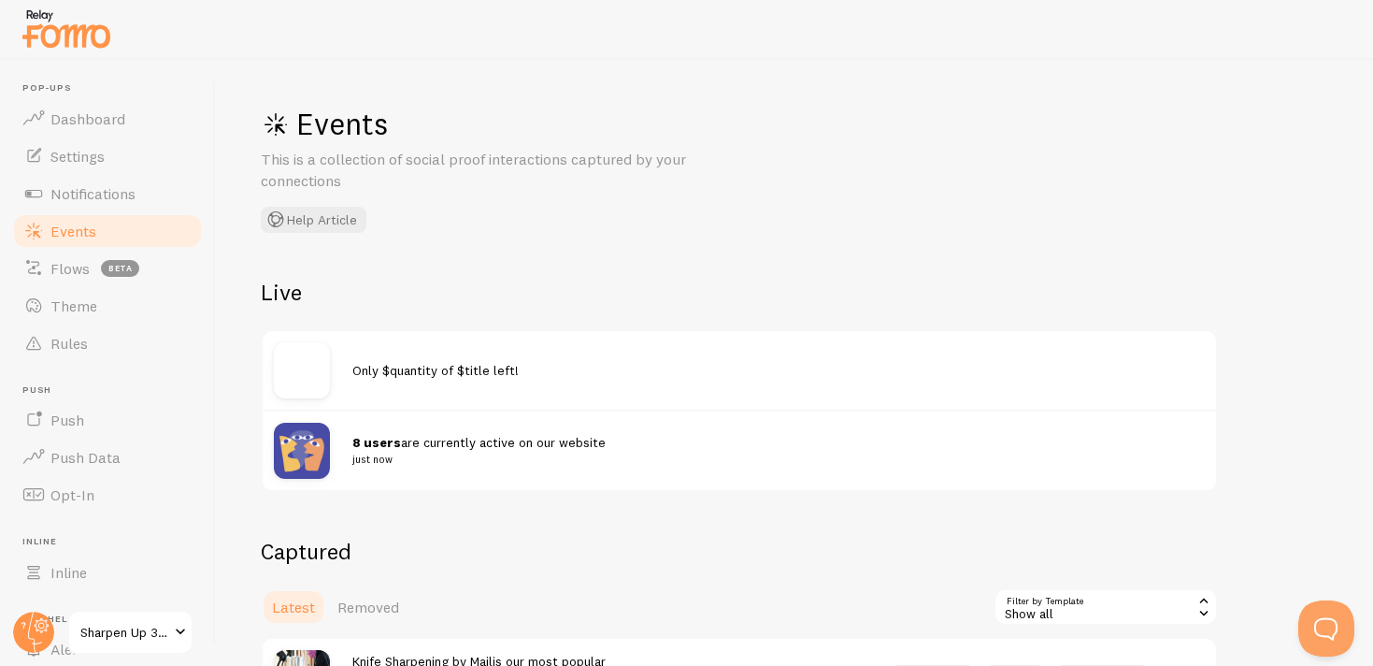
scroll to position [37, 0]
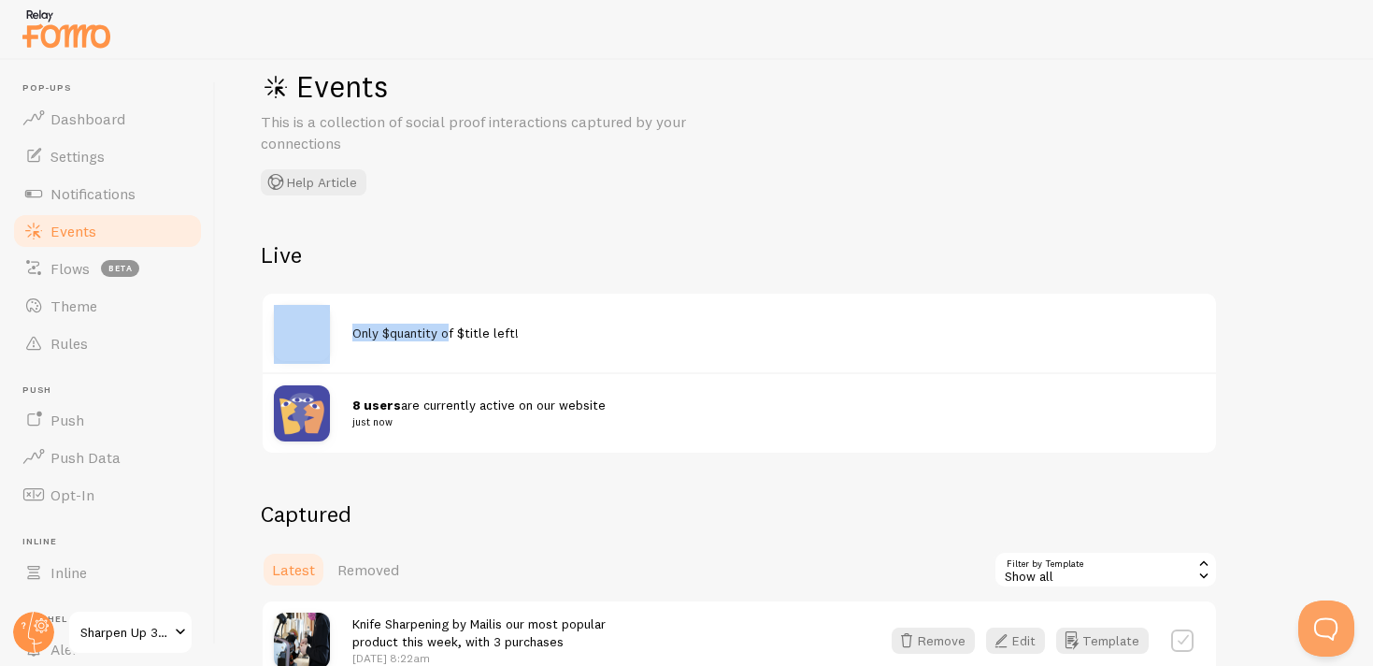
drag, startPoint x: 349, startPoint y: 343, endPoint x: 450, endPoint y: 341, distance: 101.0
click at [450, 341] on div "Only $quantity of $title left!" at bounding box center [739, 333] width 953 height 79
click at [450, 341] on div "Only $quantity of $title left!" at bounding box center [778, 332] width 852 height 18
click at [426, 323] on div "Only $quantity of $title left!" at bounding box center [778, 332] width 852 height 18
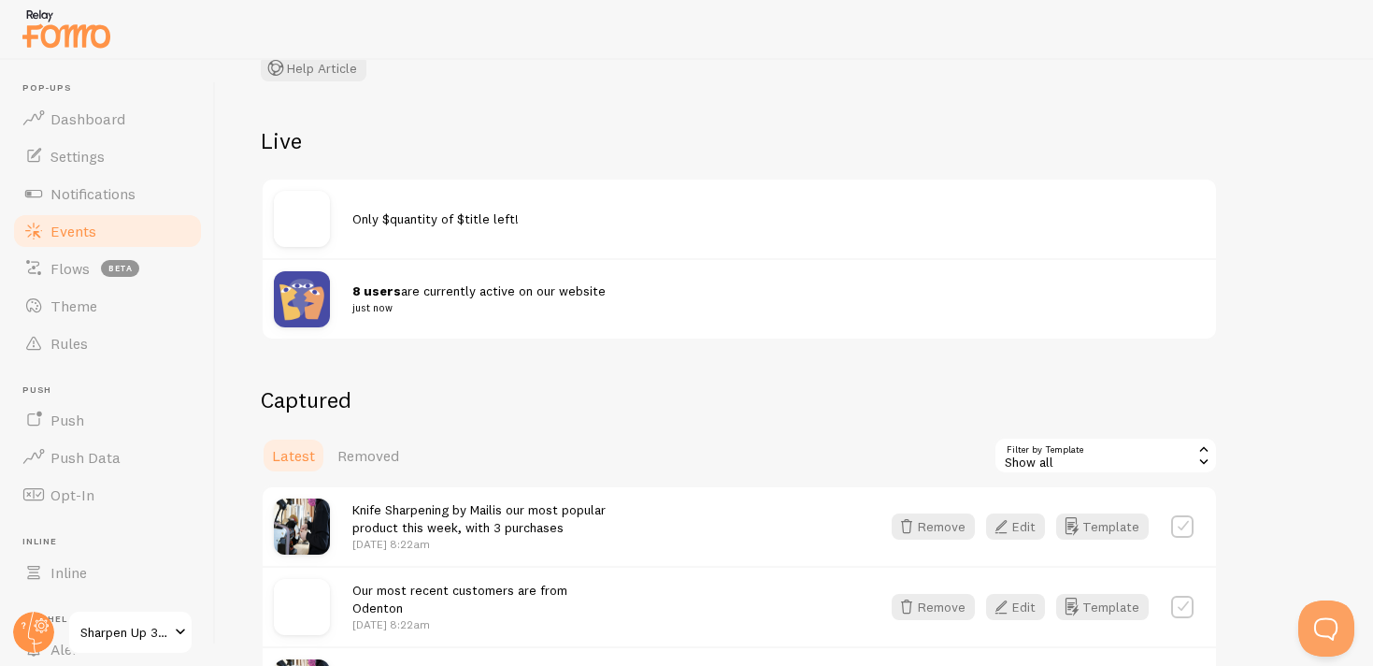
scroll to position [143, 0]
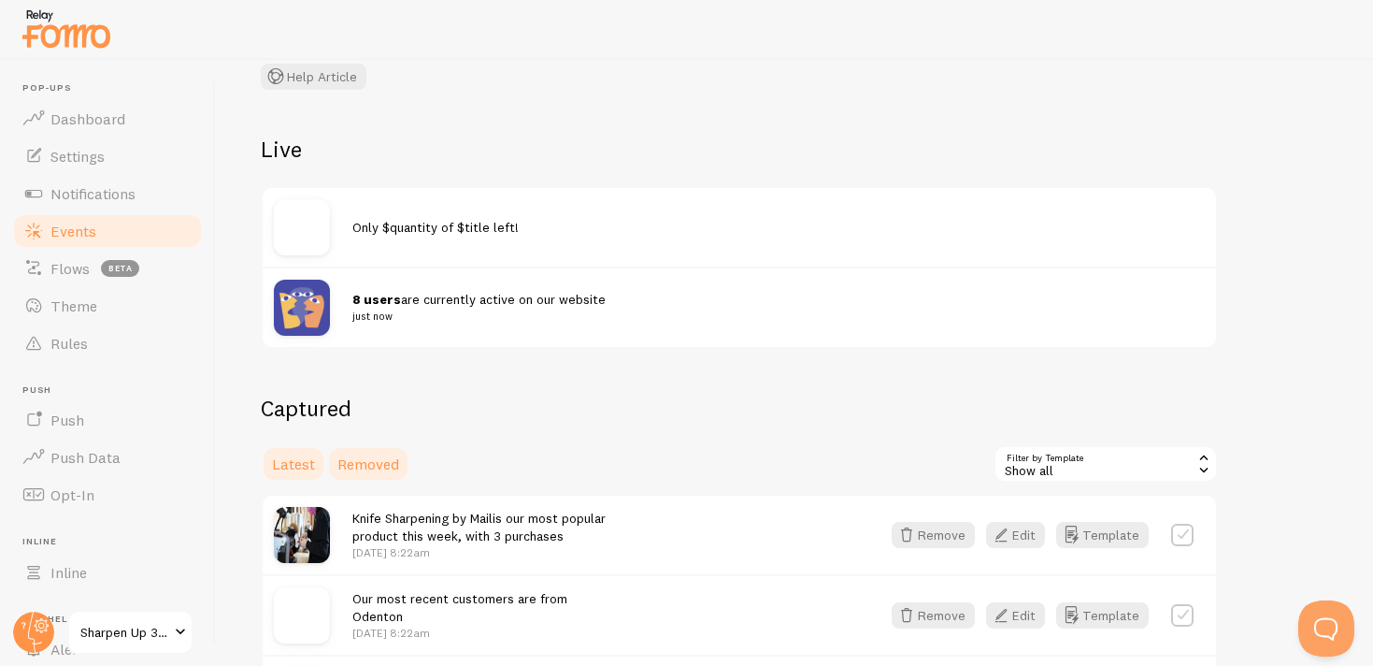
click at [368, 465] on span "Removed" at bounding box center [368, 463] width 62 height 19
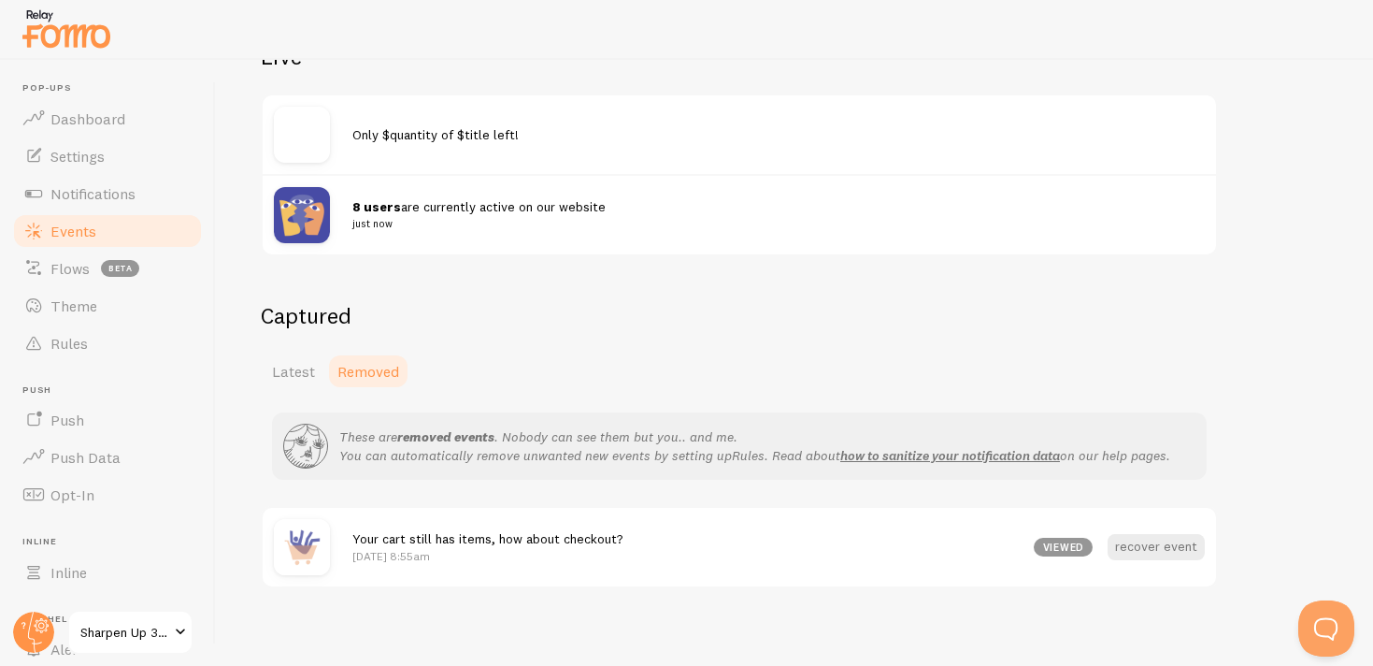
scroll to position [243, 0]
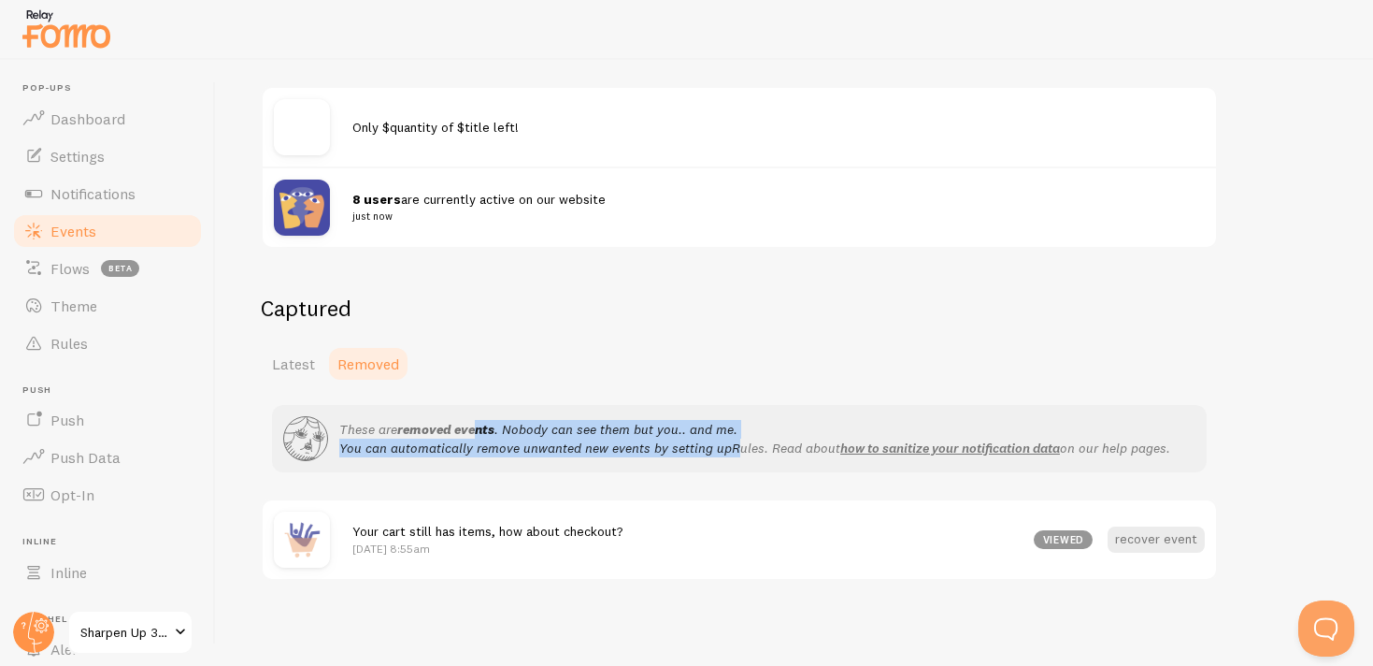
drag, startPoint x: 476, startPoint y: 433, endPoint x: 739, endPoint y: 439, distance: 263.7
click at [739, 439] on p "These are removed events . Nobody can see them but you.. and me. You can automa…" at bounding box center [754, 438] width 831 height 37
click at [739, 439] on icon "Rules" at bounding box center [748, 447] width 33 height 17
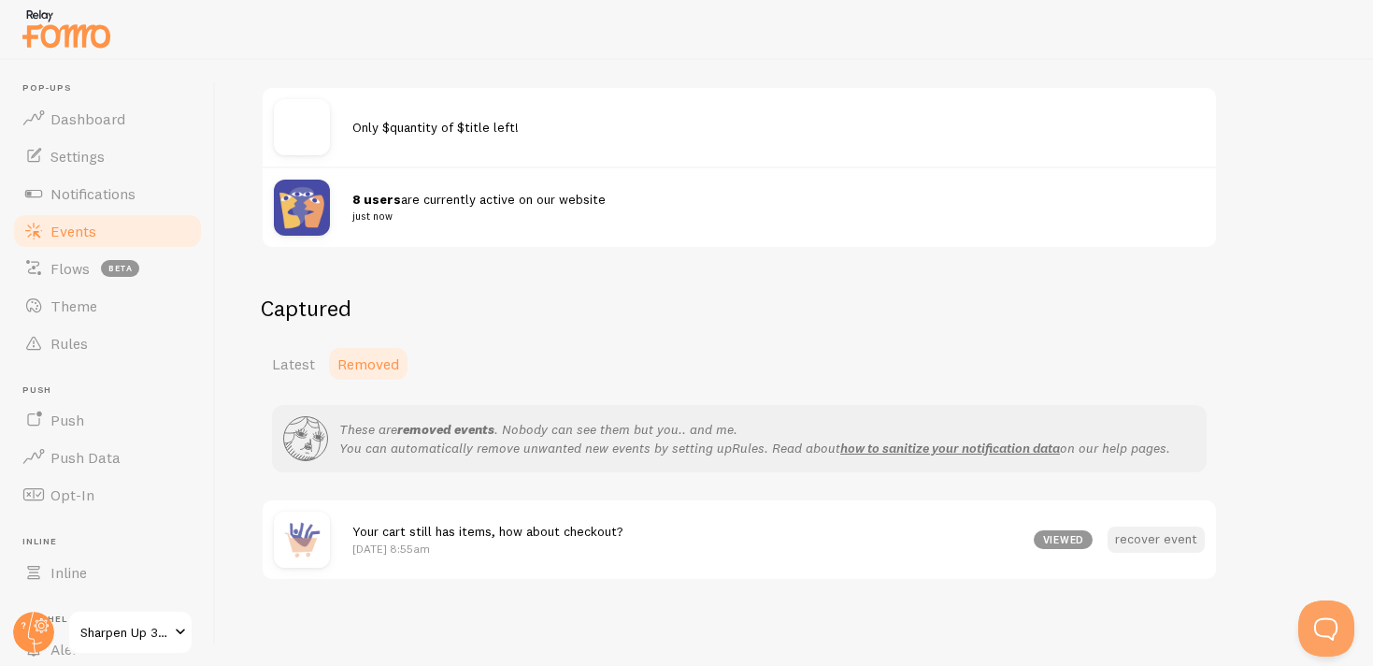
click at [1158, 537] on button "recover event" at bounding box center [1156, 539] width 97 height 26
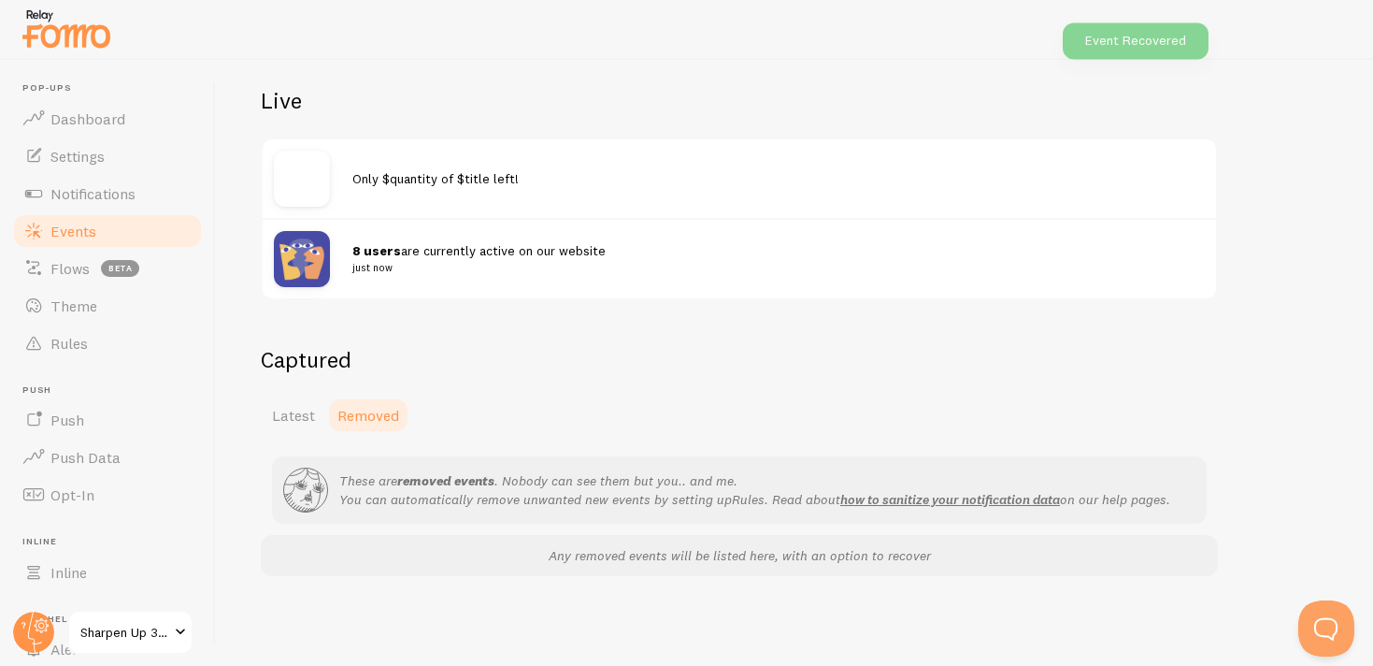
scroll to position [191, 0]
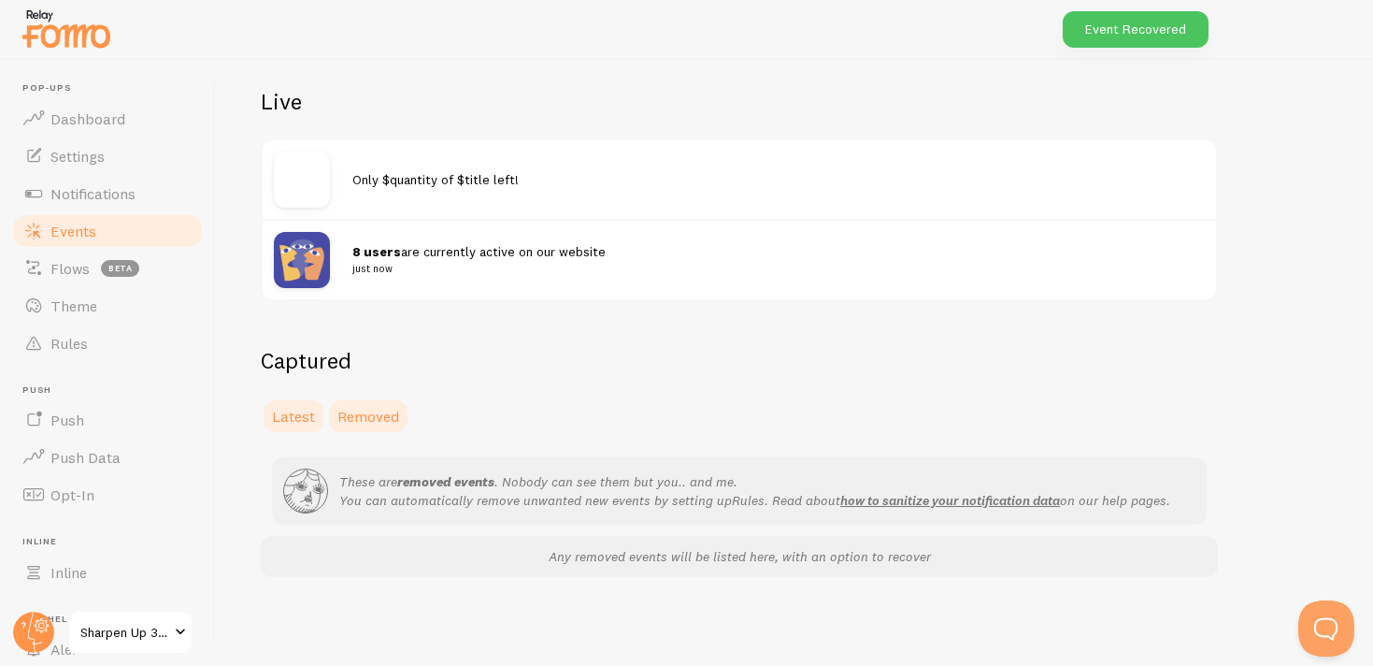
click at [305, 419] on span "Latest" at bounding box center [293, 416] width 43 height 19
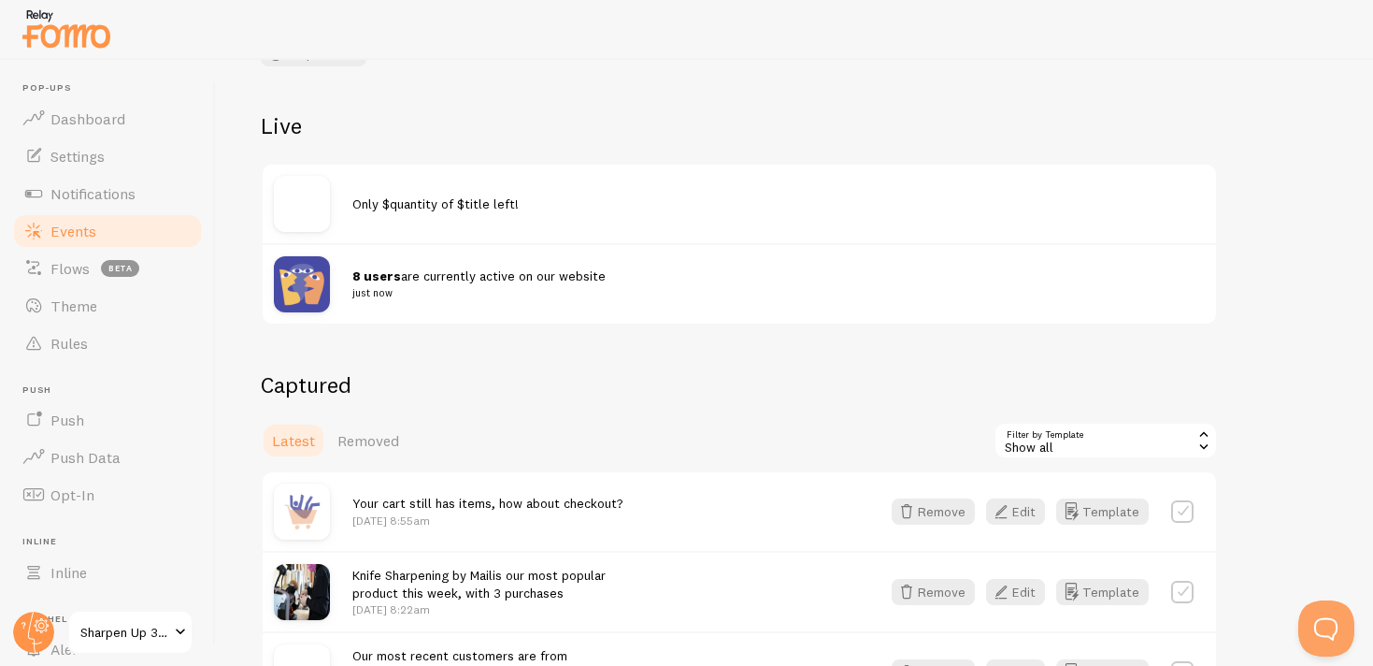
scroll to position [174, 0]
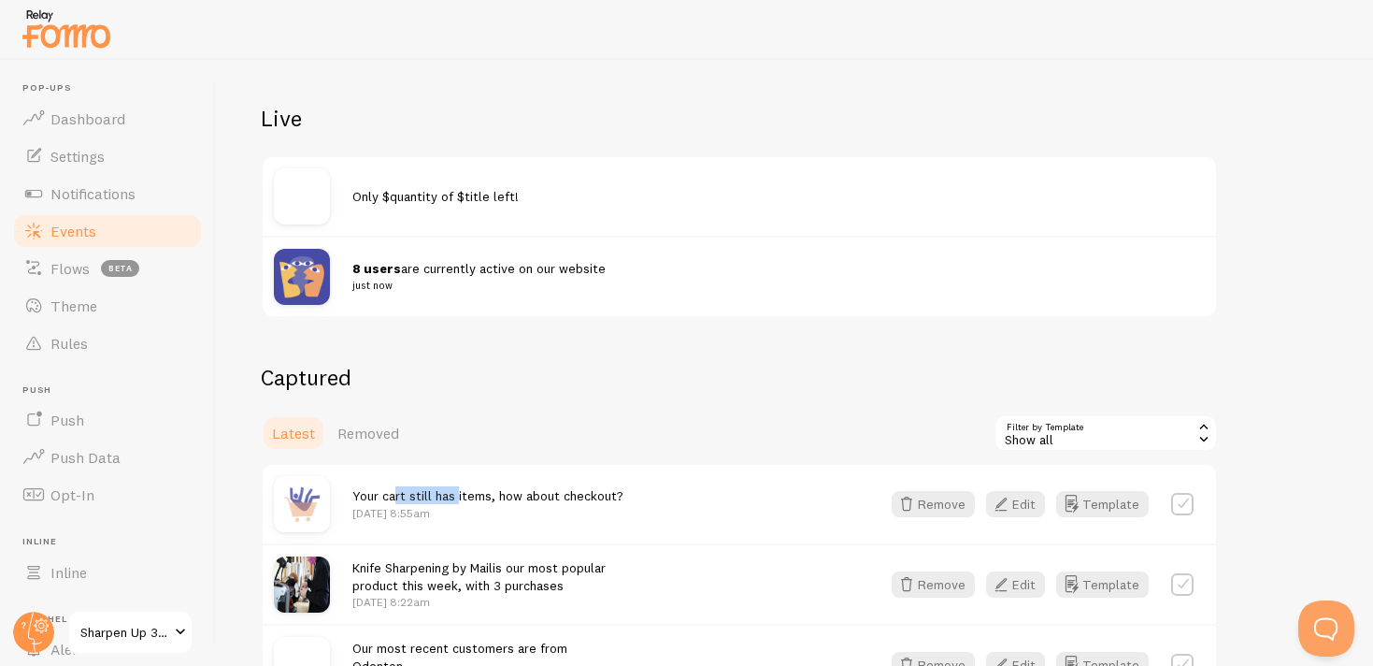
drag, startPoint x: 396, startPoint y: 497, endPoint x: 460, endPoint y: 494, distance: 63.6
click at [460, 494] on span "Your cart still has items, how about checkout?" at bounding box center [487, 495] width 270 height 17
click at [483, 208] on div "Only $quantity of $title left!" at bounding box center [739, 196] width 953 height 79
click at [476, 198] on span "Only $quantity of $title left!" at bounding box center [435, 196] width 166 height 17
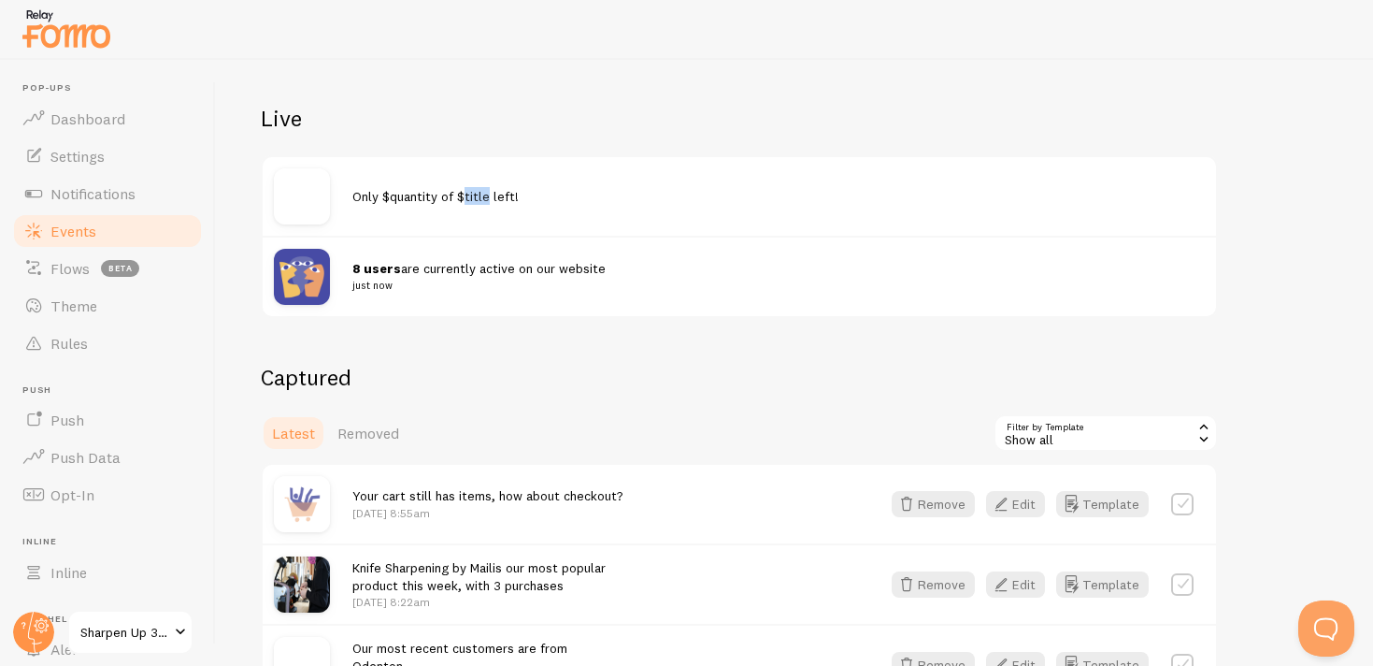
click at [476, 198] on span "Only $quantity of $title left!" at bounding box center [435, 196] width 166 height 17
click at [463, 215] on div "Only $quantity of $title left!" at bounding box center [739, 196] width 953 height 79
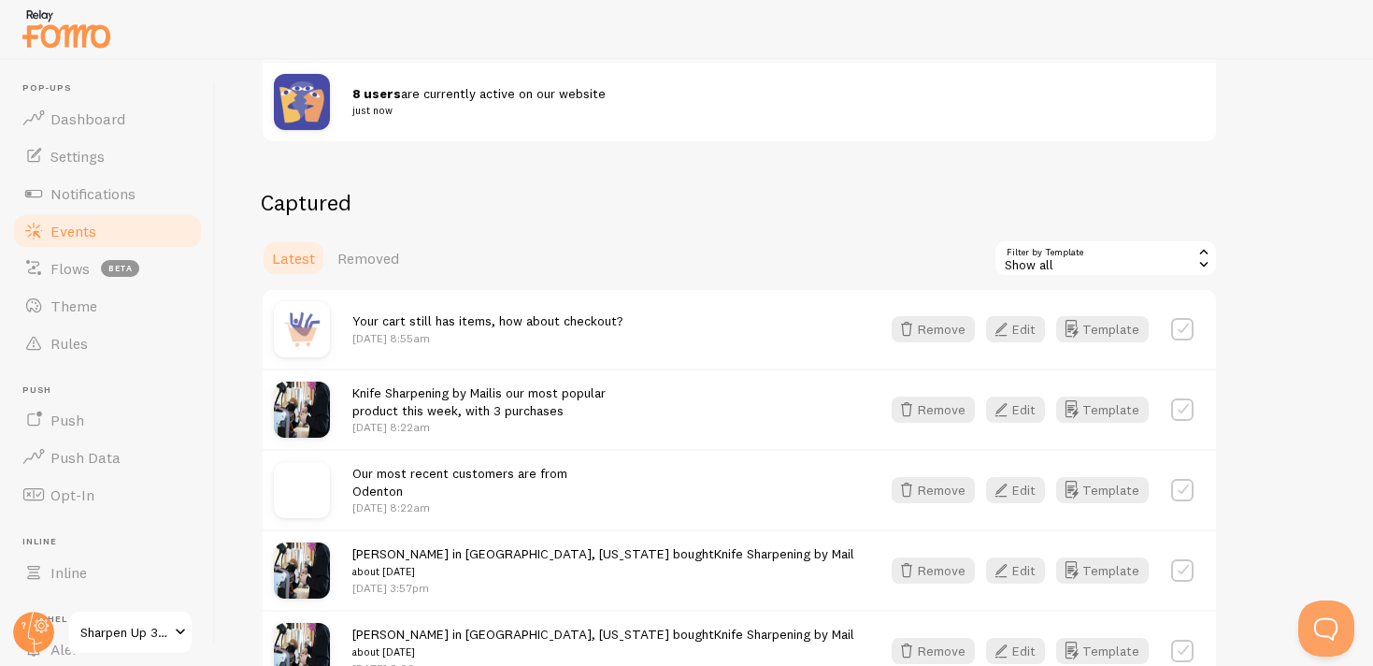
scroll to position [0, 0]
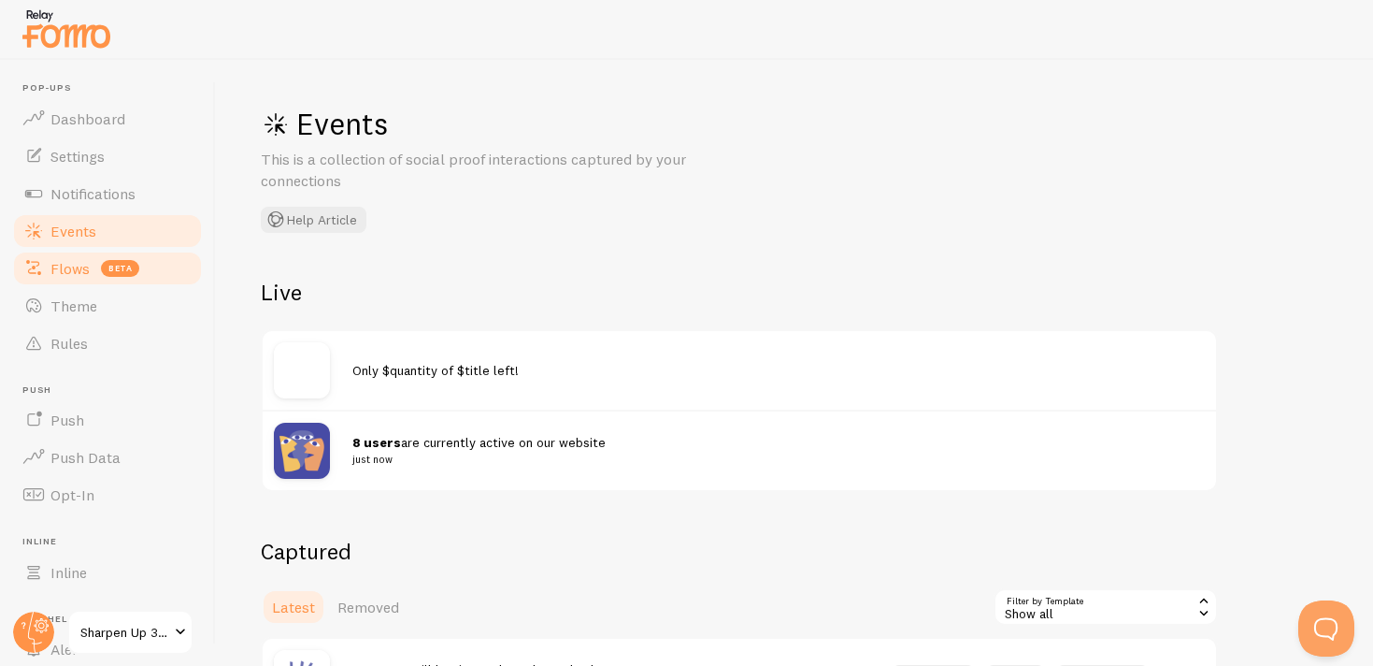
click at [94, 263] on link "Flows beta" at bounding box center [107, 268] width 193 height 37
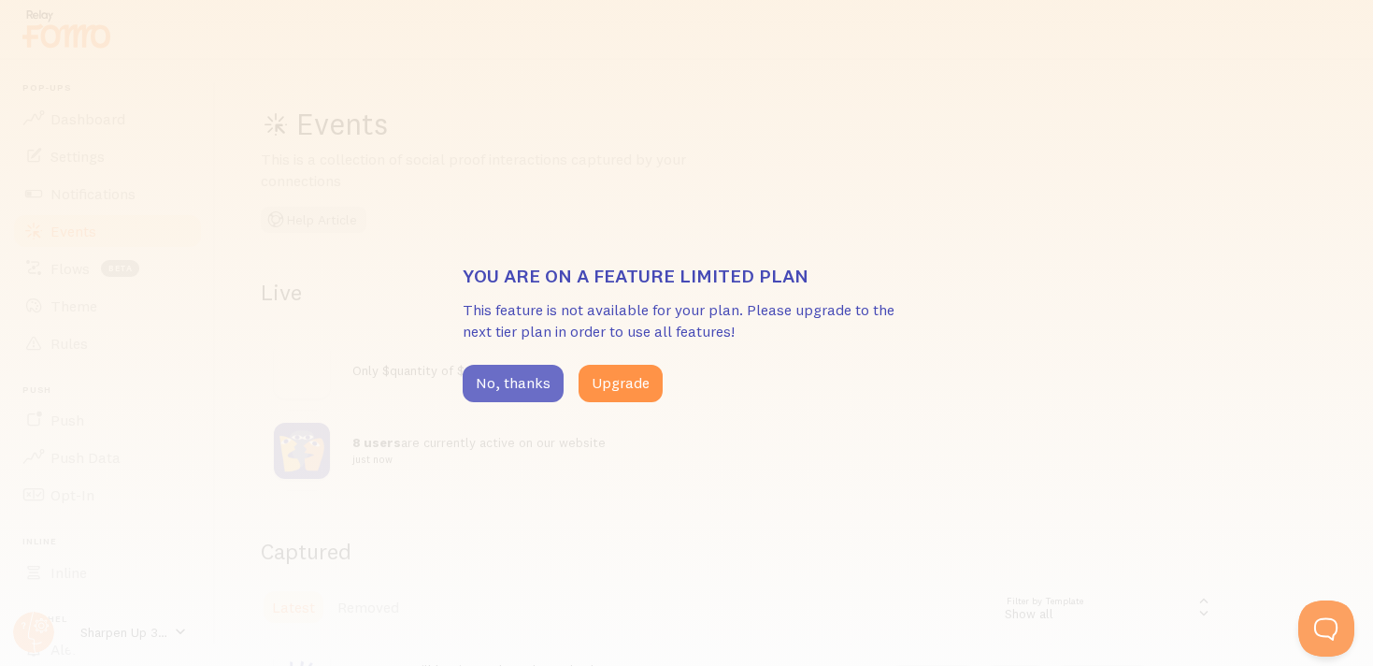
click at [505, 388] on button "No, thanks" at bounding box center [513, 383] width 101 height 37
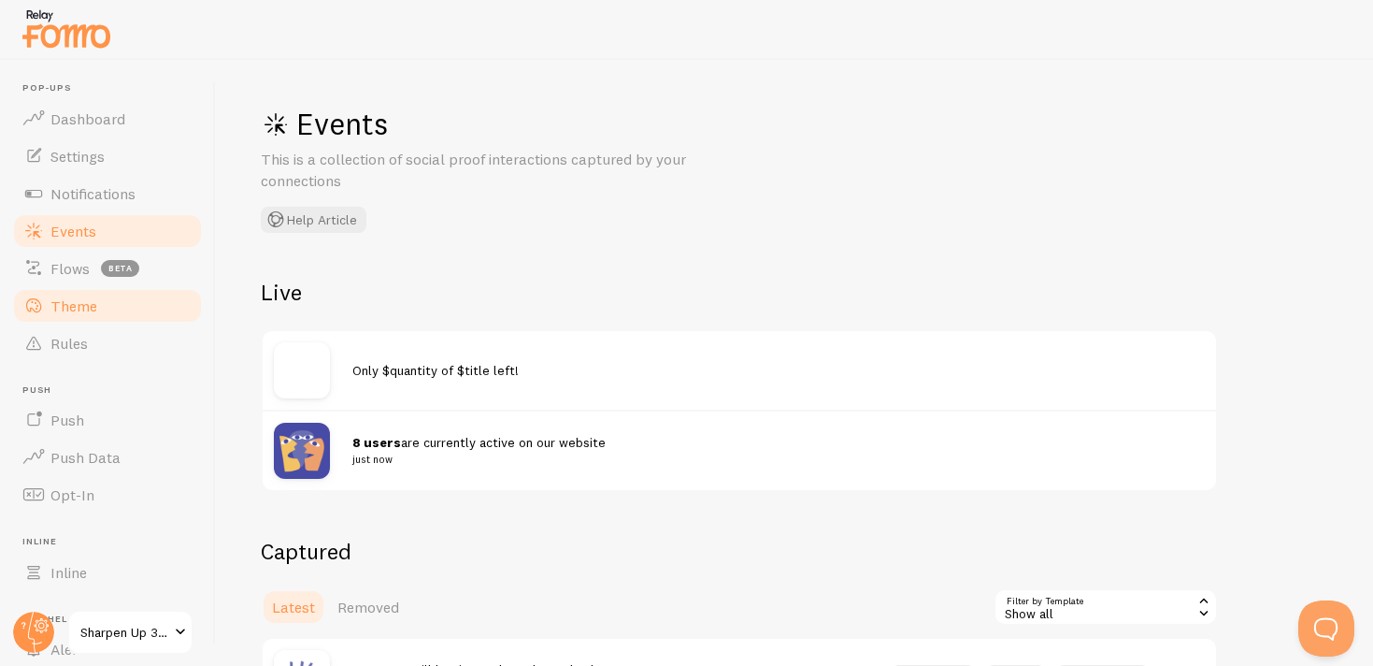
click at [133, 312] on link "Theme" at bounding box center [107, 305] width 193 height 37
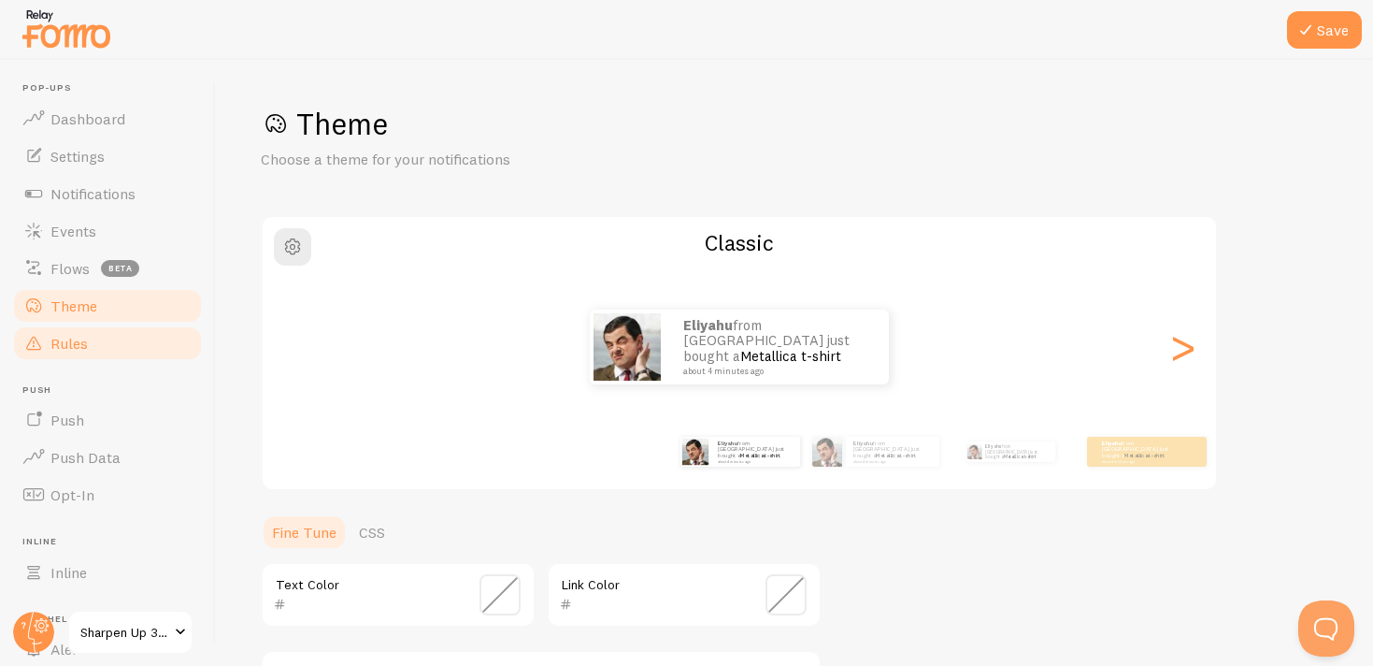
click at [108, 343] on link "Rules" at bounding box center [107, 342] width 193 height 37
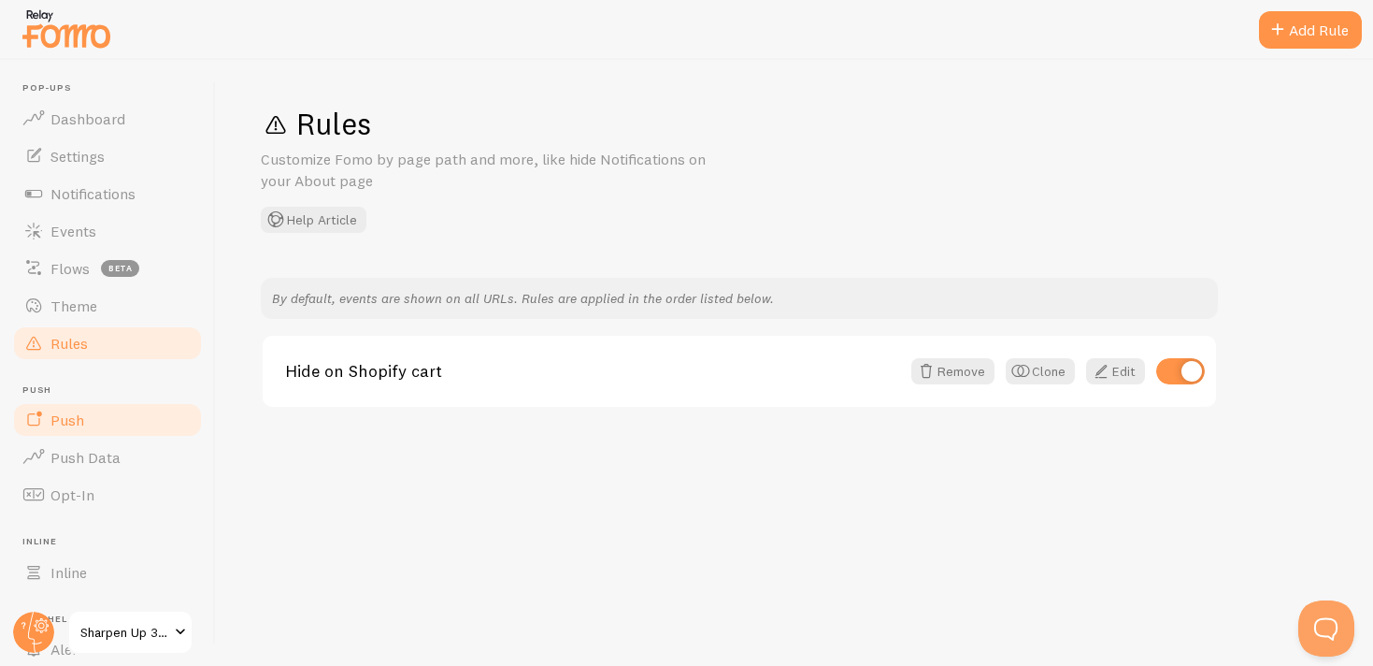
click at [93, 425] on link "Push" at bounding box center [107, 419] width 193 height 37
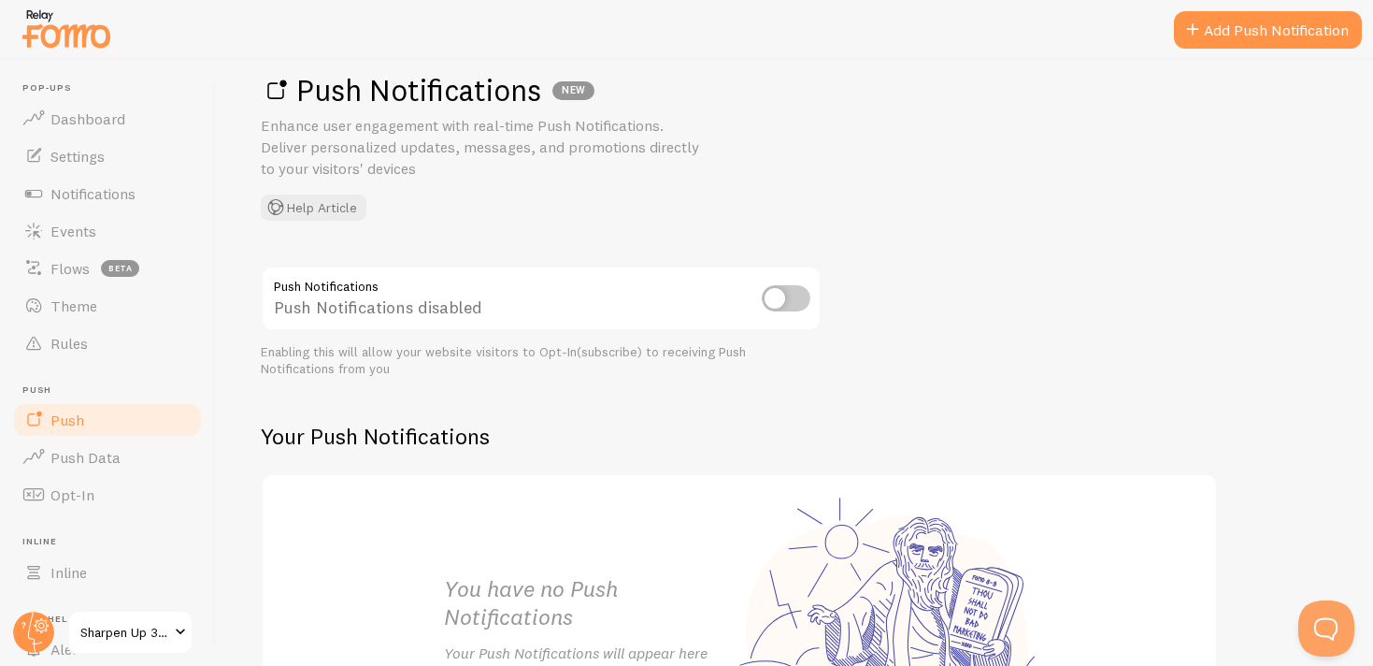
scroll to position [43, 0]
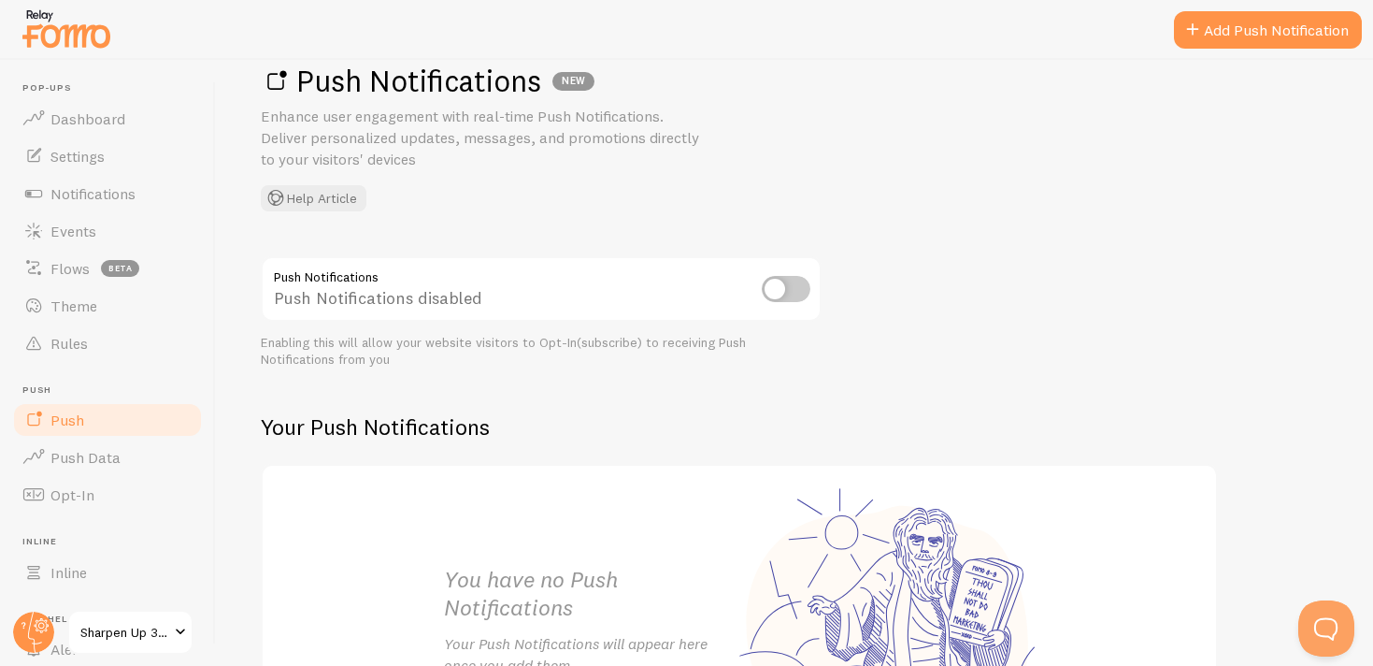
click at [784, 281] on input "checkbox" at bounding box center [786, 289] width 49 height 26
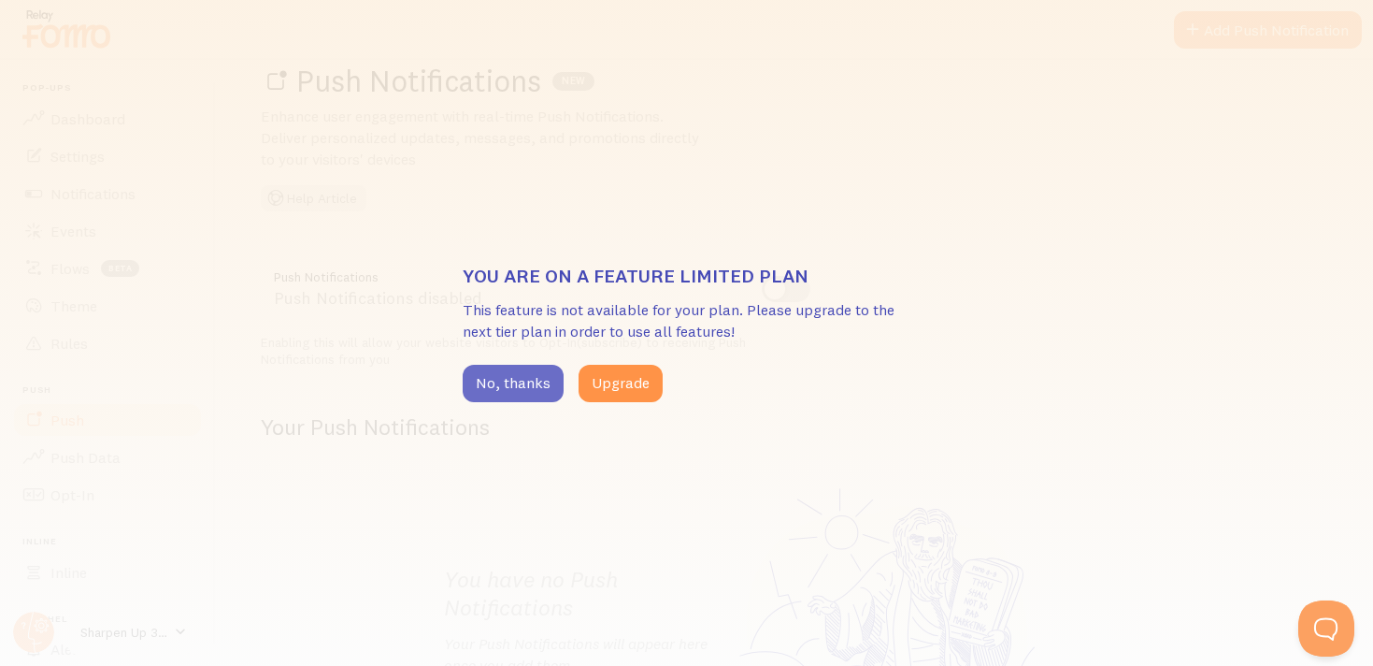
click at [506, 387] on button "No, thanks" at bounding box center [513, 383] width 101 height 37
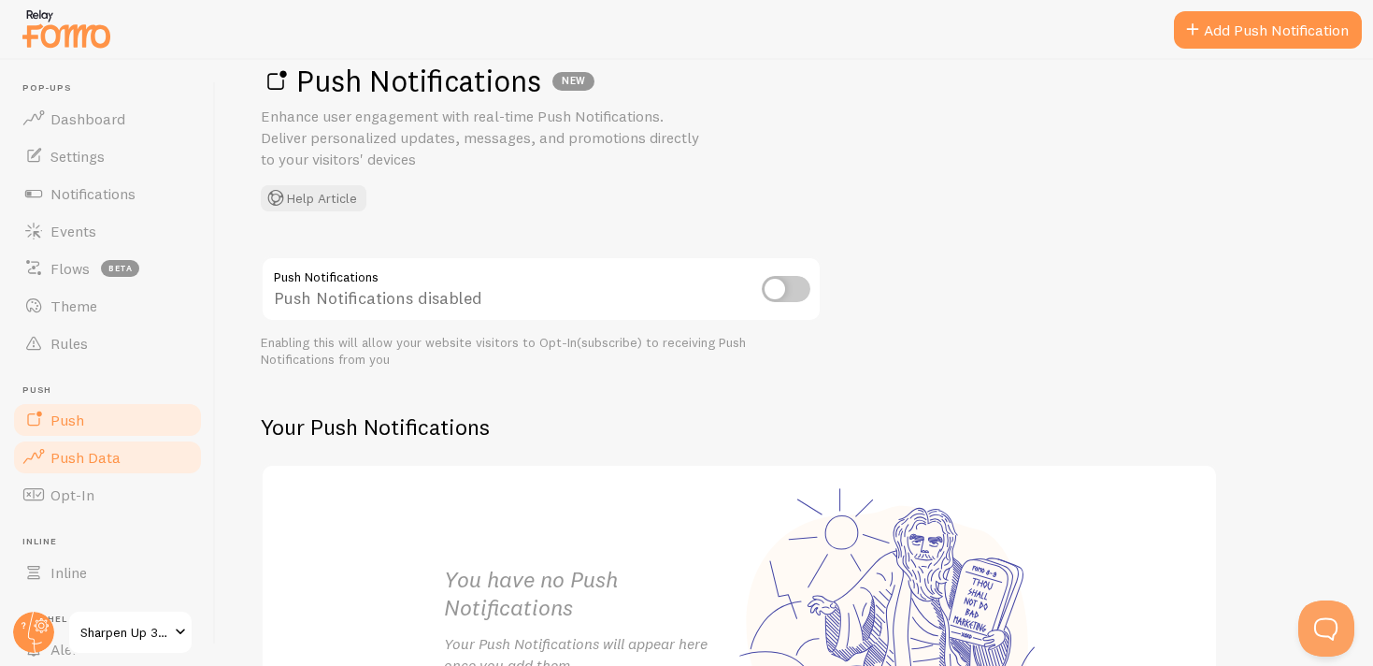
click at [88, 454] on span "Push Data" at bounding box center [85, 457] width 70 height 19
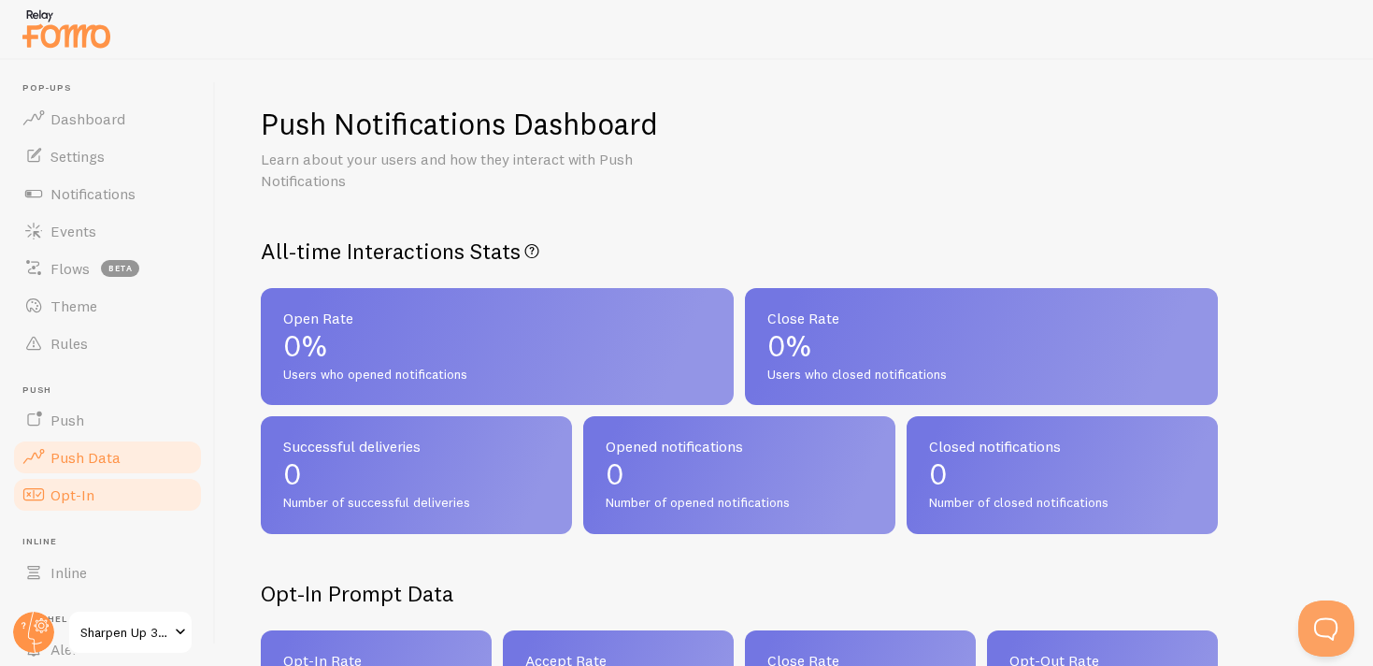
scroll to position [22, 0]
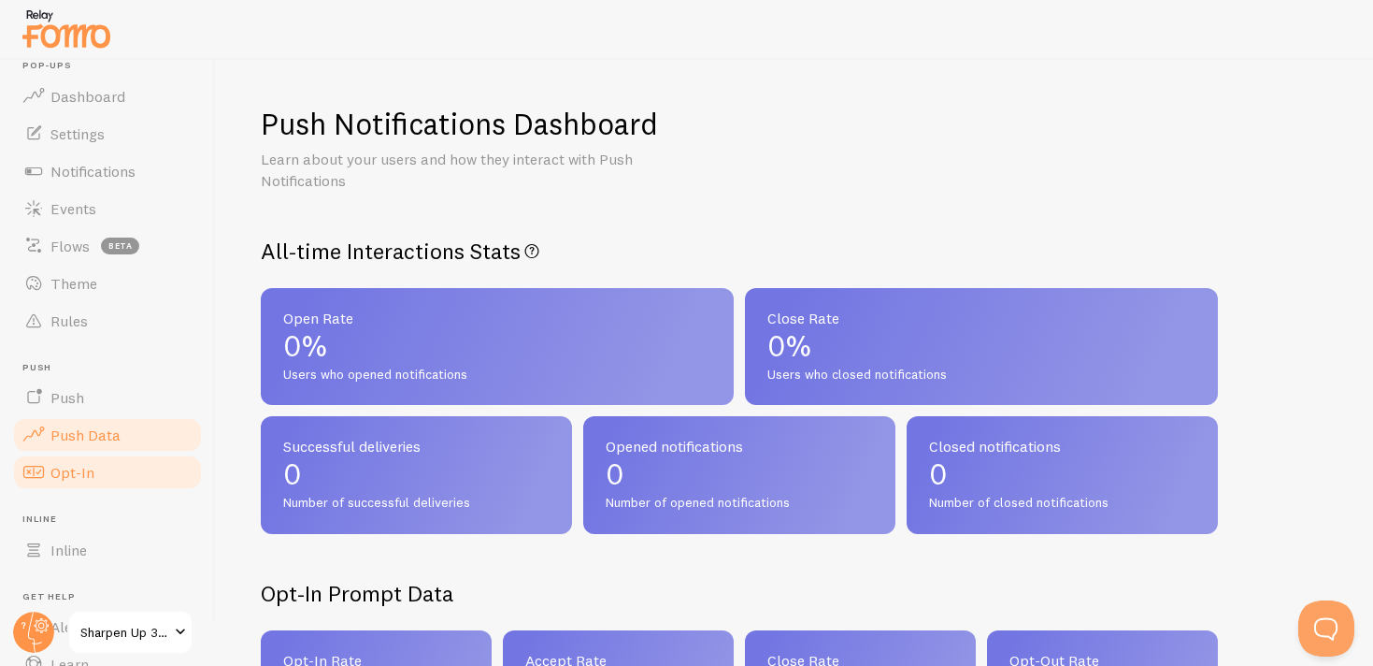
click at [87, 480] on span "Opt-In" at bounding box center [72, 472] width 44 height 19
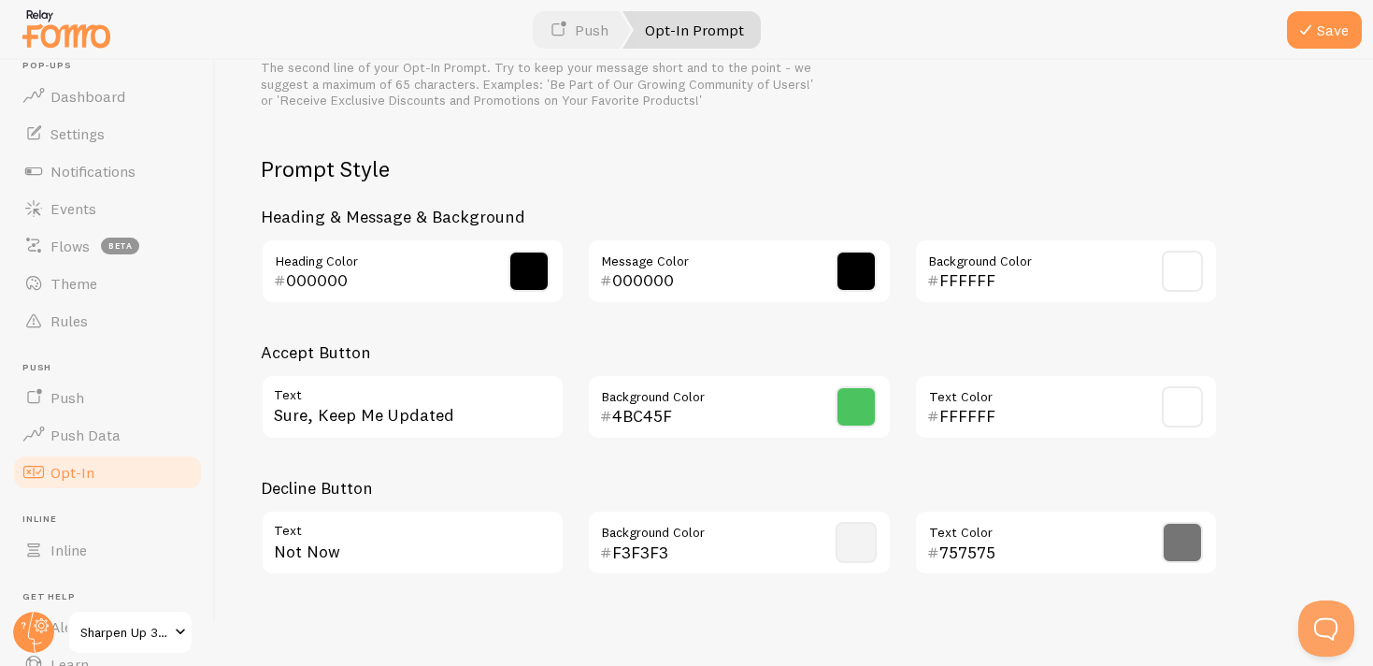
scroll to position [144, 0]
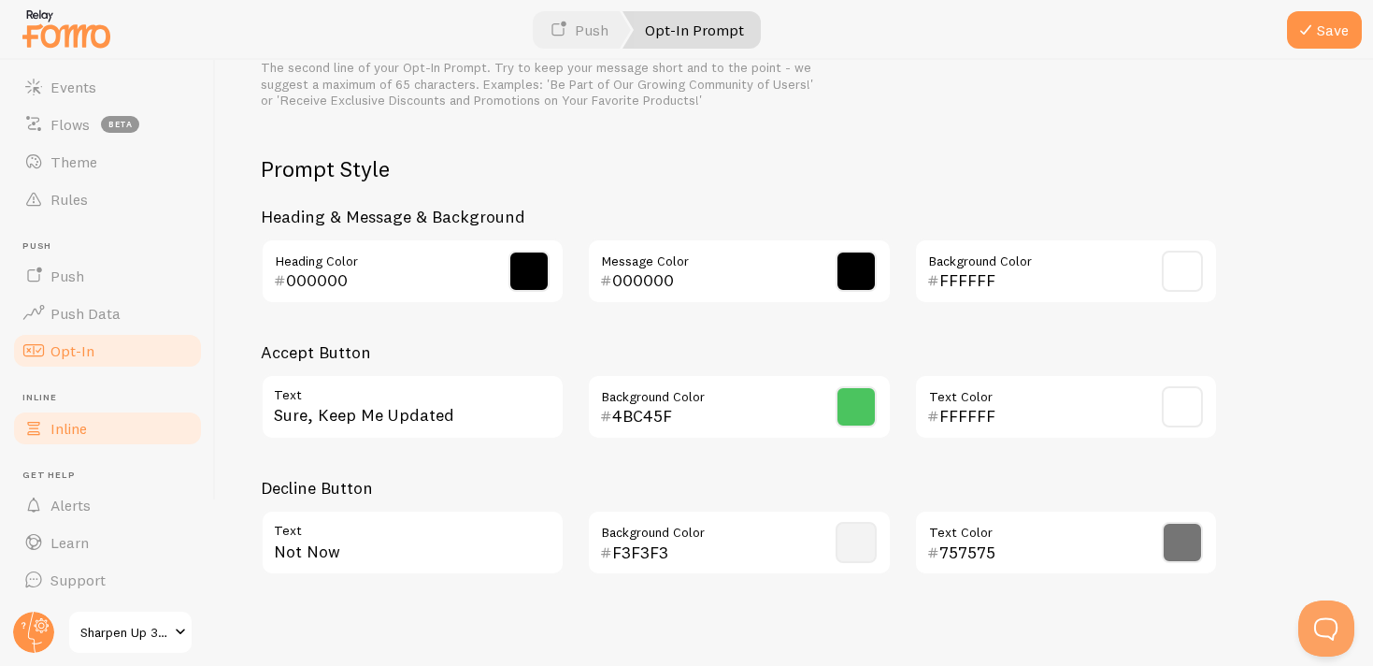
click at [74, 438] on link "Inline" at bounding box center [107, 427] width 193 height 37
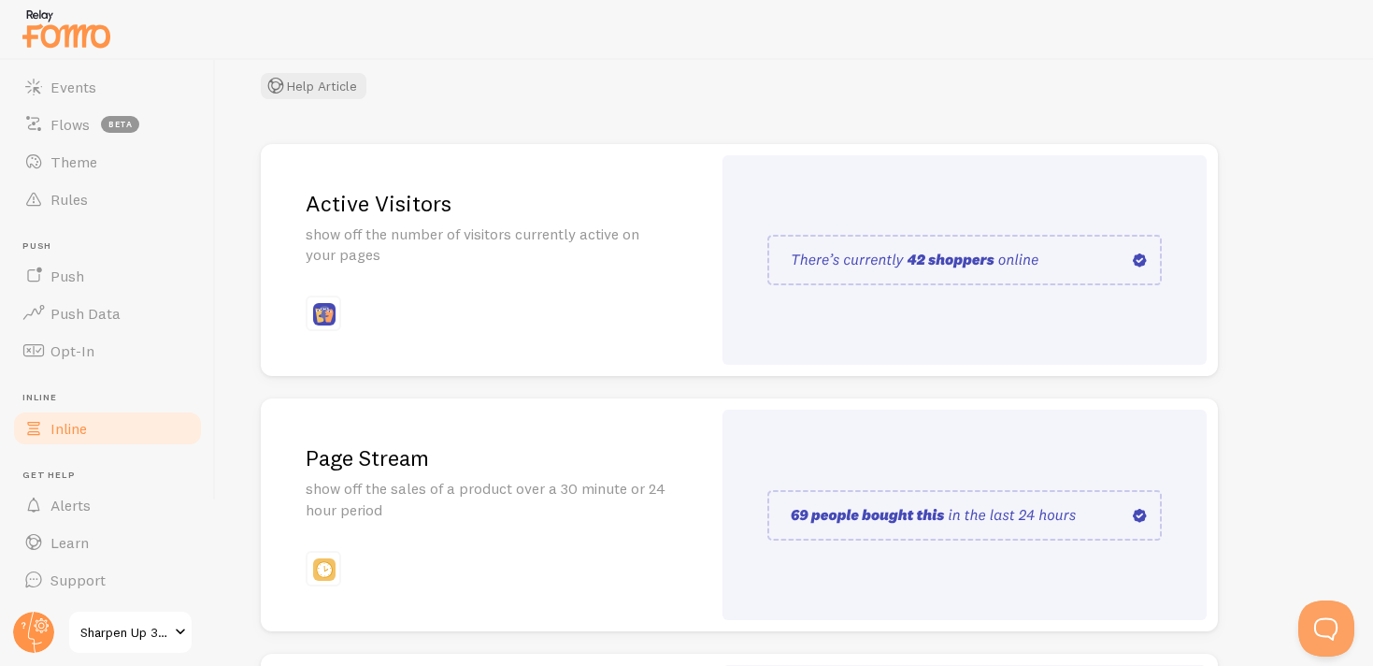
scroll to position [160, 0]
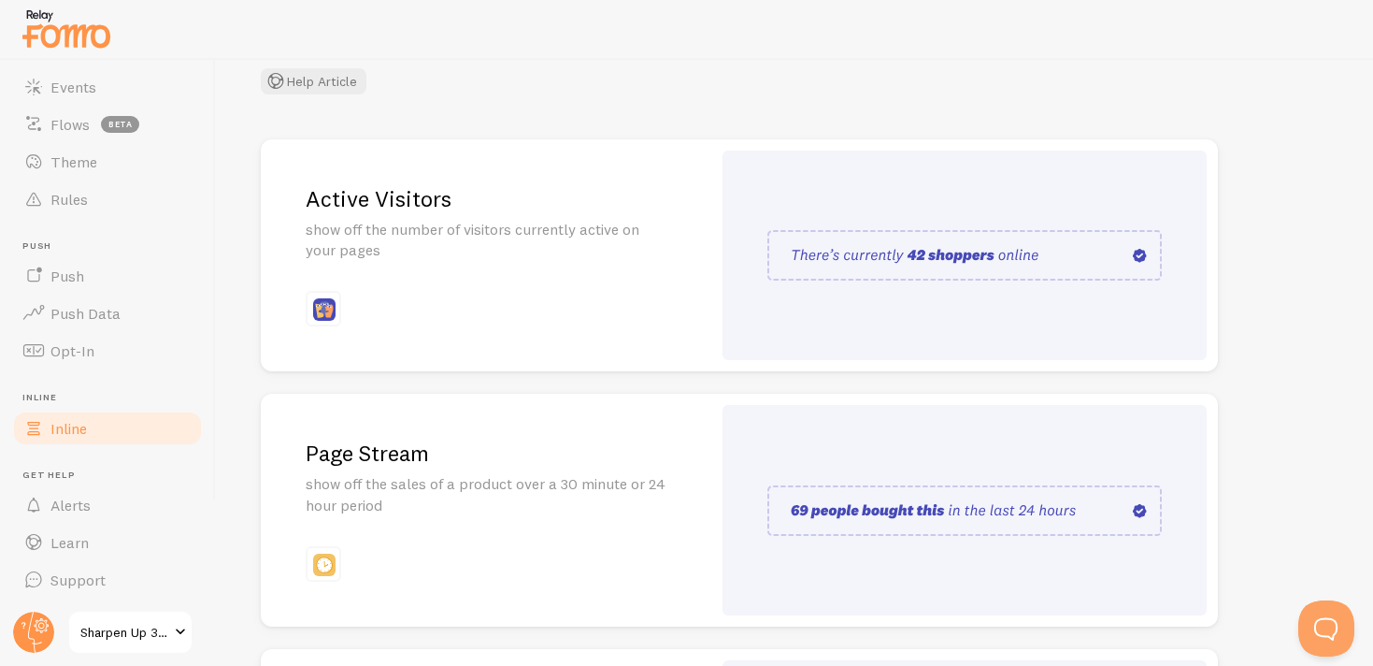
click at [623, 338] on div "Active Visitors show off the number of visitors currently active on your pages" at bounding box center [486, 255] width 451 height 233
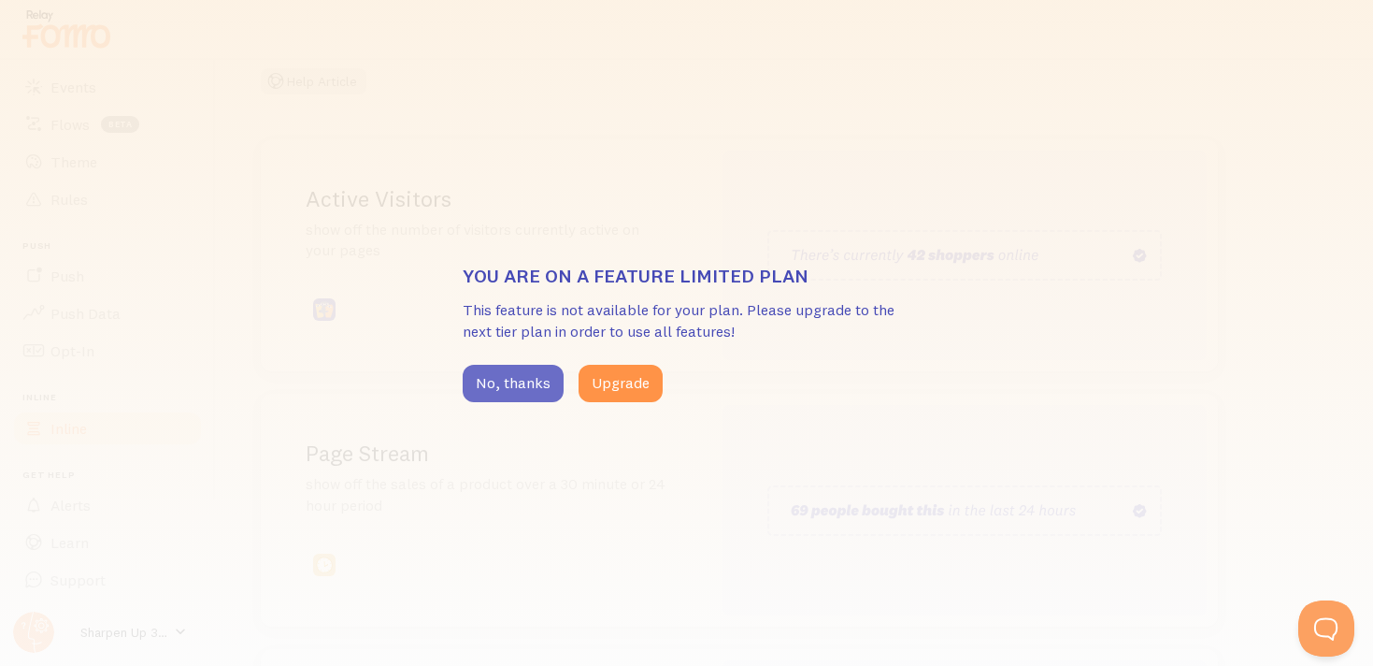
click at [509, 382] on button "No, thanks" at bounding box center [513, 383] width 101 height 37
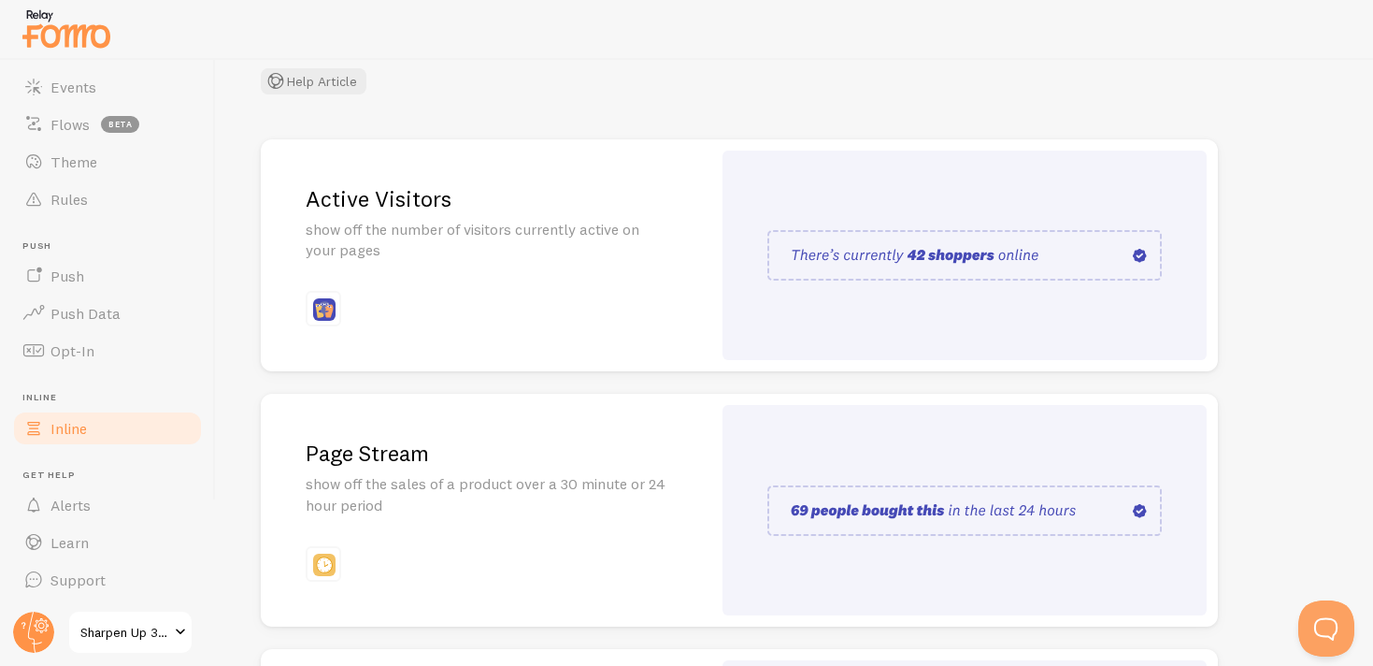
click at [587, 424] on div "Page Stream show off the sales of a product over a 30 minute or 24 hour period" at bounding box center [486, 510] width 451 height 233
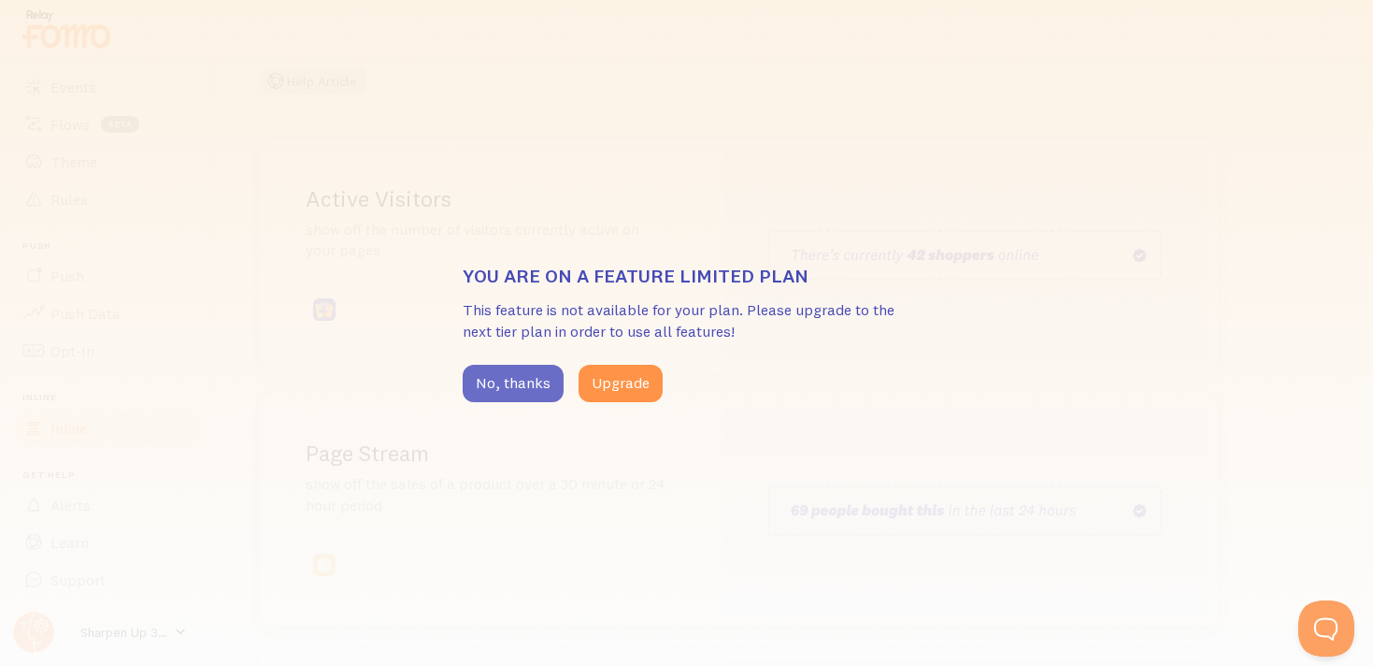
click at [519, 371] on button "No, thanks" at bounding box center [513, 383] width 101 height 37
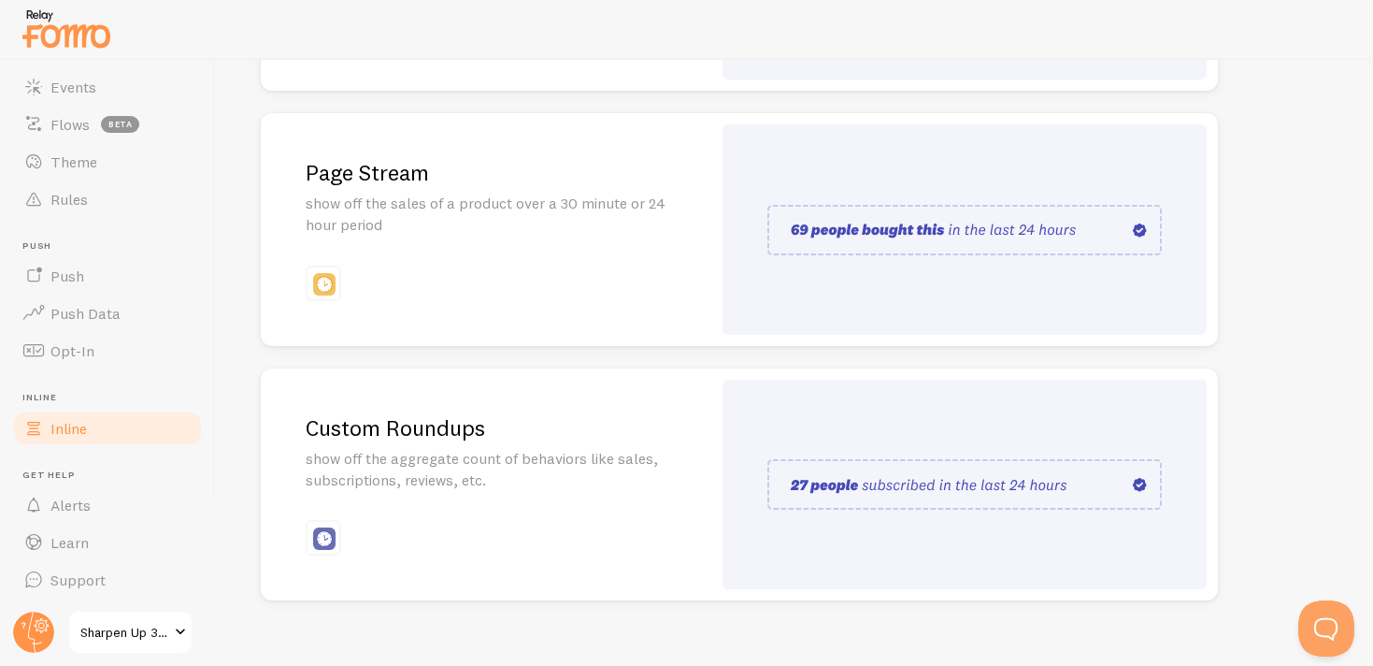
scroll to position [465, 0]
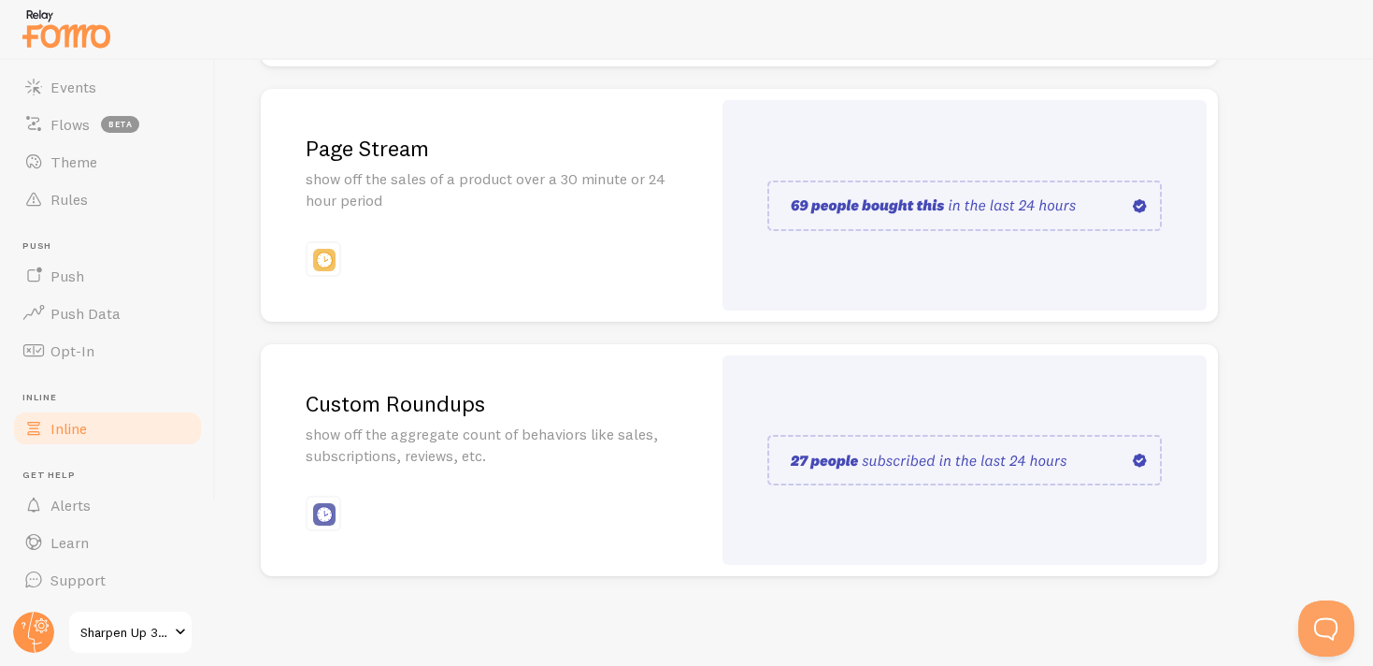
click at [634, 533] on div "Custom Roundups show off the aggregate count of behaviors like sales, subscript…" at bounding box center [486, 460] width 451 height 233
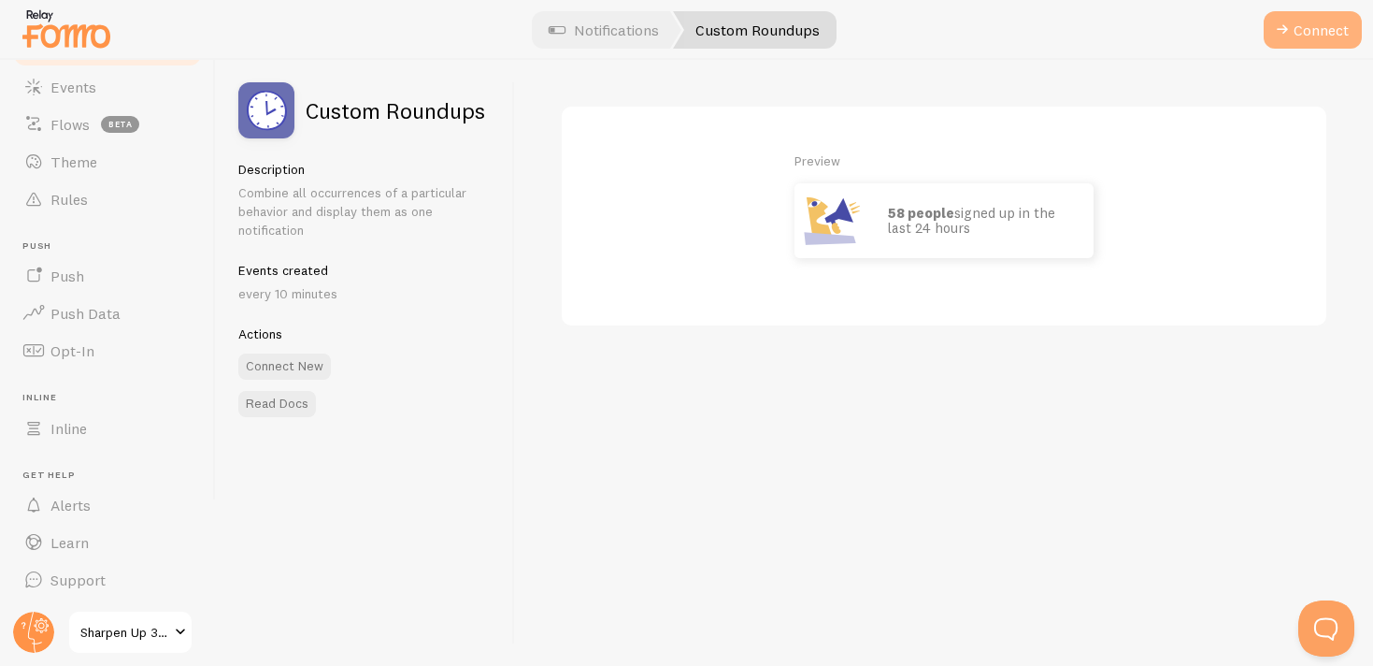
click at [1309, 25] on button "Connect" at bounding box center [1313, 29] width 98 height 37
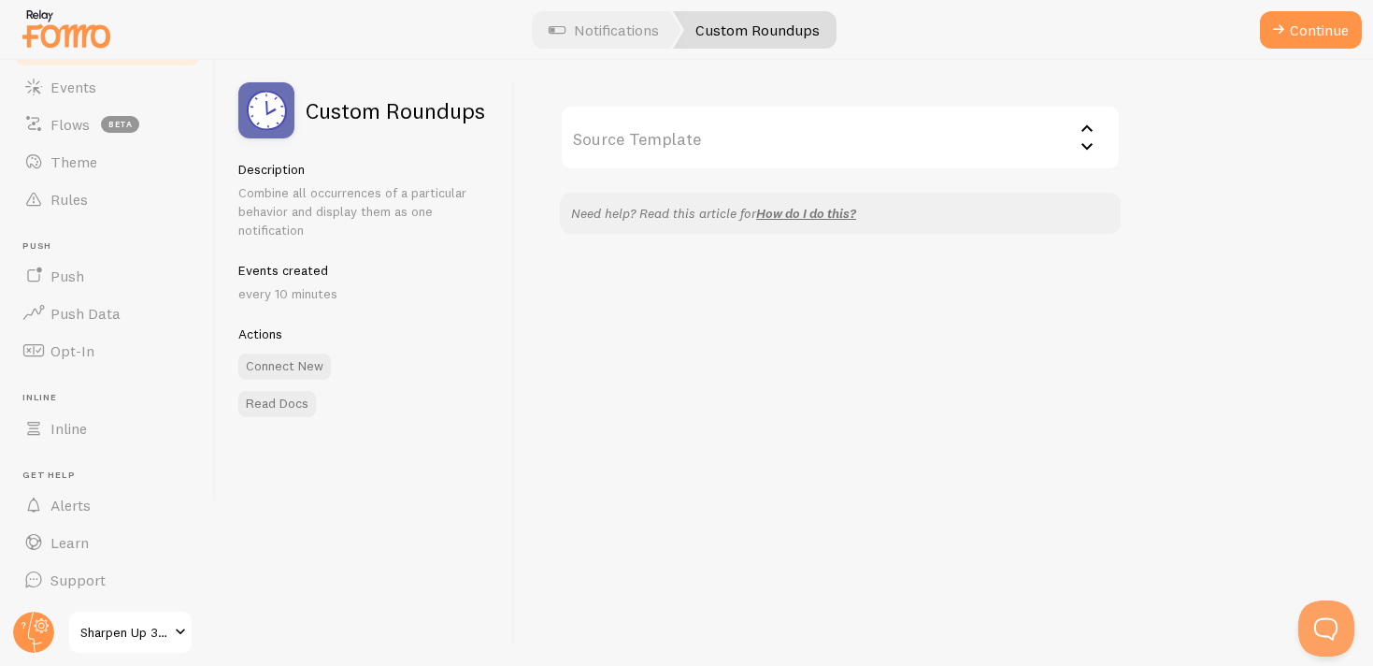
click at [1048, 137] on input "Source Template" at bounding box center [840, 137] width 561 height 65
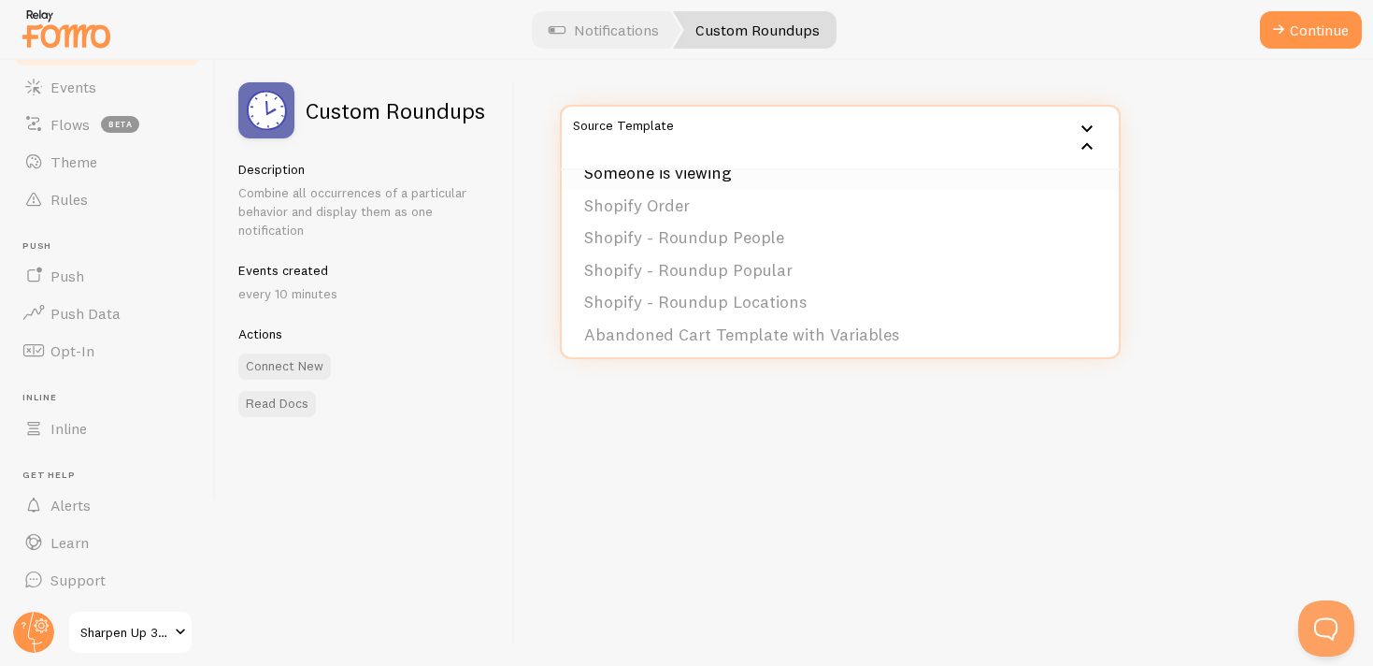
scroll to position [93, 0]
click at [866, 408] on div "Source Template Shopify Inventory Abandoned Cart Template without Variables Som…" at bounding box center [944, 363] width 858 height 606
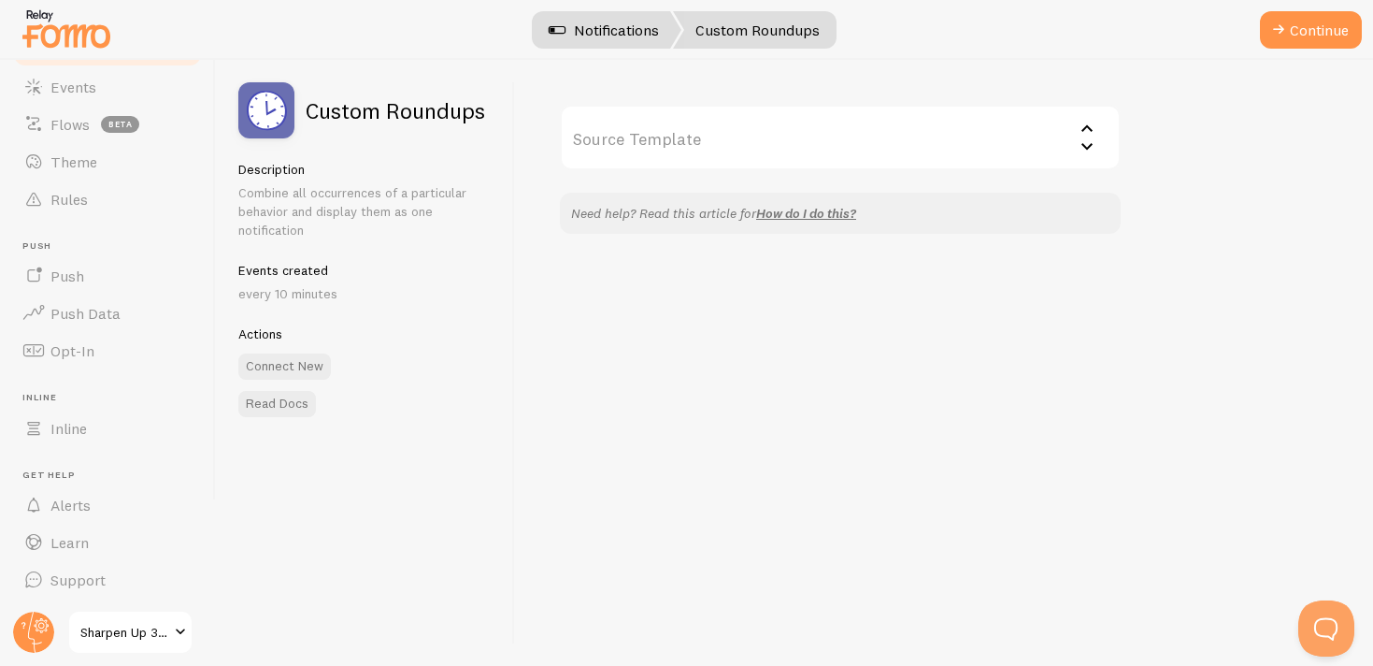
click at [631, 33] on link "Notifications" at bounding box center [603, 29] width 155 height 37
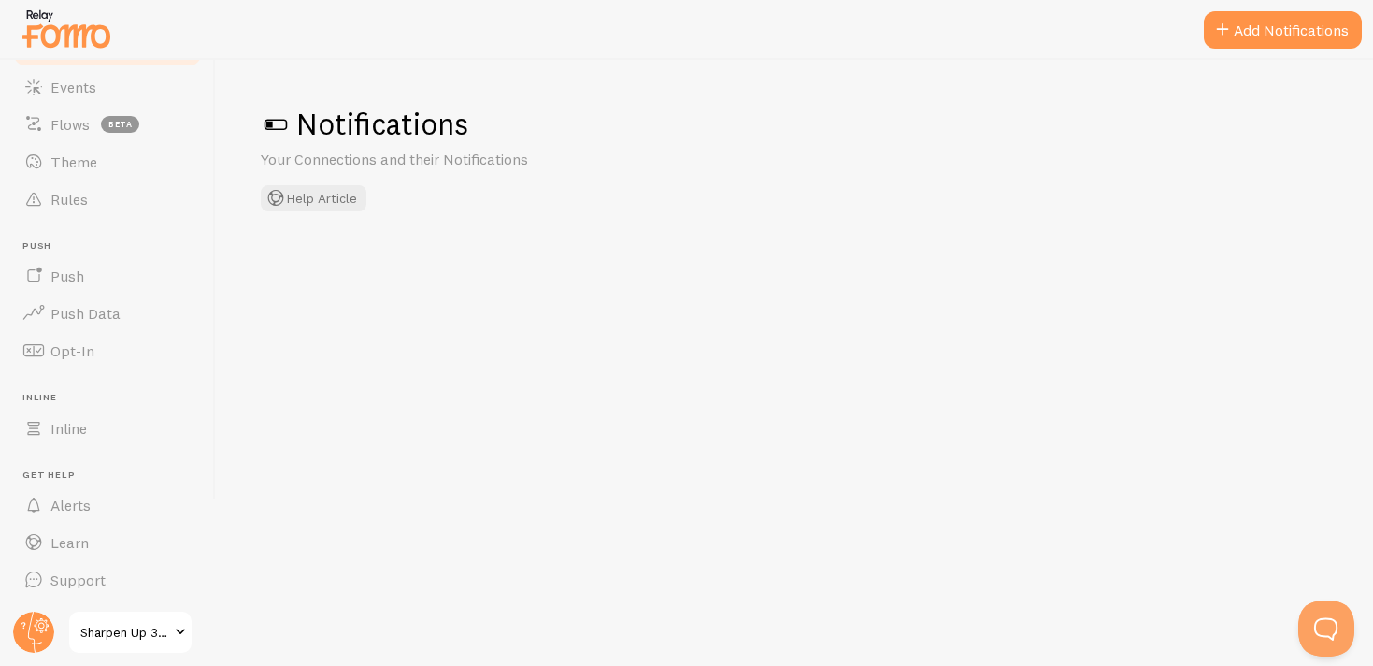
checkbox input "false"
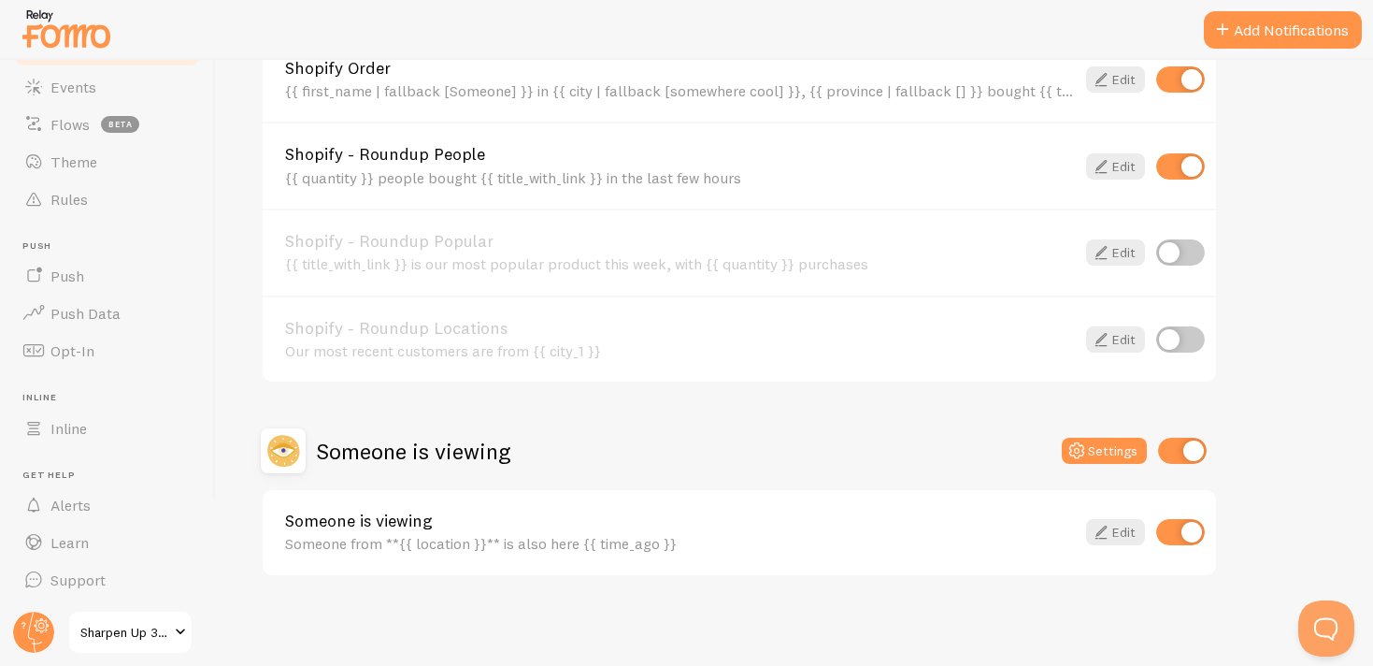
scroll to position [1034, 0]
click at [105, 427] on link "Inline" at bounding box center [107, 427] width 193 height 37
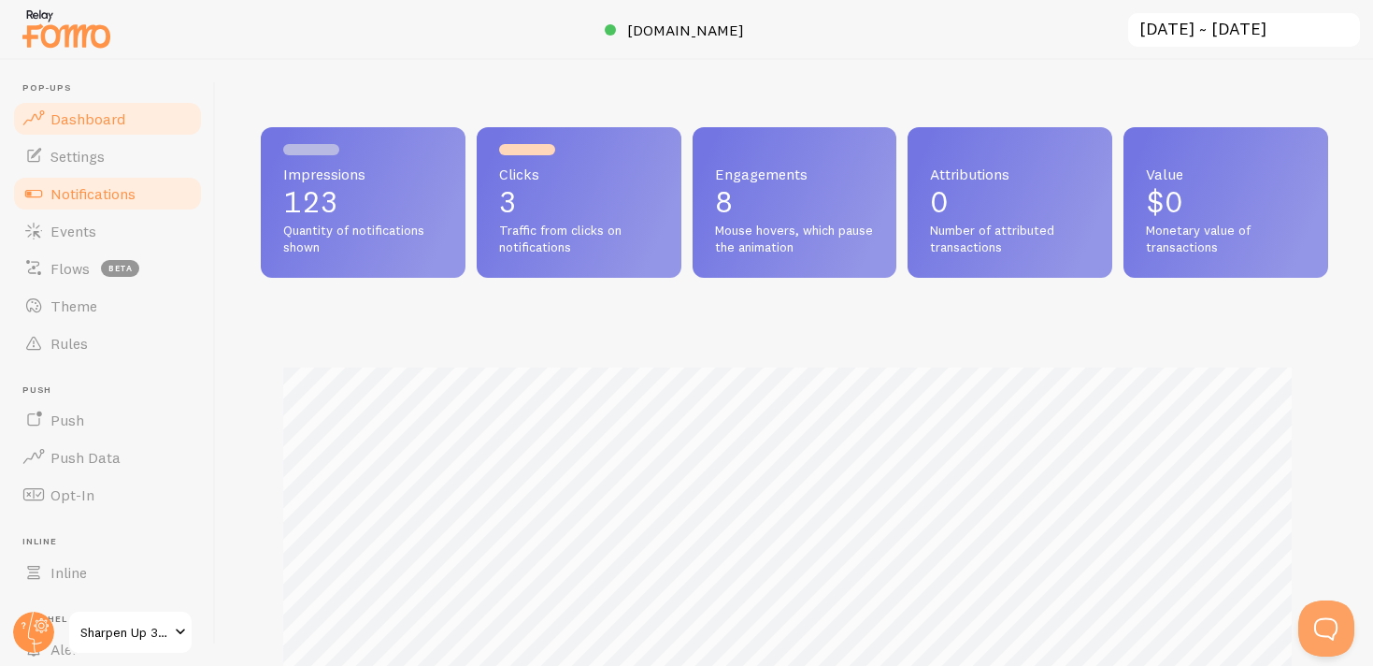
click at [98, 189] on span "Notifications" at bounding box center [92, 193] width 85 height 19
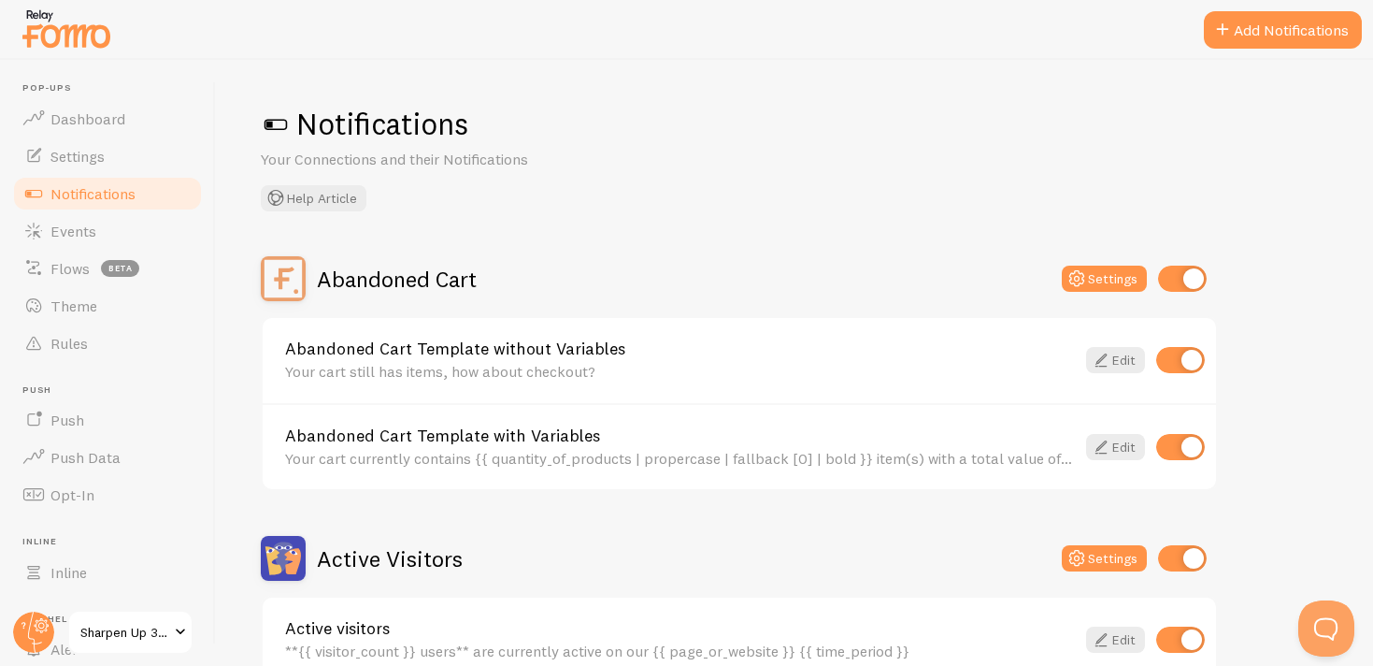
click at [1180, 365] on input "checkbox" at bounding box center [1180, 360] width 49 height 26
checkbox input "false"
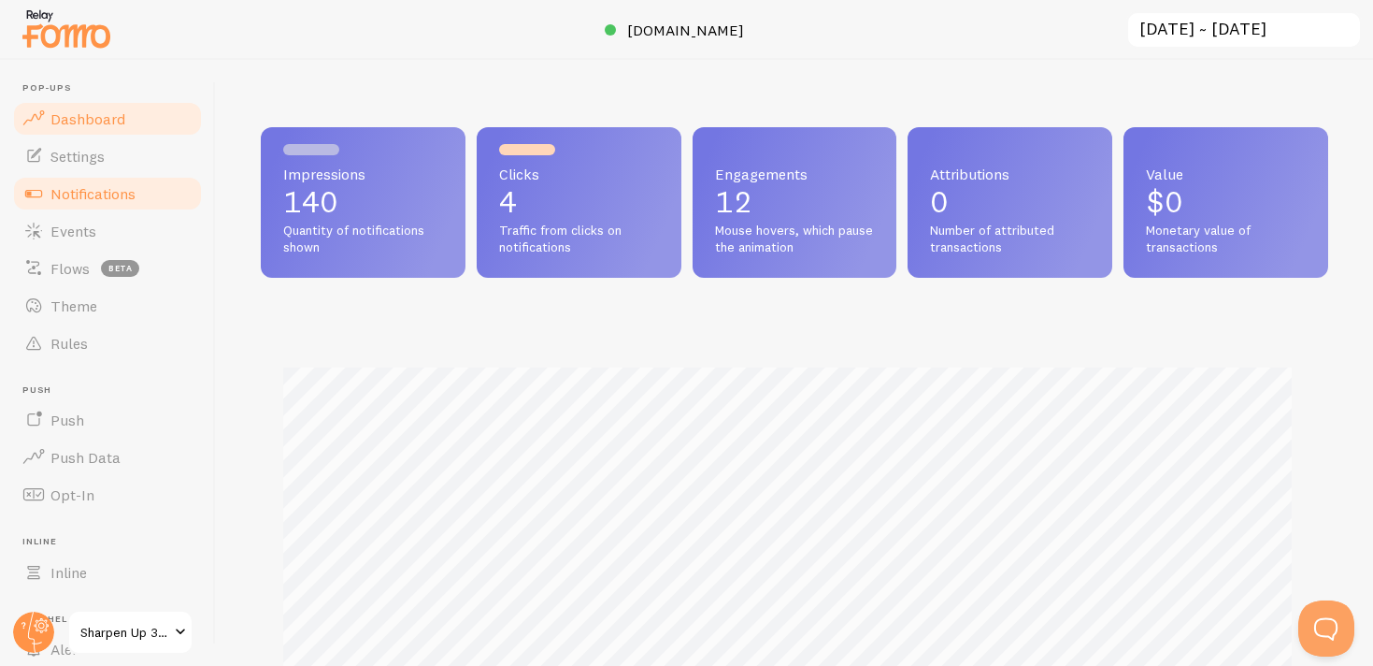
click at [111, 193] on span "Notifications" at bounding box center [92, 193] width 85 height 19
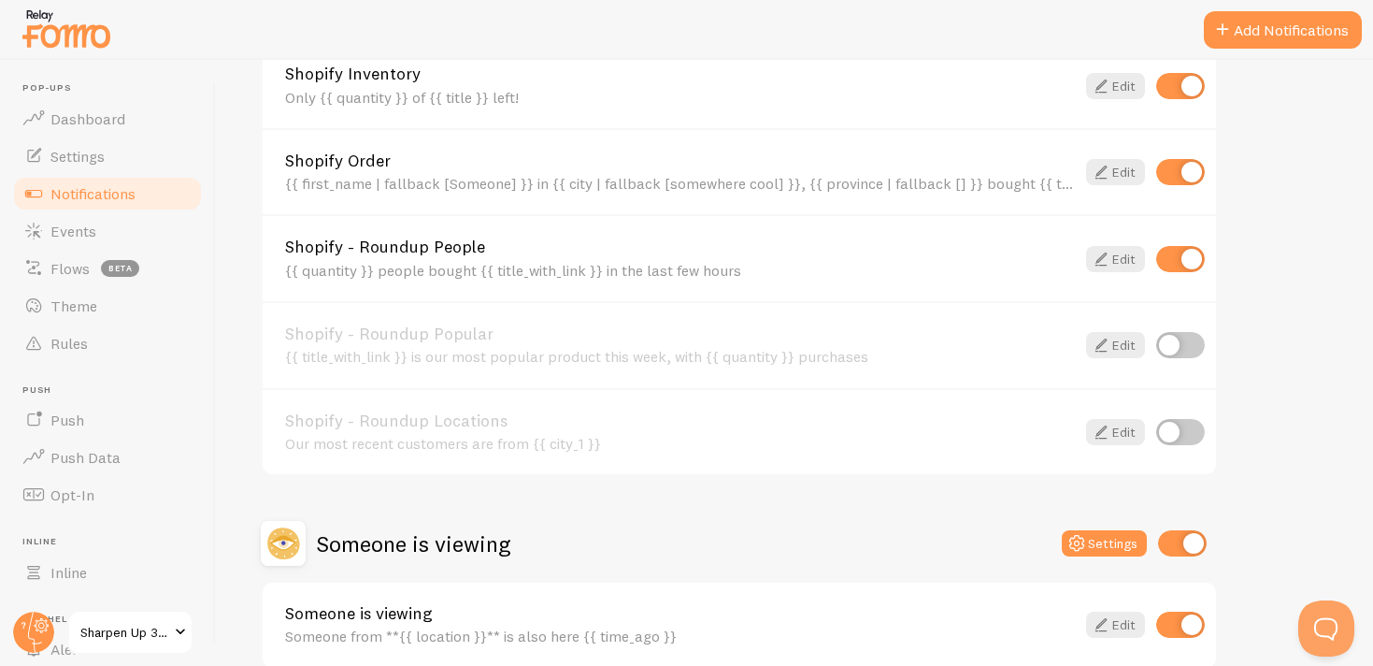
scroll to position [1034, 0]
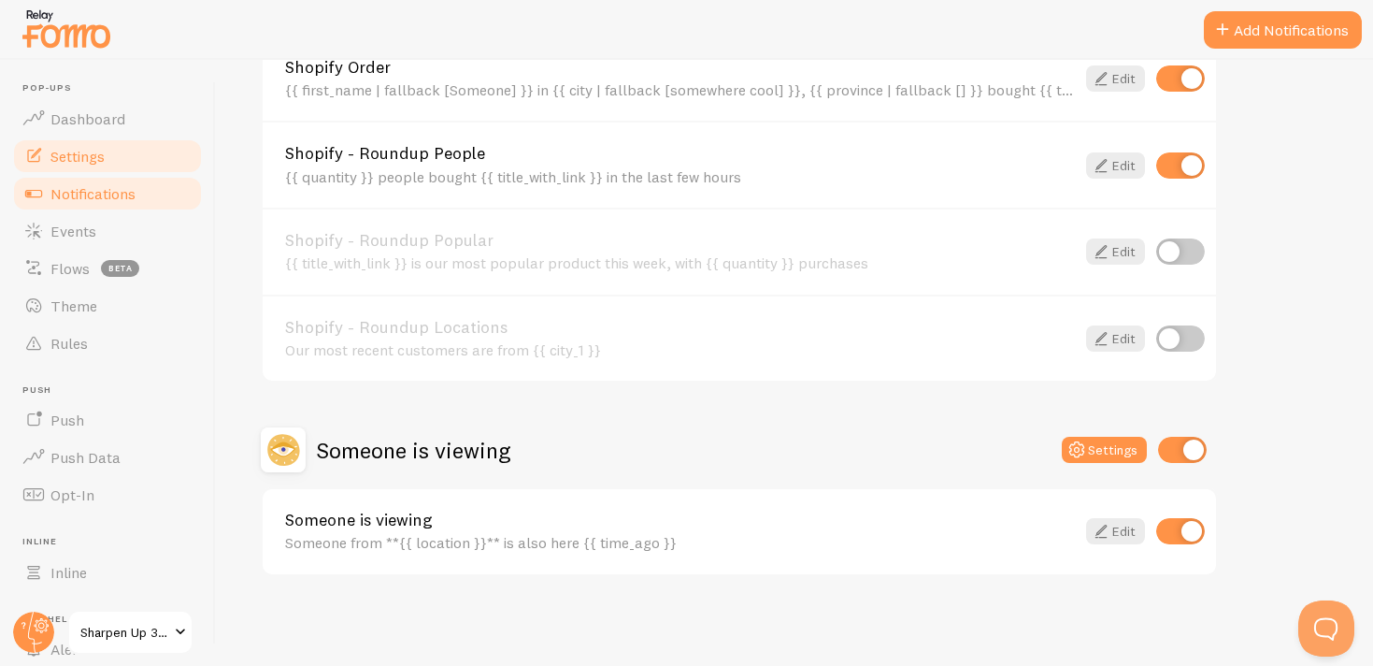
click at [95, 157] on span "Settings" at bounding box center [77, 156] width 54 height 19
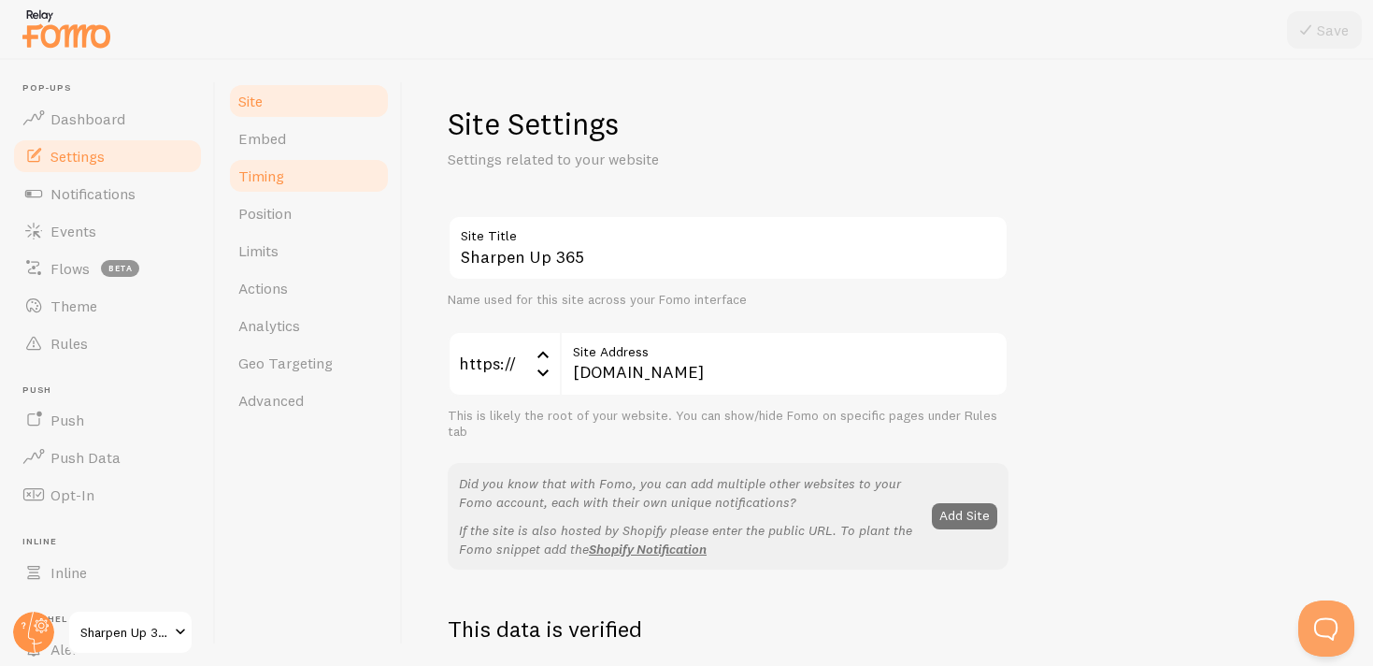
click at [297, 177] on link "Timing" at bounding box center [309, 175] width 164 height 37
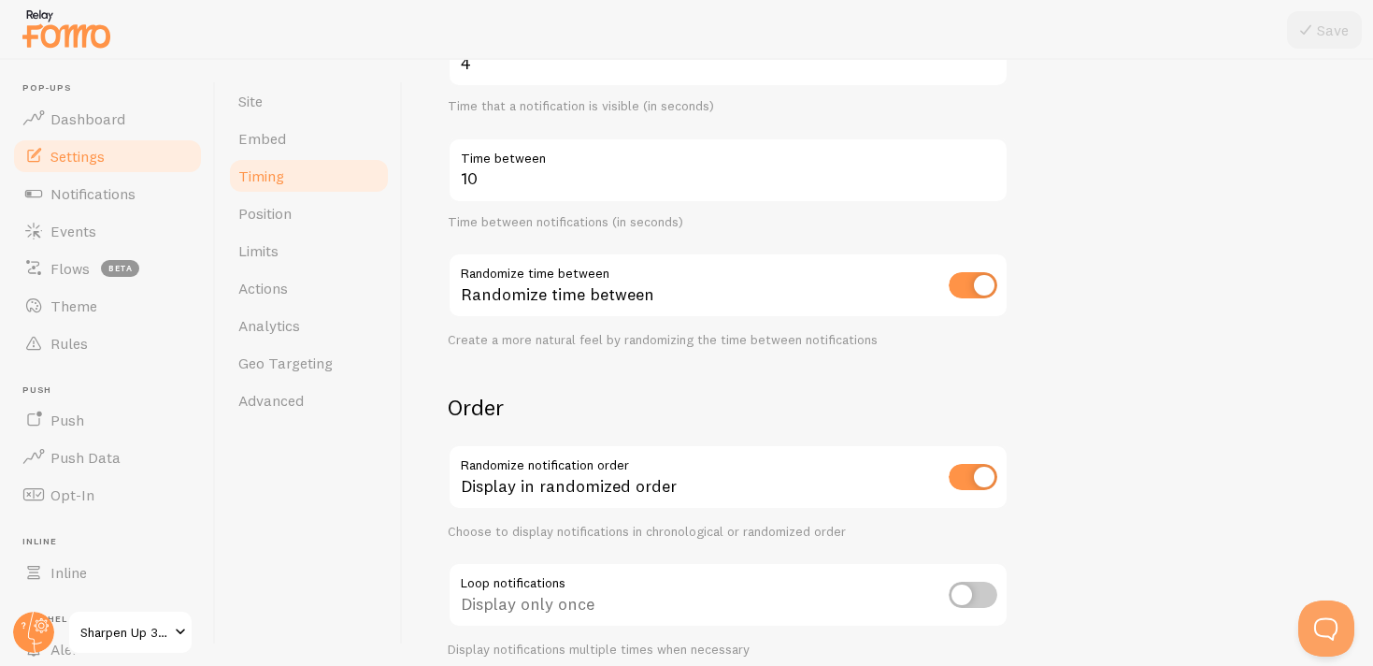
scroll to position [441, 0]
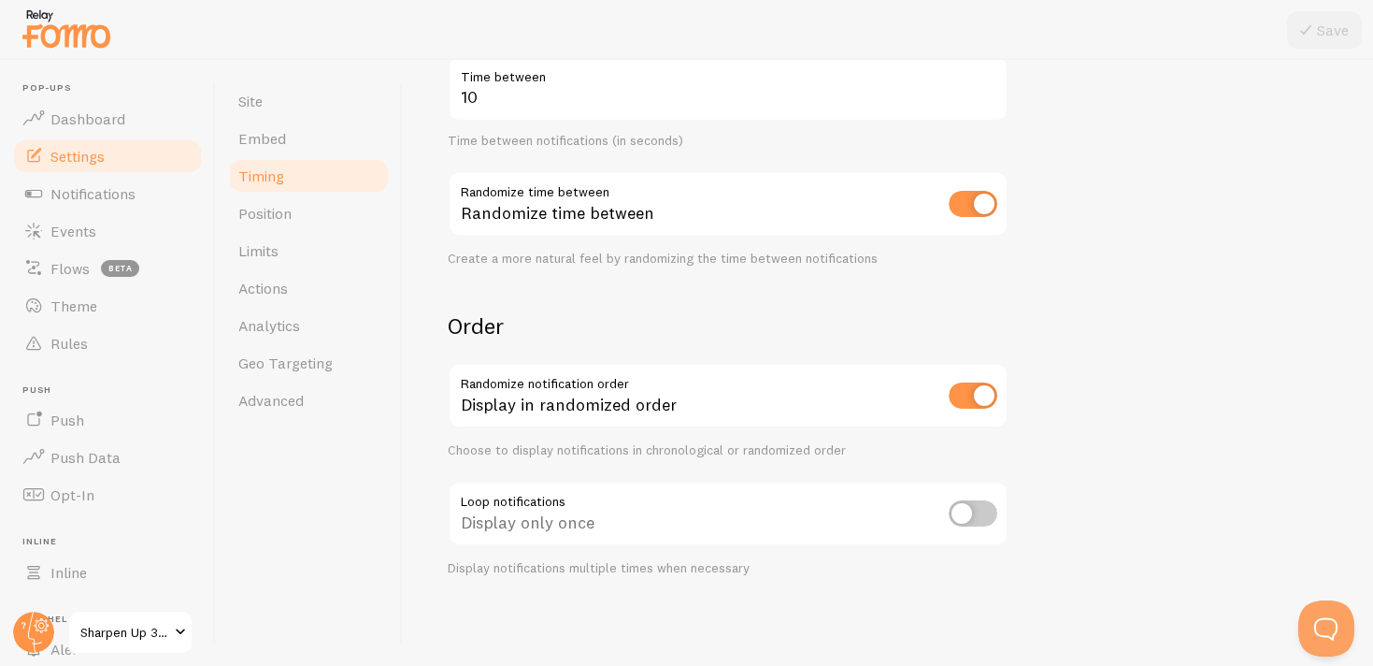
click at [968, 517] on input "checkbox" at bounding box center [973, 513] width 49 height 26
checkbox input "true"
click at [1322, 35] on button "Save" at bounding box center [1324, 29] width 75 height 37
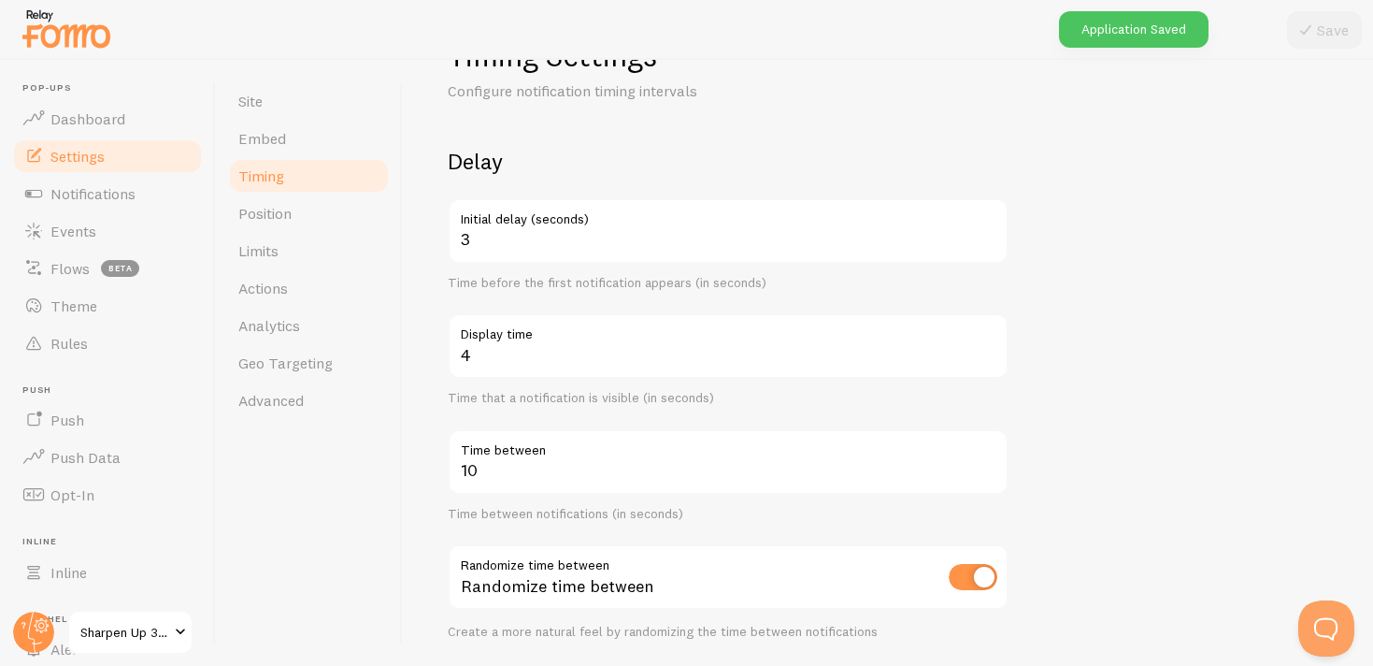
scroll to position [0, 0]
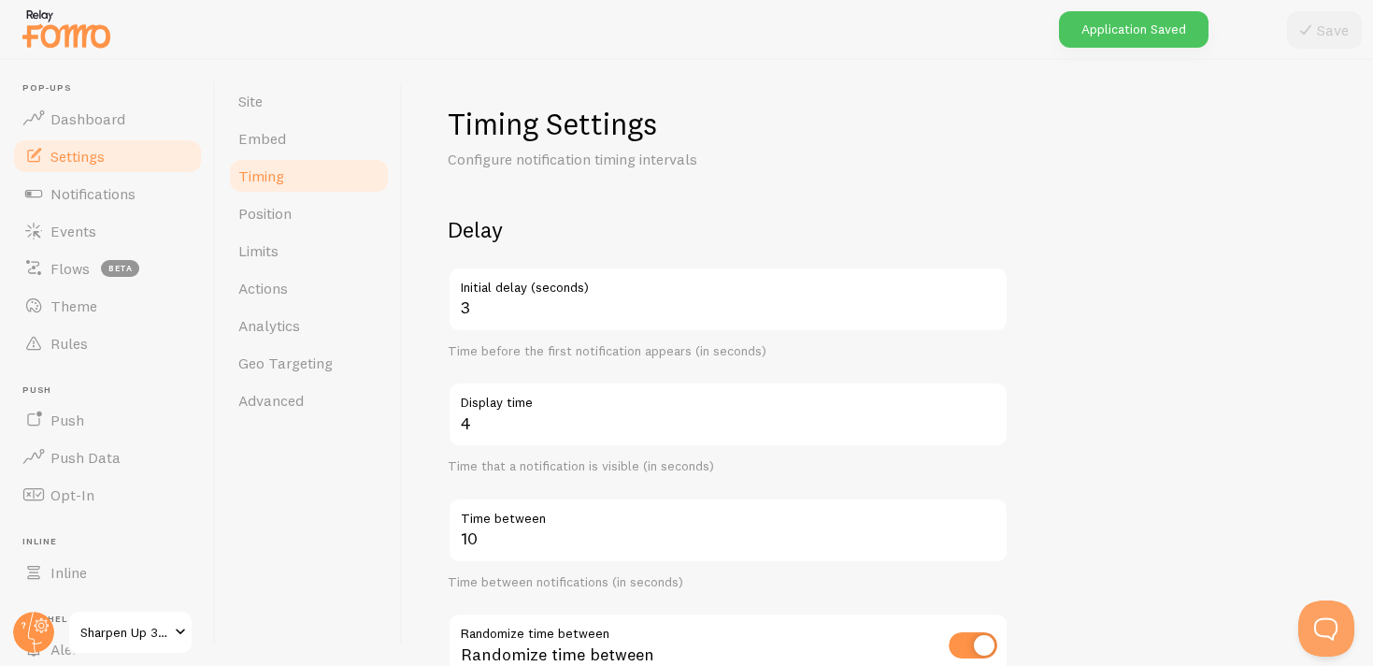
click at [86, 27] on img at bounding box center [66, 29] width 93 height 48
